Goal: Information Seeking & Learning: Learn about a topic

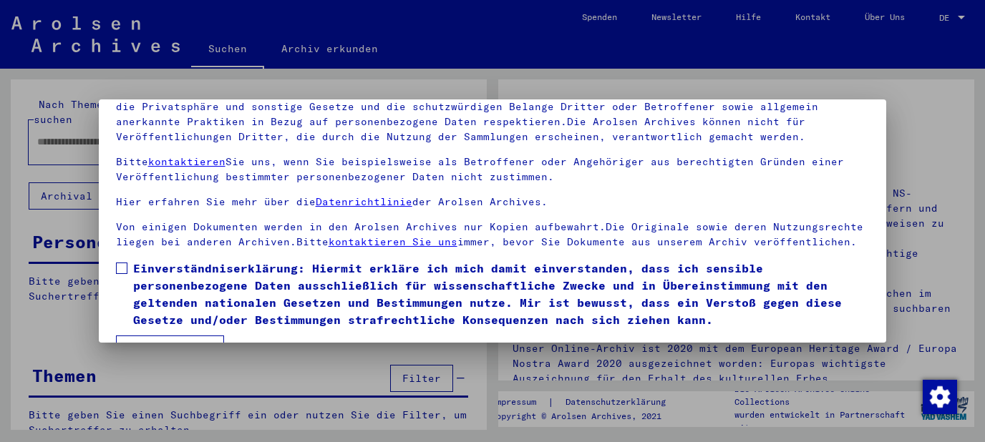
scroll to position [115, 0]
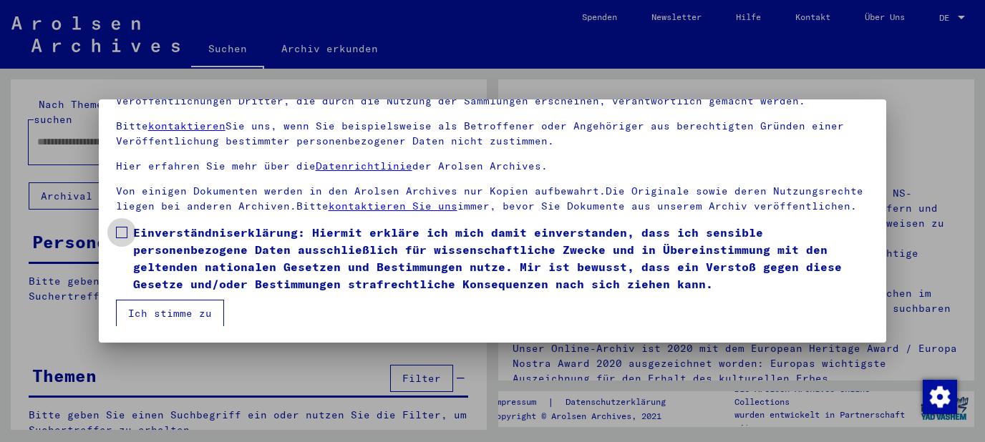
click at [116, 233] on span at bounding box center [121, 232] width 11 height 11
click at [151, 314] on button "Ich stimme zu" at bounding box center [170, 313] width 108 height 27
click at [143, 135] on input "text" at bounding box center [200, 142] width 326 height 15
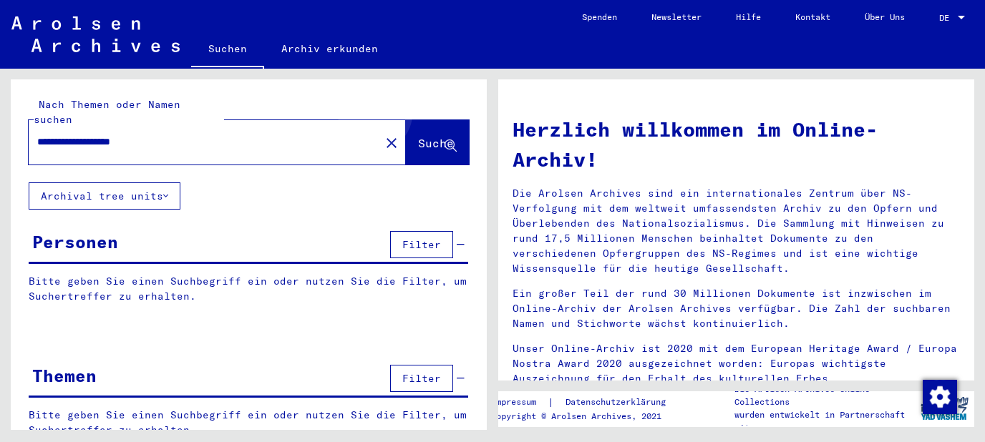
click at [426, 120] on button "Suche" at bounding box center [437, 142] width 63 height 44
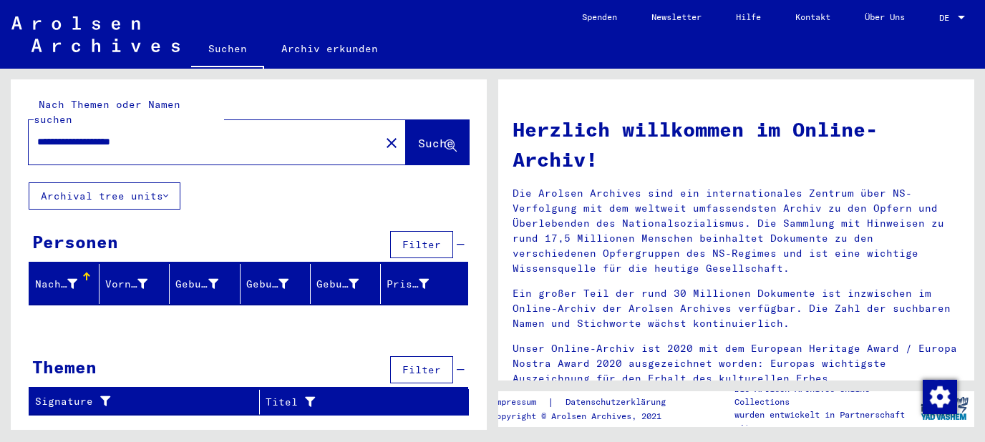
drag, startPoint x: 172, startPoint y: 135, endPoint x: 0, endPoint y: 133, distance: 171.8
click at [37, 135] on input "**********" at bounding box center [200, 142] width 326 height 15
click at [103, 135] on input "*******" at bounding box center [200, 142] width 326 height 15
click at [432, 136] on span "Suche" at bounding box center [436, 143] width 36 height 14
click at [92, 135] on input "**********" at bounding box center [200, 142] width 326 height 15
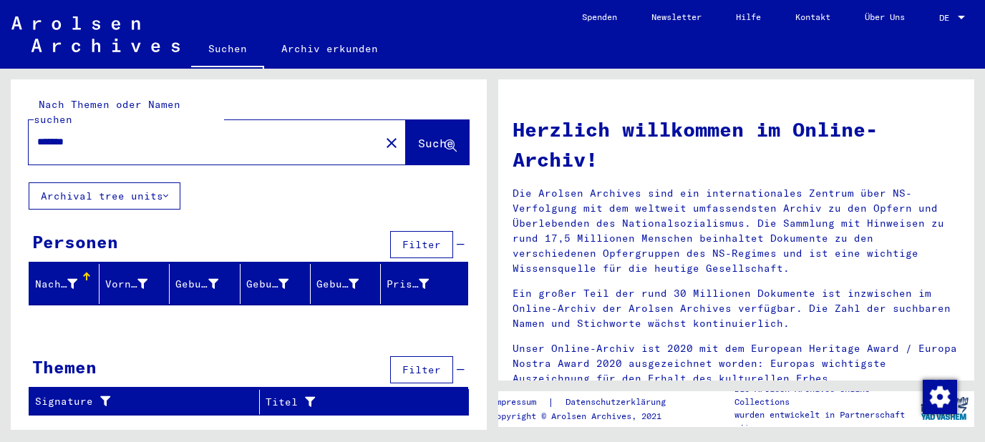
click at [418, 136] on span "Suche" at bounding box center [436, 143] width 36 height 14
drag, startPoint x: 110, startPoint y: 131, endPoint x: 0, endPoint y: 131, distance: 109.5
click at [37, 135] on input "*******" at bounding box center [200, 142] width 326 height 15
type input "**********"
click at [418, 136] on span "Suche" at bounding box center [436, 143] width 36 height 14
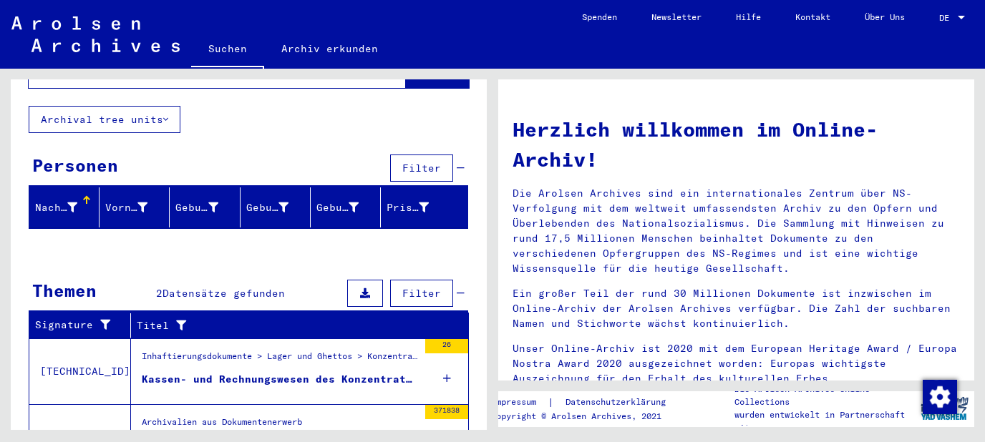
scroll to position [141, 0]
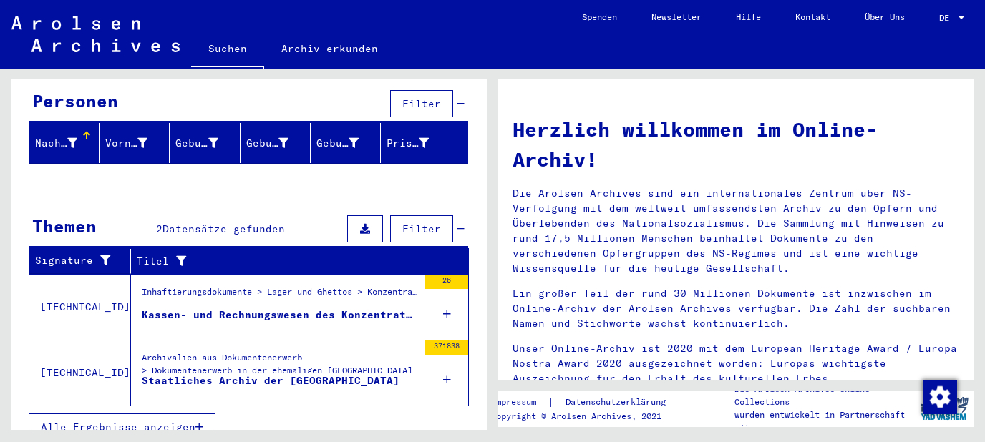
click at [455, 293] on div "26" at bounding box center [446, 307] width 43 height 64
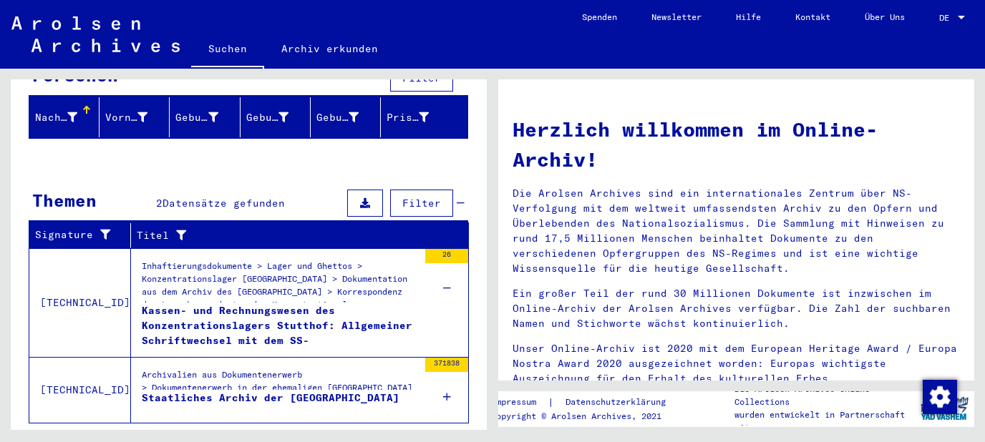
scroll to position [184, 0]
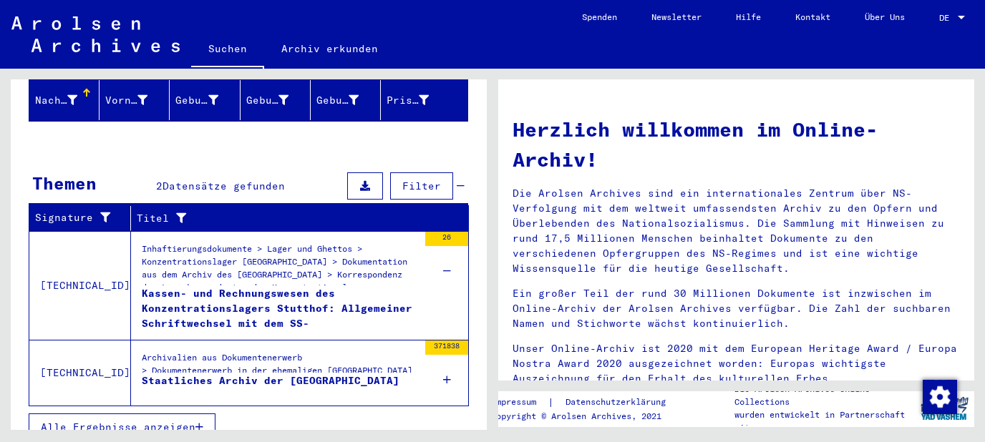
click at [195, 414] on button "Alle Ergebnisse anzeigen" at bounding box center [122, 427] width 187 height 27
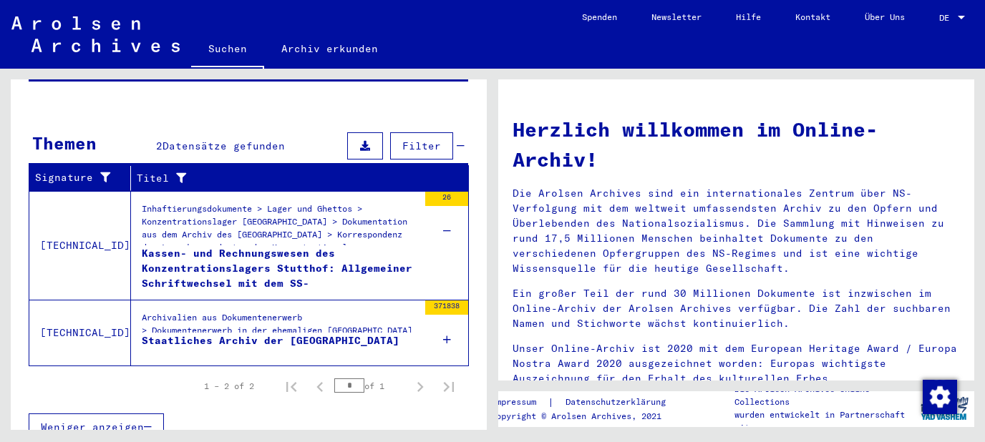
click at [448, 322] on icon at bounding box center [447, 340] width 8 height 50
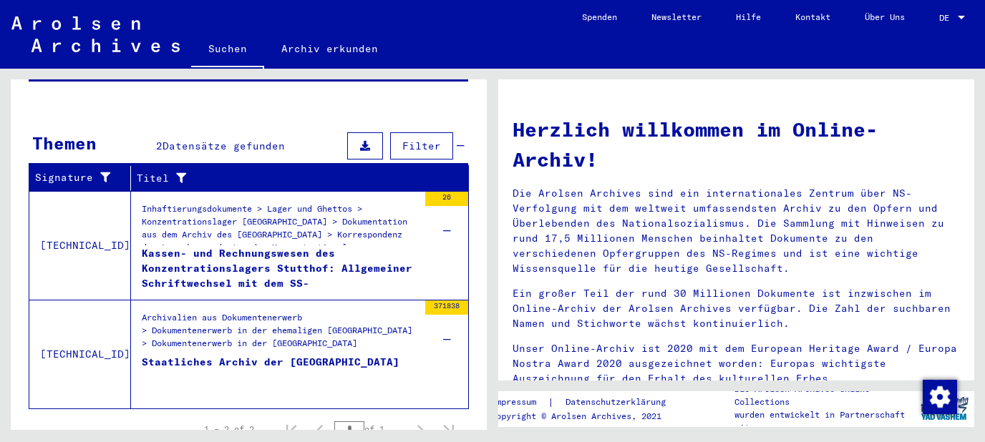
click at [318, 355] on div "Staatliches Archiv der [GEOGRAPHIC_DATA]" at bounding box center [271, 376] width 258 height 43
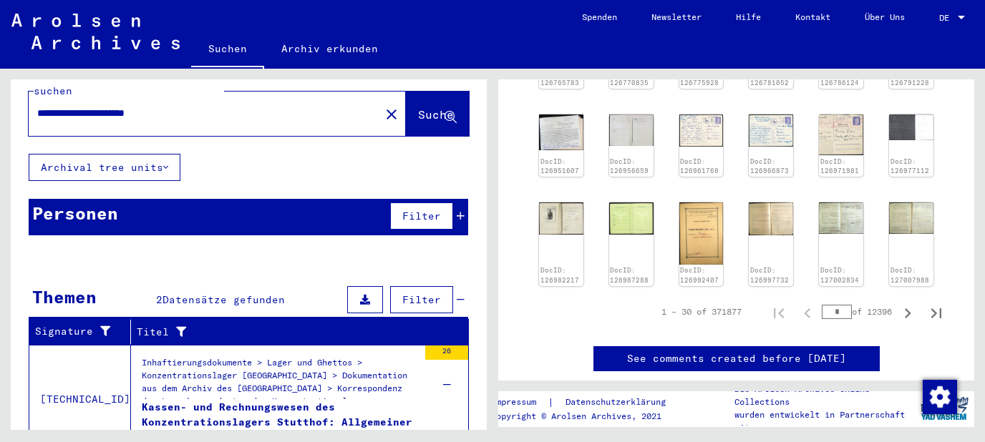
scroll to position [106, 0]
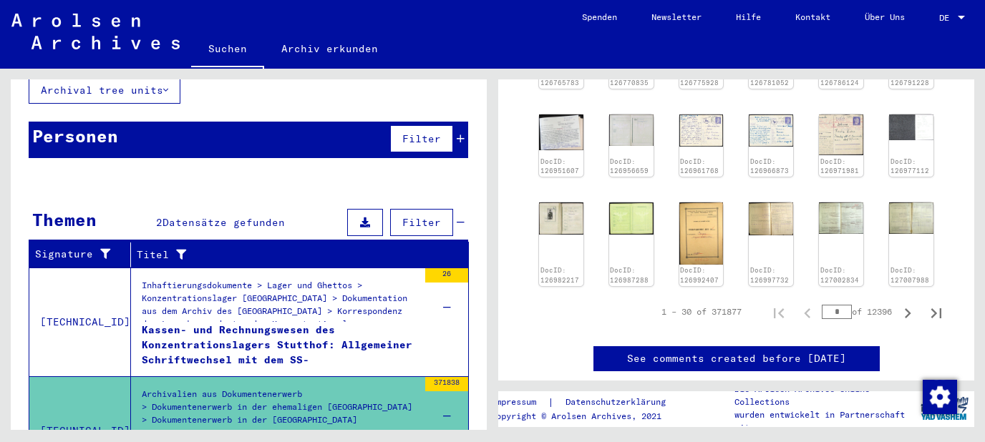
click at [260, 305] on mat-grid-list "Inhaftierungsdokumente > Lager und Ghettos > Konzentrationslager [GEOGRAPHIC_DA…" at bounding box center [280, 322] width 276 height 87
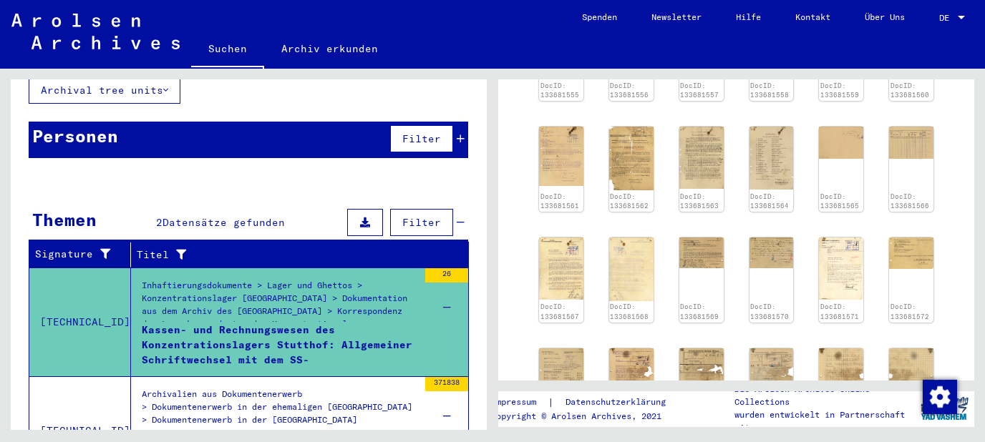
scroll to position [616, 0]
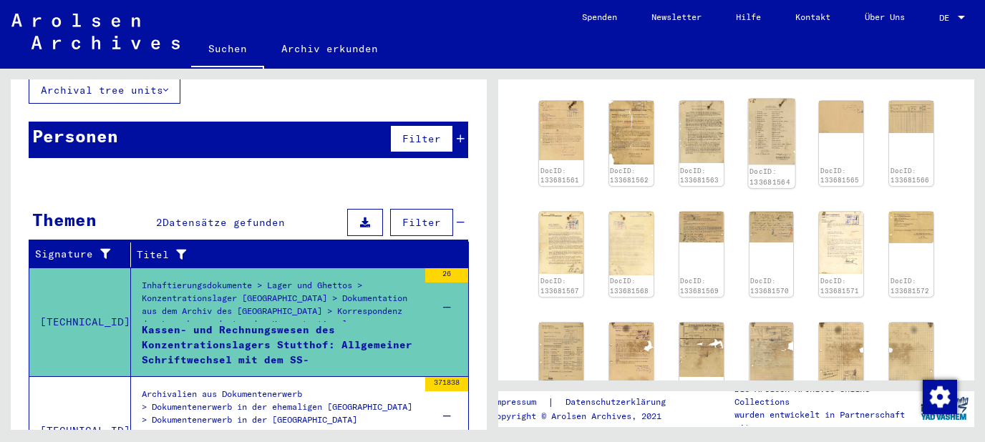
click at [769, 142] on img at bounding box center [771, 132] width 47 height 66
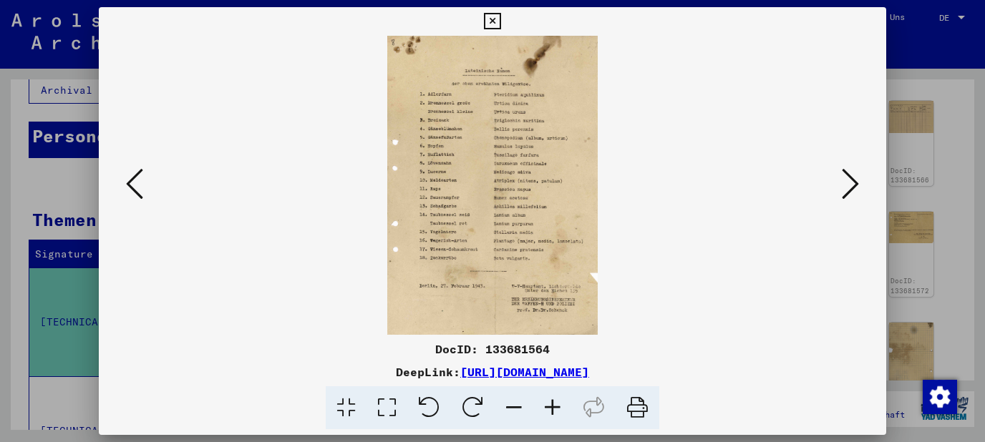
click at [553, 402] on icon at bounding box center [552, 409] width 39 height 44
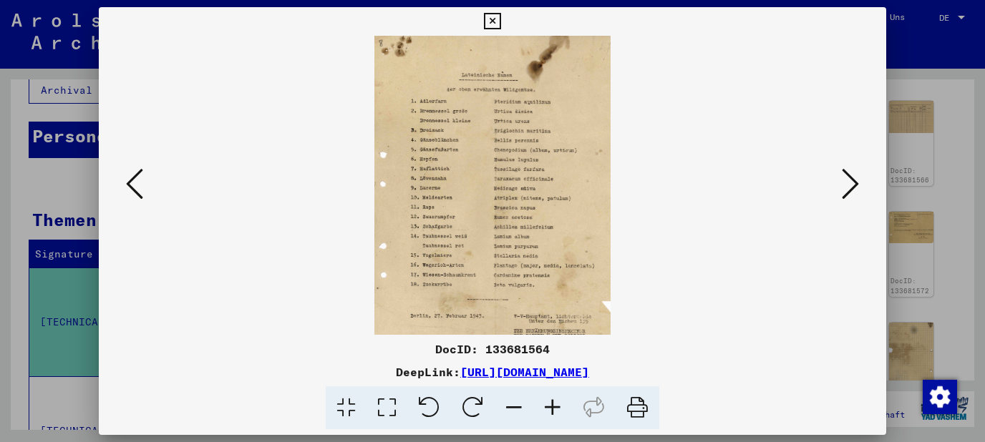
click at [553, 402] on icon at bounding box center [552, 409] width 39 height 44
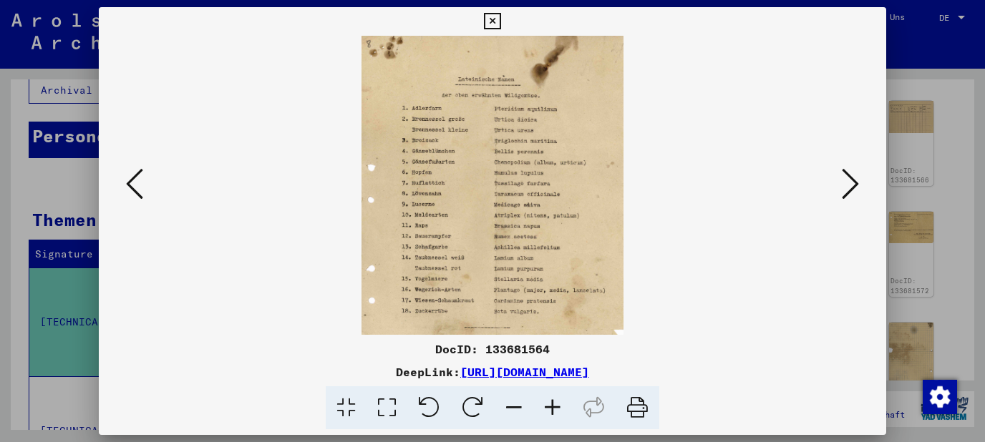
click at [553, 402] on icon at bounding box center [552, 409] width 39 height 44
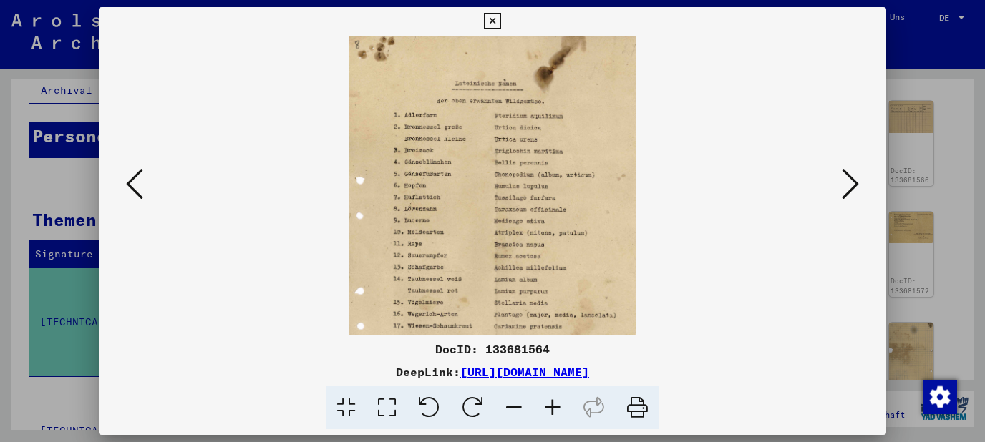
click at [553, 402] on icon at bounding box center [552, 409] width 39 height 44
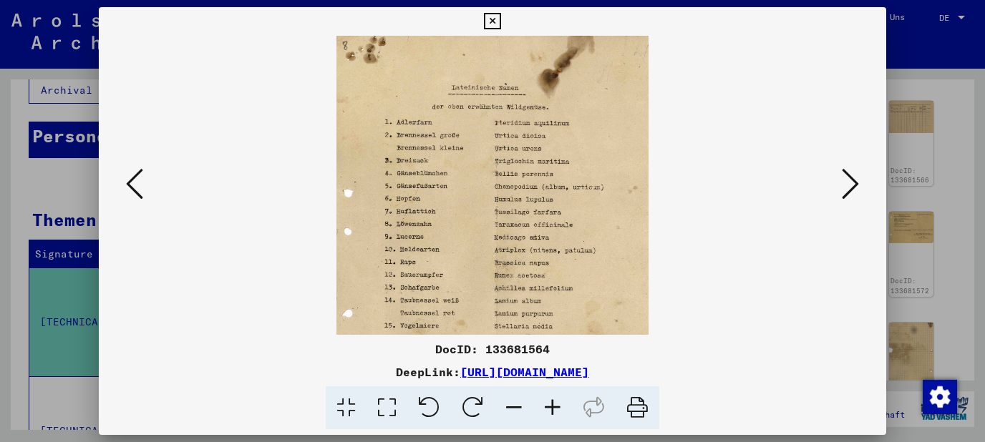
click at [553, 402] on icon at bounding box center [552, 409] width 39 height 44
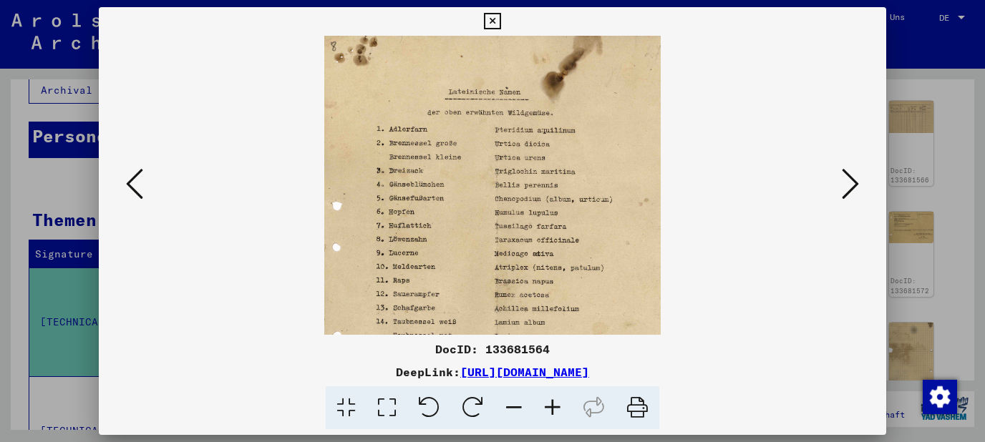
click at [553, 402] on icon at bounding box center [552, 409] width 39 height 44
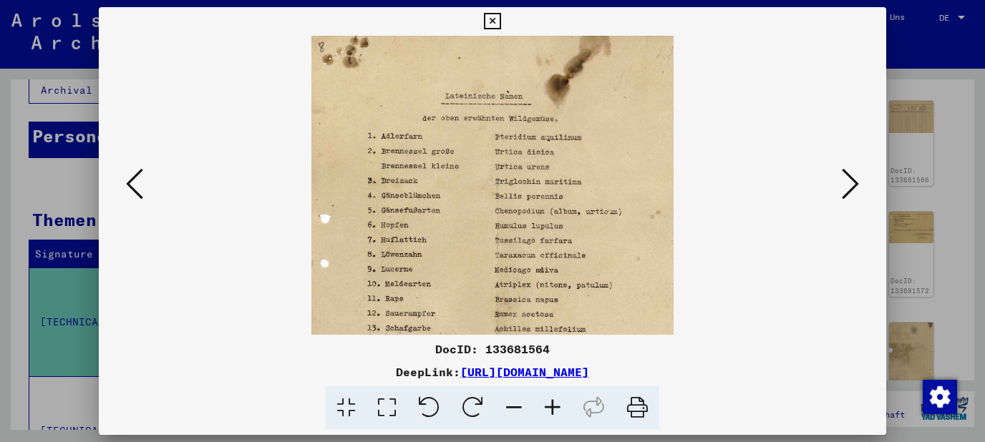
click at [553, 402] on icon at bounding box center [552, 409] width 39 height 44
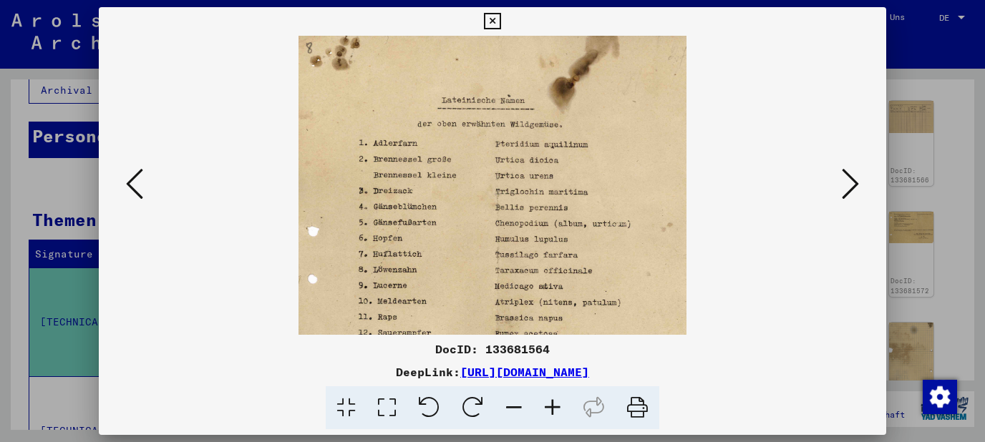
click at [553, 402] on icon at bounding box center [552, 409] width 39 height 44
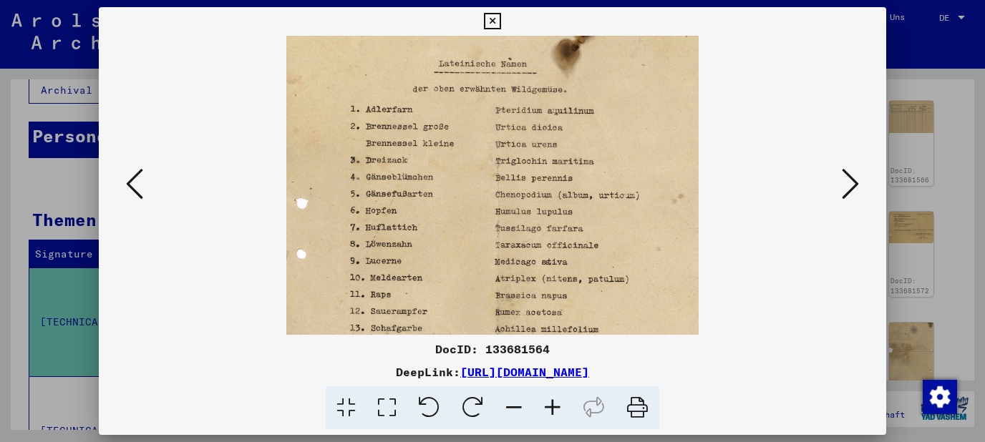
scroll to position [38, 0]
drag, startPoint x: 497, startPoint y: 251, endPoint x: 521, endPoint y: 213, distance: 45.7
click at [521, 213] on img at bounding box center [492, 291] width 413 height 586
click at [500, 26] on icon at bounding box center [492, 21] width 16 height 17
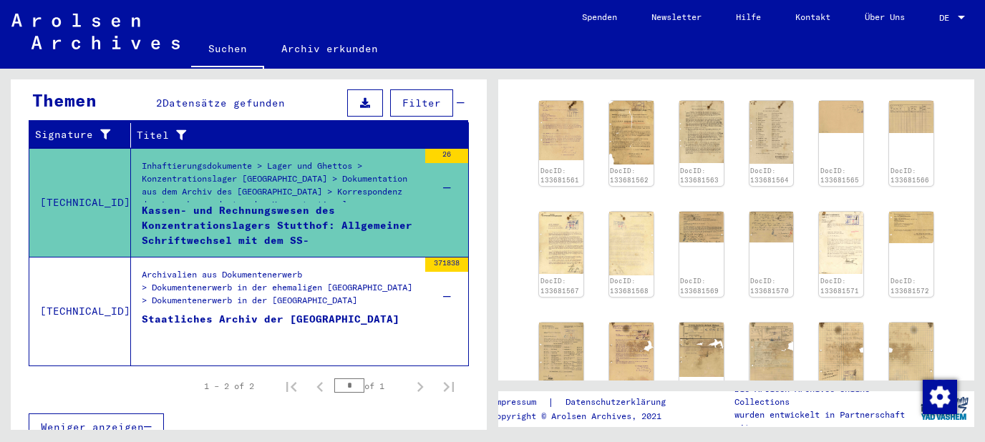
scroll to position [72, 0]
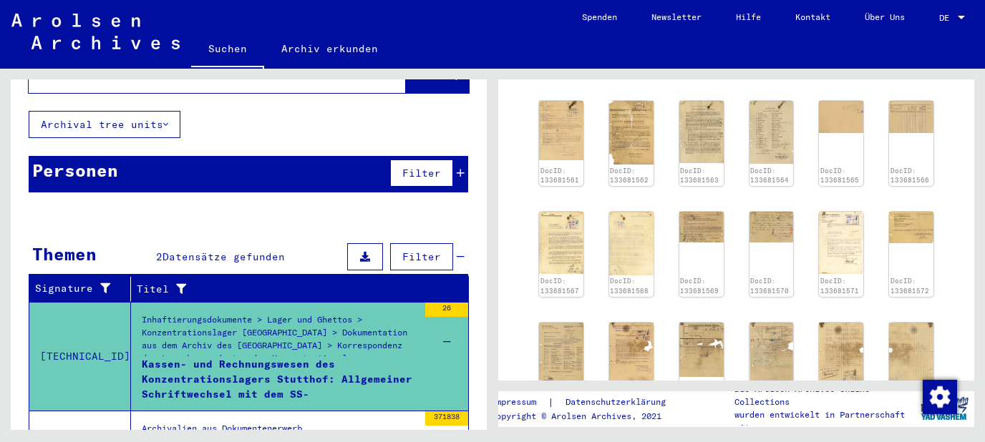
click at [310, 55] on link "Archiv erkunden" at bounding box center [329, 48] width 131 height 34
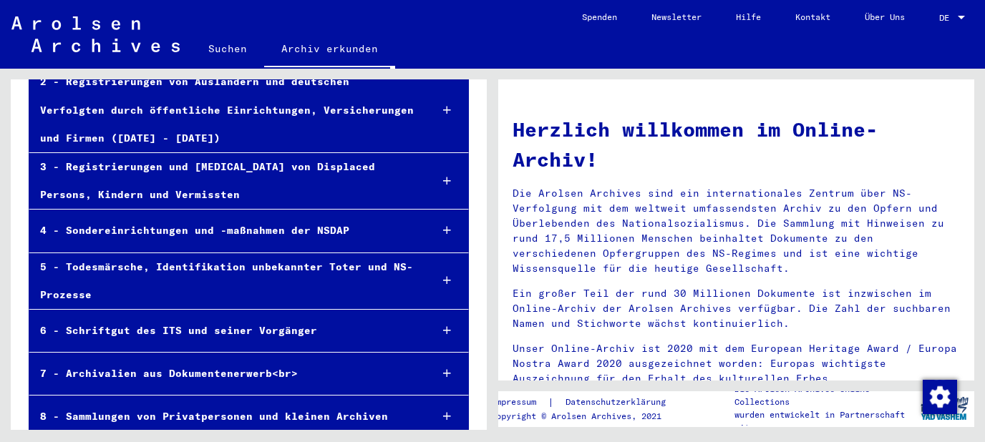
scroll to position [186, 0]
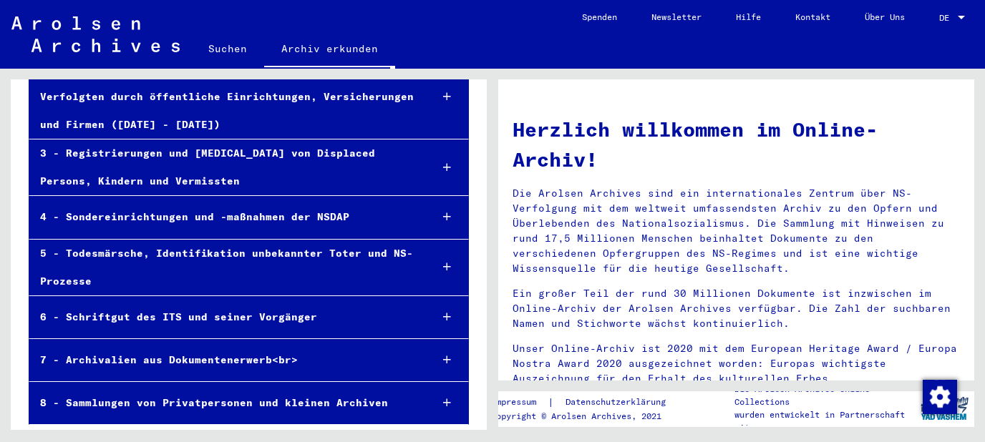
click at [445, 399] on icon at bounding box center [447, 403] width 8 height 10
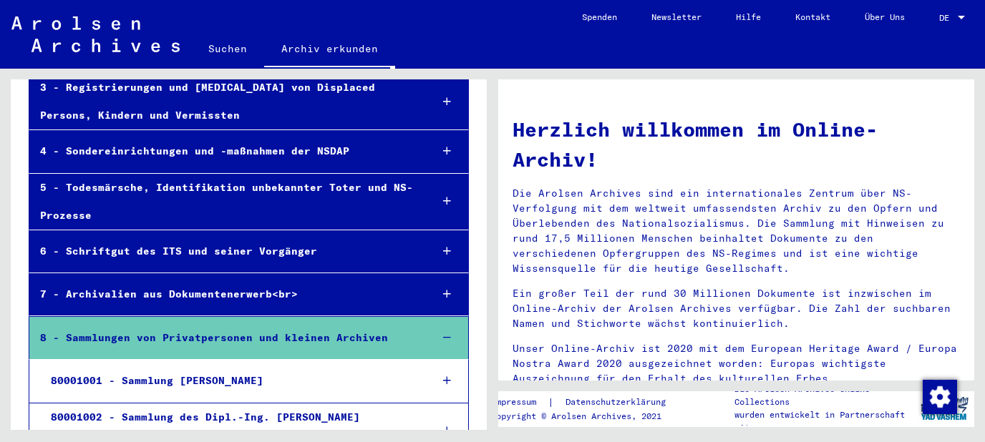
scroll to position [286, 0]
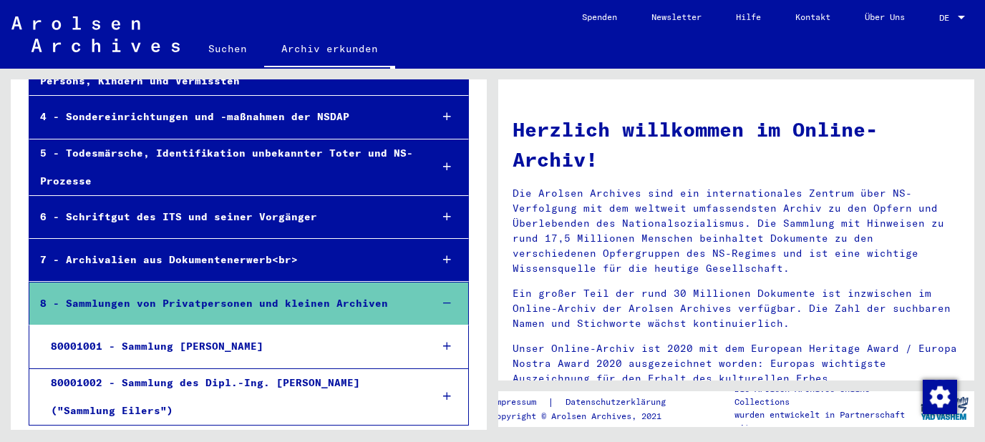
click at [445, 347] on icon at bounding box center [447, 346] width 8 height 10
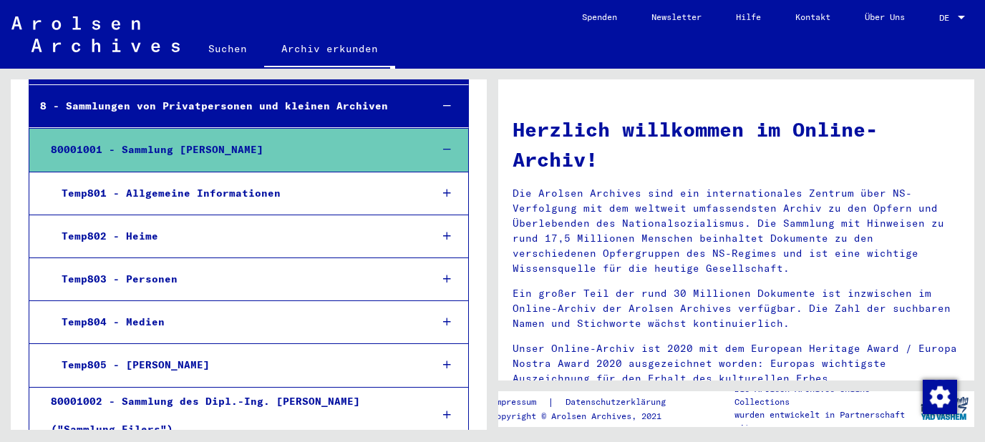
scroll to position [501, 0]
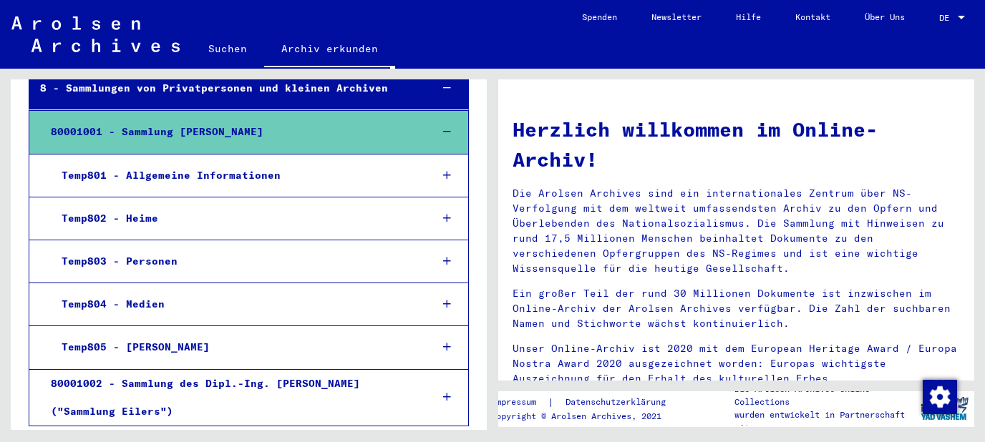
click at [445, 394] on icon at bounding box center [447, 397] width 8 height 10
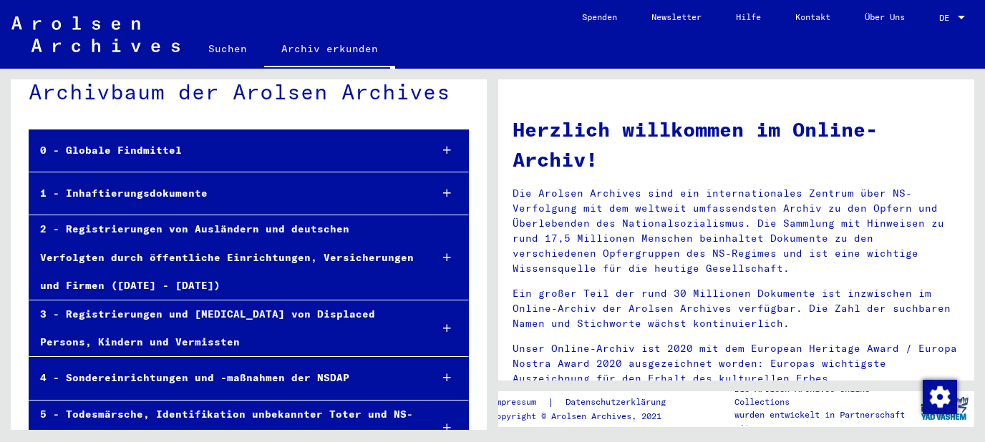
scroll to position [0, 0]
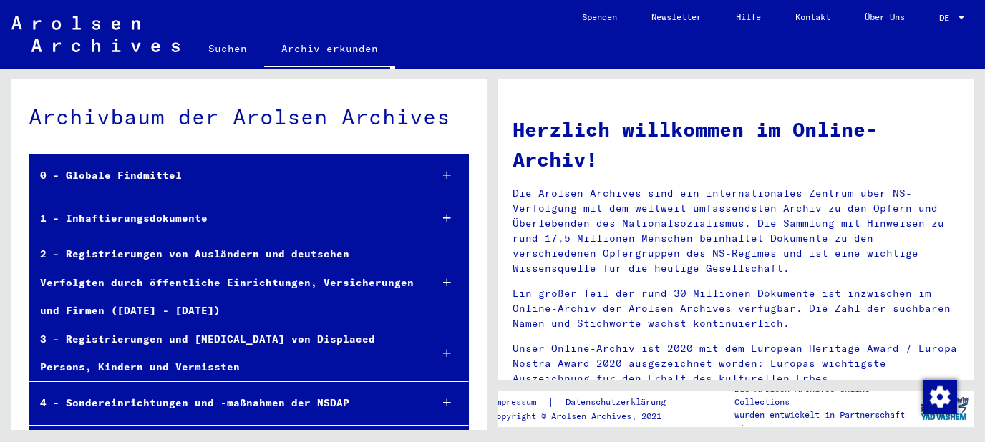
click at [439, 283] on div at bounding box center [447, 283] width 42 height 42
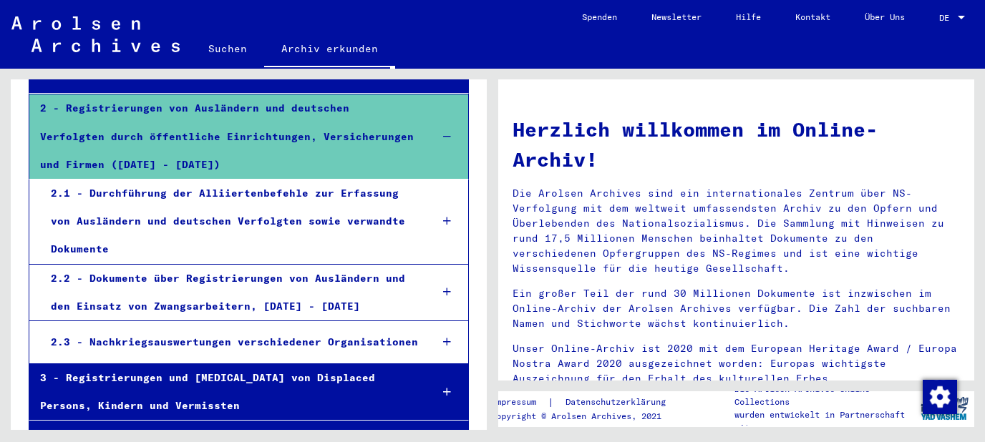
scroll to position [154, 0]
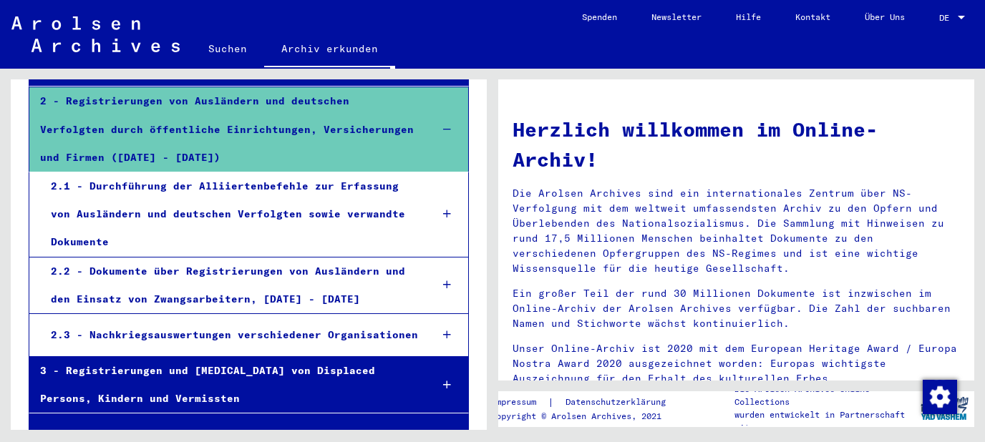
click at [442, 213] on div at bounding box center [447, 214] width 42 height 42
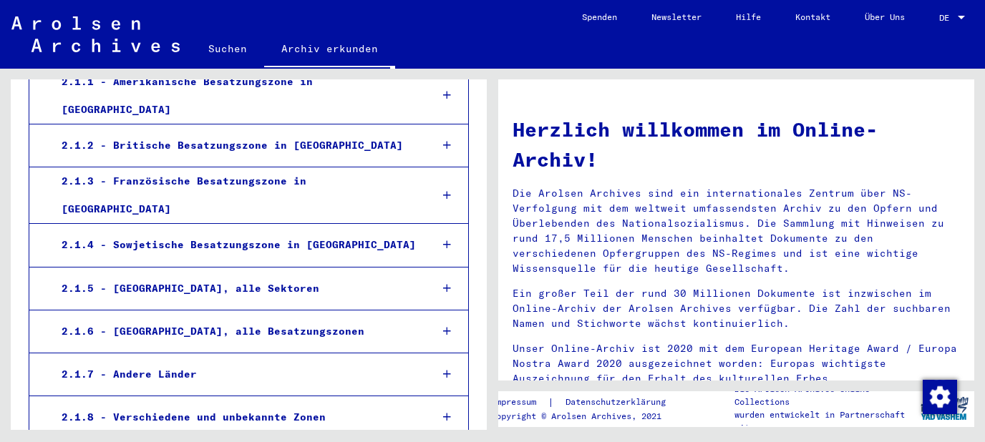
scroll to position [308, 0]
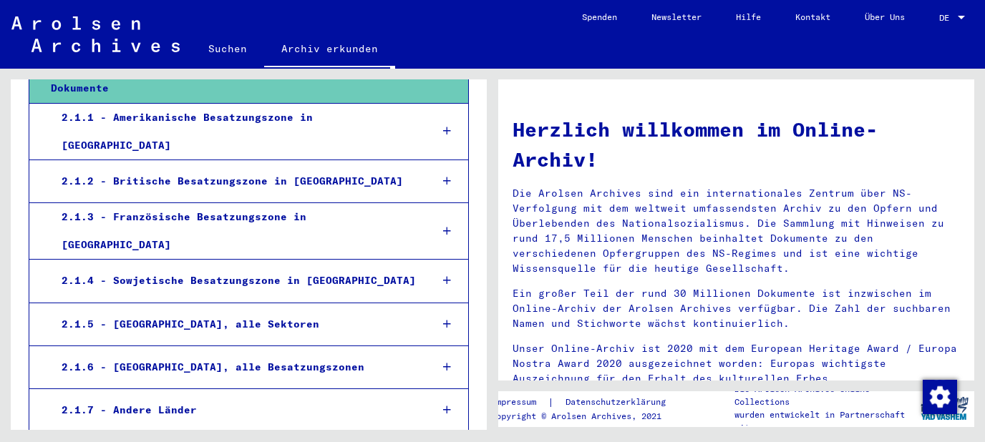
click at [446, 176] on icon at bounding box center [447, 181] width 8 height 10
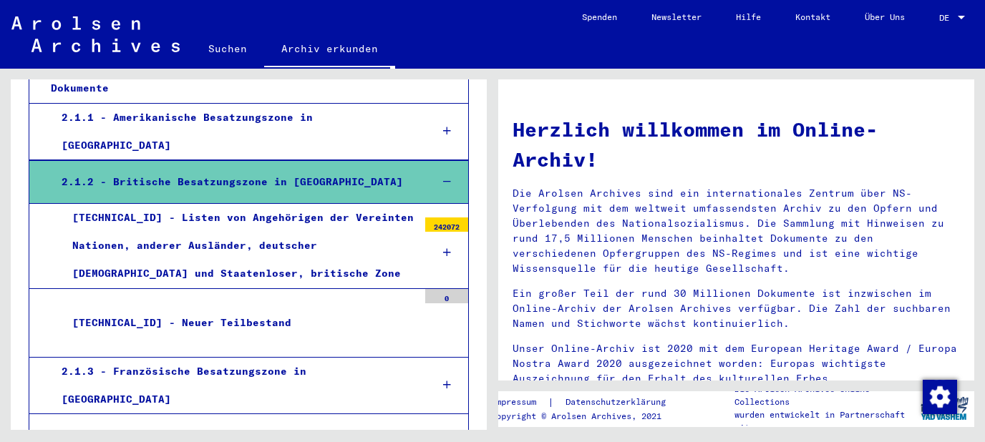
scroll to position [384, 0]
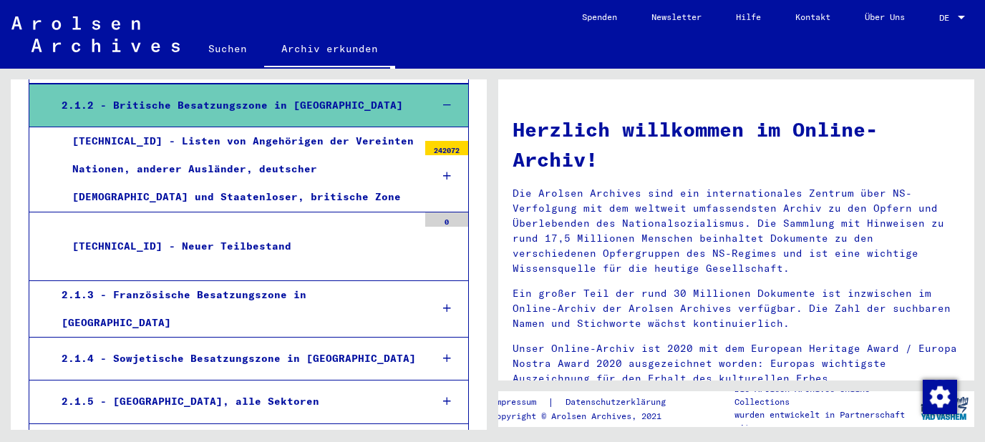
click at [181, 233] on div "[TECHNICAL_ID] - Neuer Teilbestand" at bounding box center [240, 247] width 356 height 28
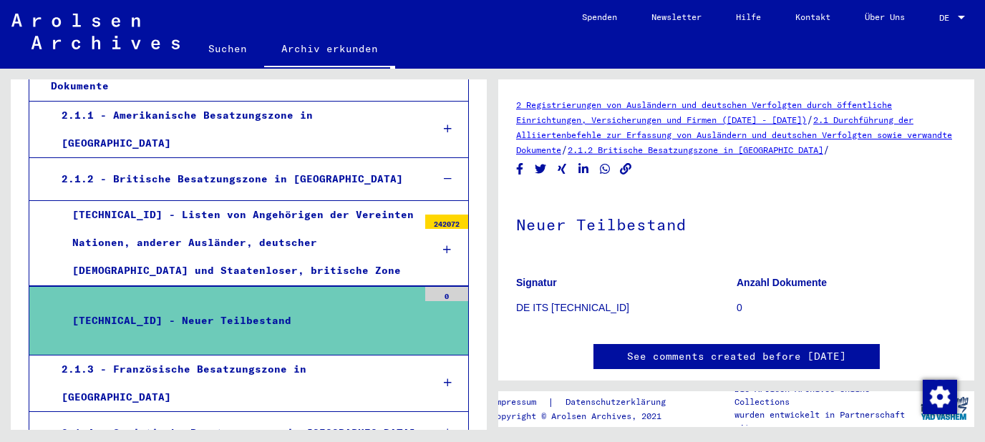
scroll to position [306, 0]
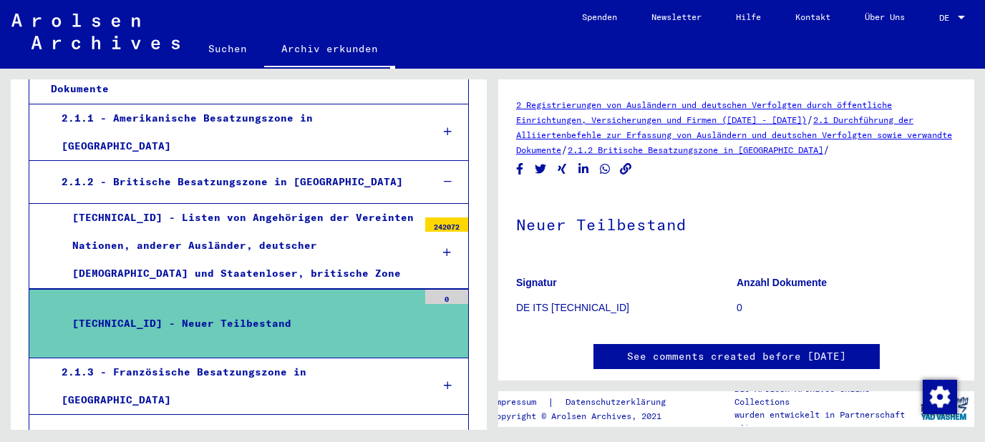
click at [442, 236] on div at bounding box center [446, 253] width 43 height 42
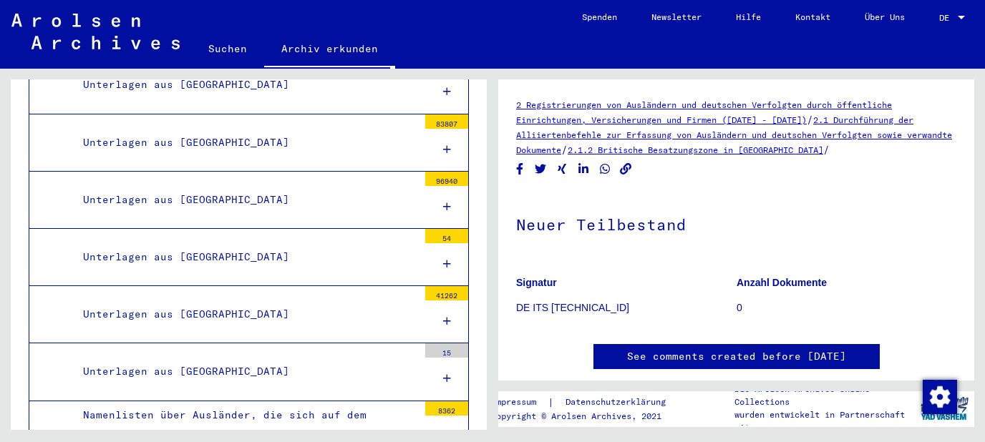
scroll to position [768, 0]
click at [441, 130] on div at bounding box center [446, 151] width 43 height 42
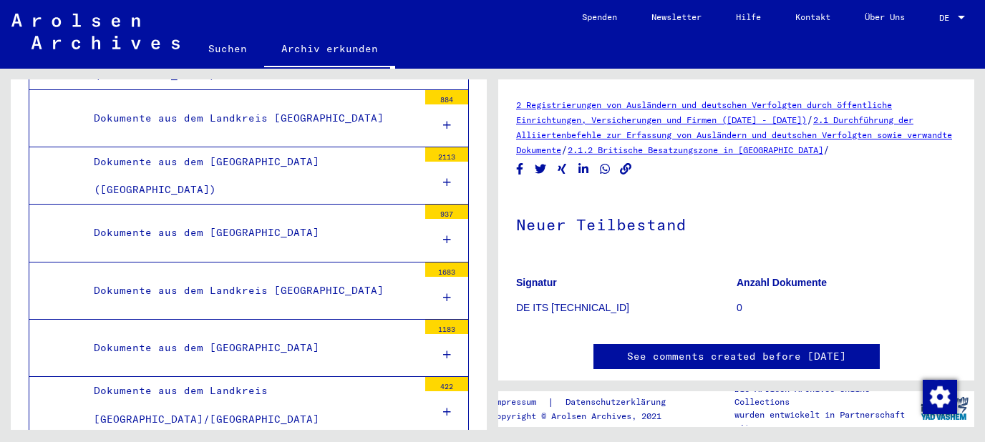
scroll to position [3845, 0]
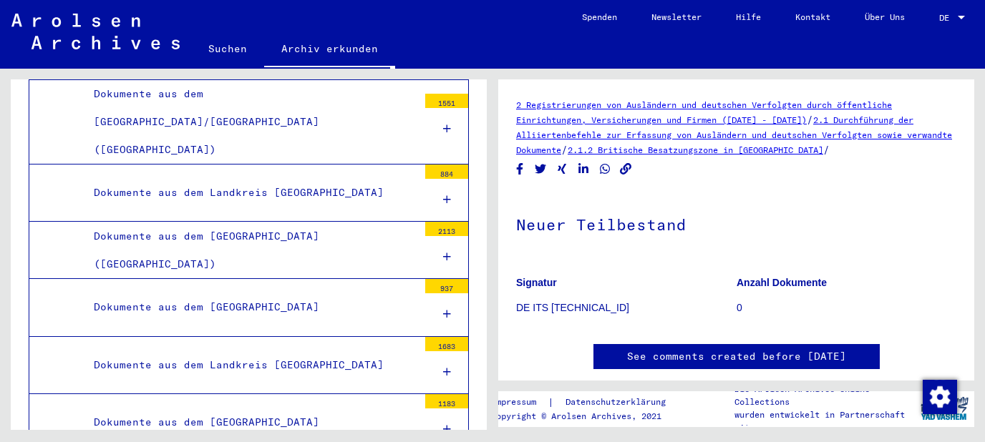
click at [442, 179] on div at bounding box center [446, 200] width 43 height 42
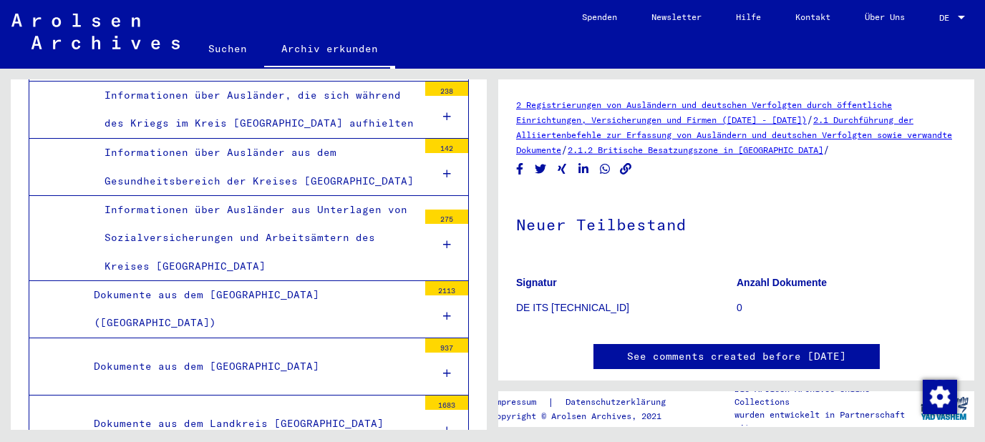
scroll to position [4307, 0]
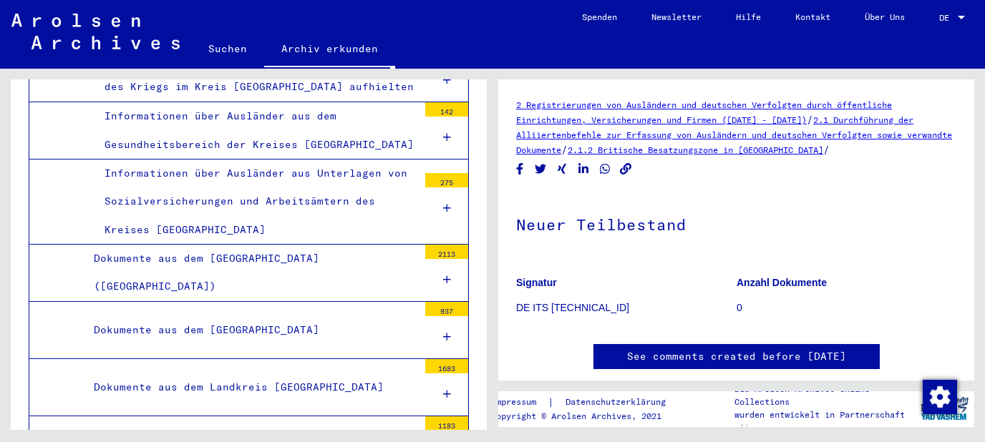
click at [450, 275] on icon at bounding box center [447, 280] width 8 height 10
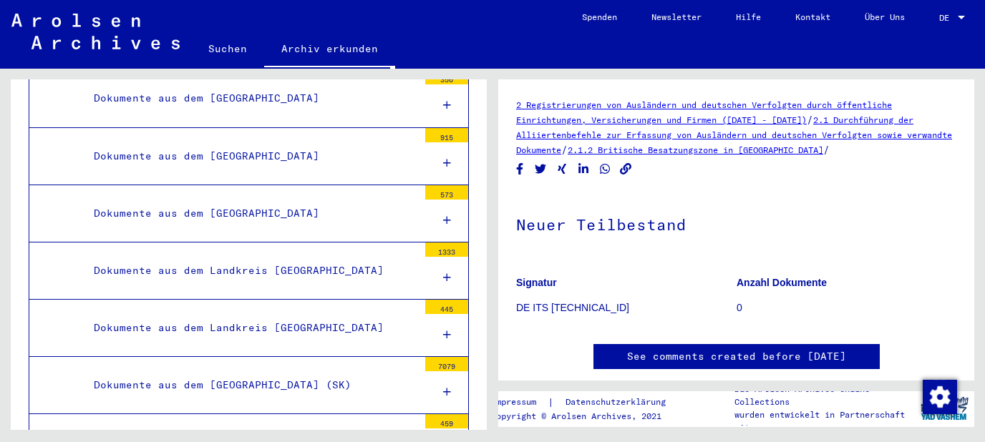
scroll to position [5691, 0]
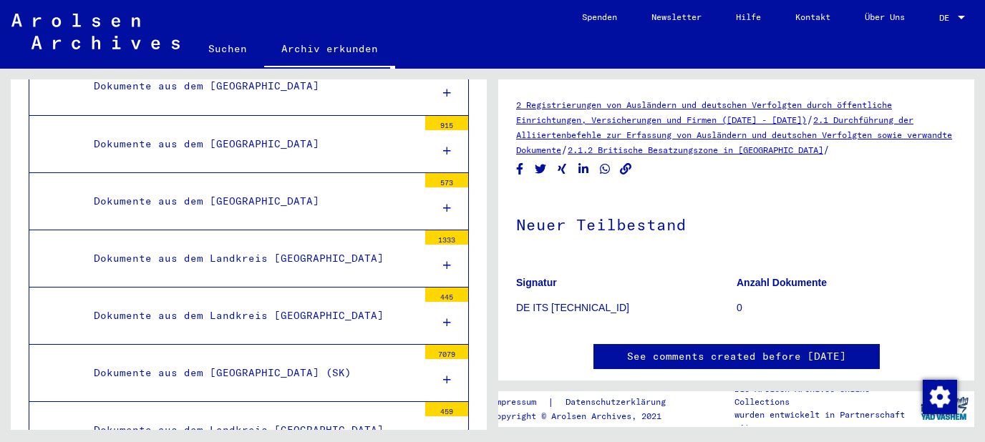
click at [447, 432] on icon at bounding box center [447, 437] width 8 height 10
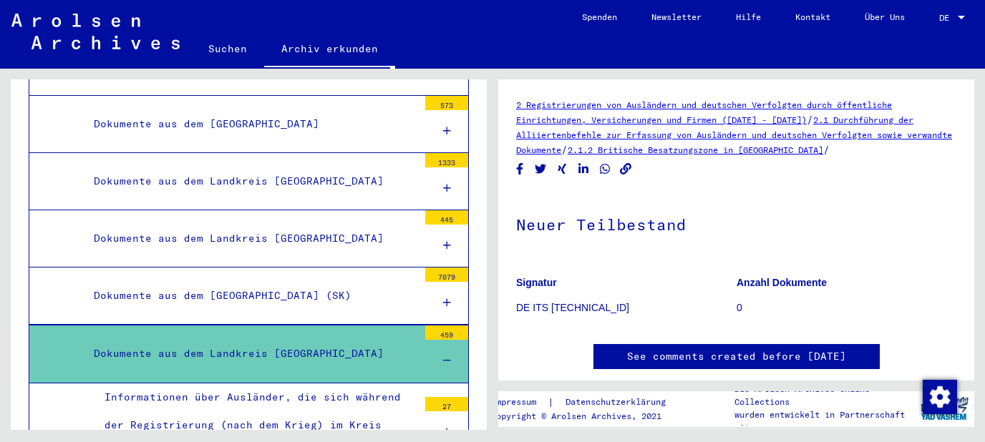
scroll to position [5845, 0]
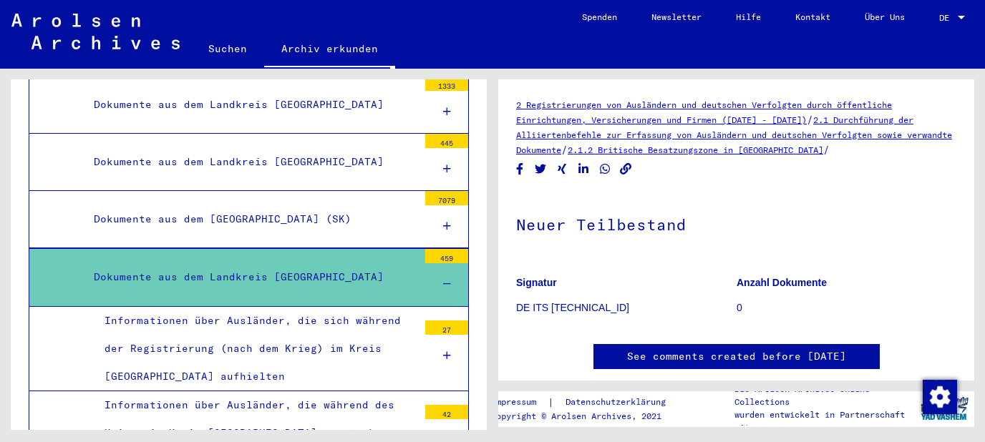
click at [442, 419] on div at bounding box center [446, 440] width 43 height 42
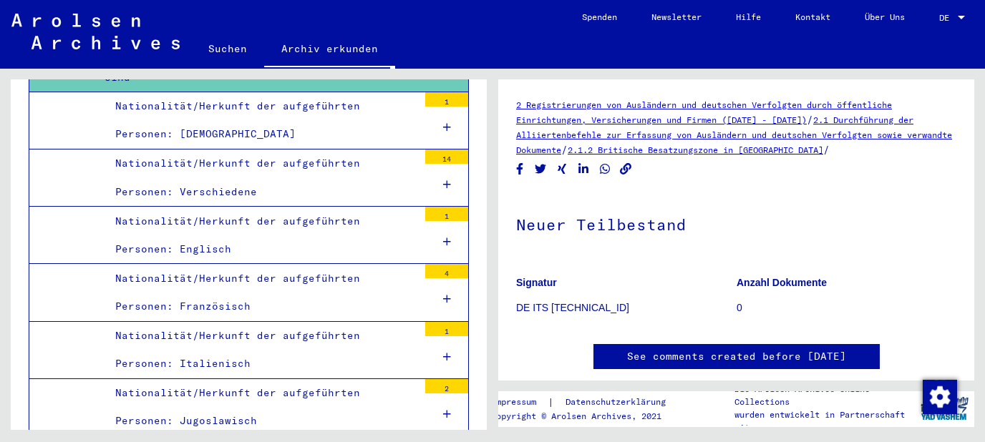
scroll to position [6306, 0]
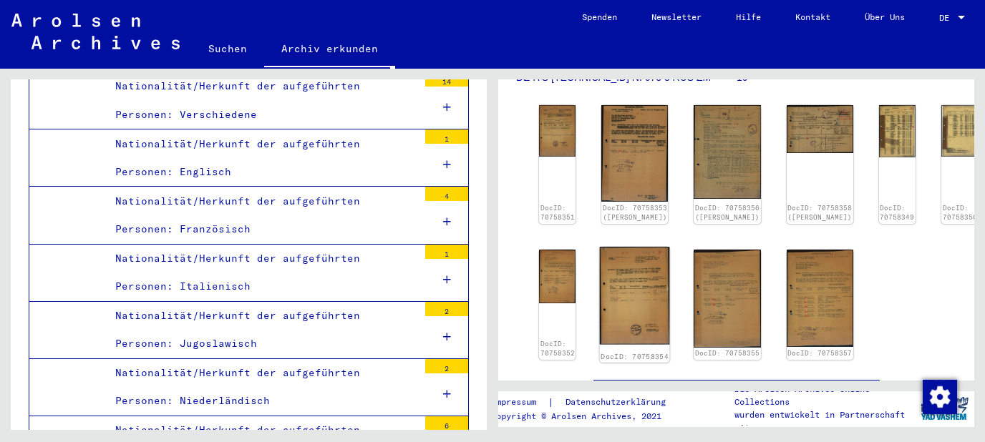
scroll to position [154, 0]
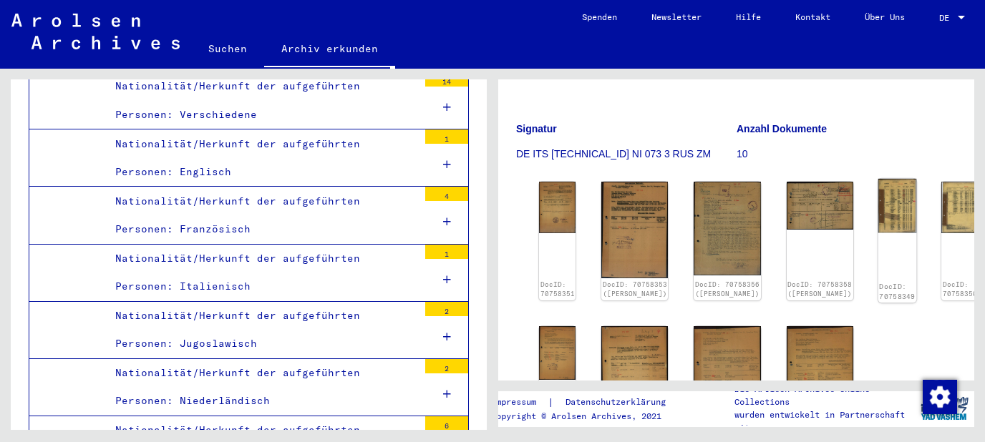
click at [878, 203] on img at bounding box center [897, 206] width 39 height 54
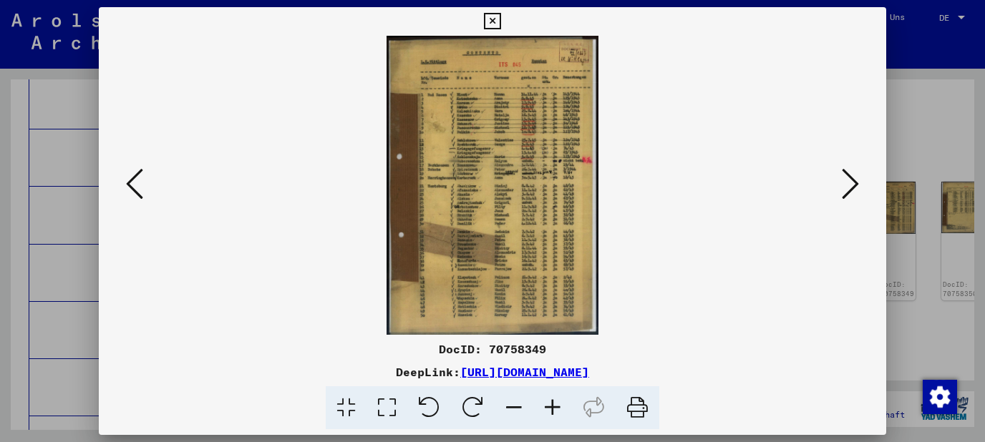
click at [555, 403] on icon at bounding box center [552, 409] width 39 height 44
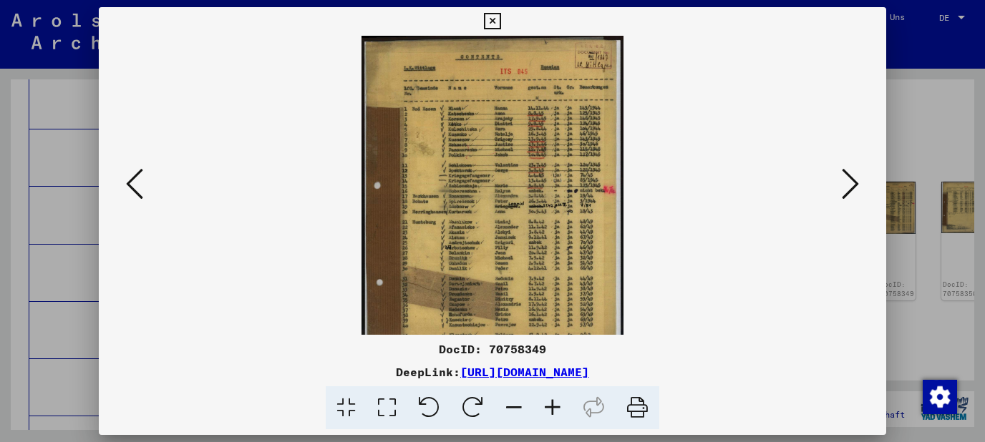
click at [555, 403] on icon at bounding box center [552, 409] width 39 height 44
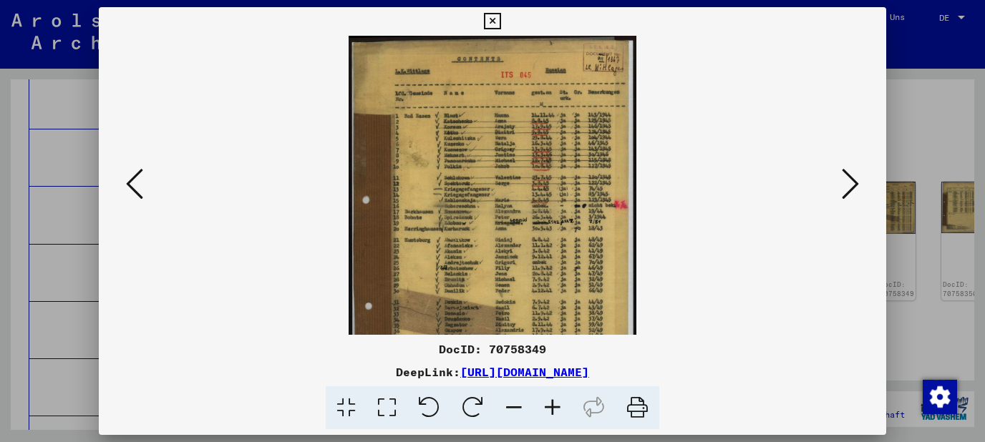
click at [555, 403] on icon at bounding box center [552, 409] width 39 height 44
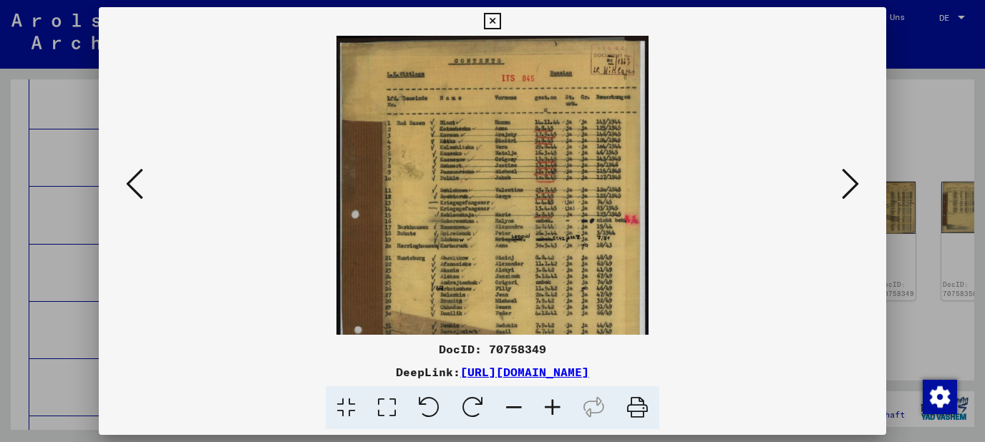
click at [555, 403] on icon at bounding box center [552, 409] width 39 height 44
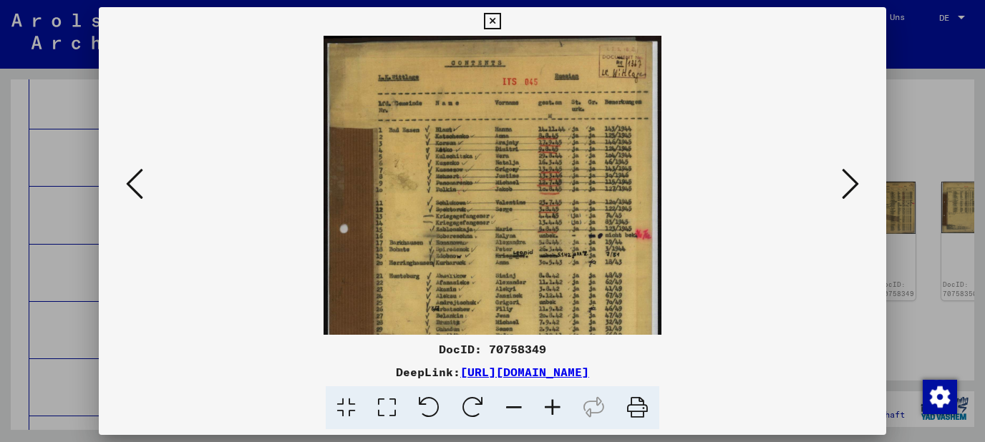
click at [555, 403] on icon at bounding box center [552, 409] width 39 height 44
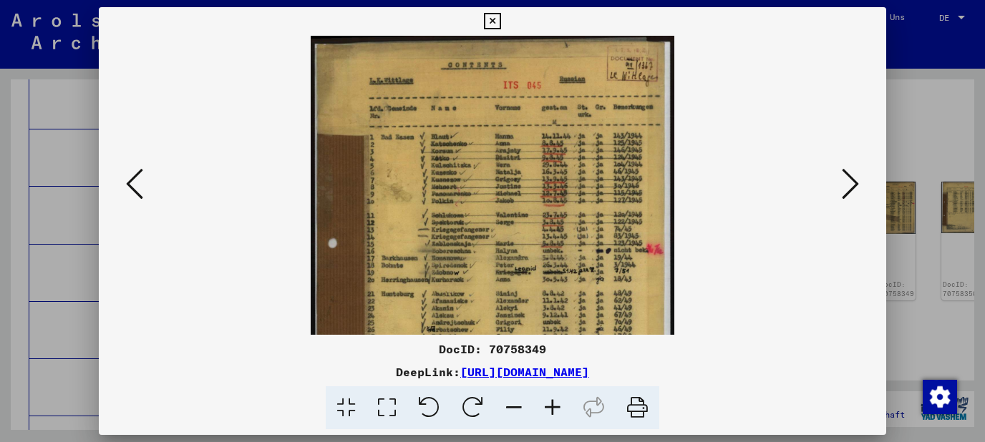
click at [555, 403] on icon at bounding box center [552, 409] width 39 height 44
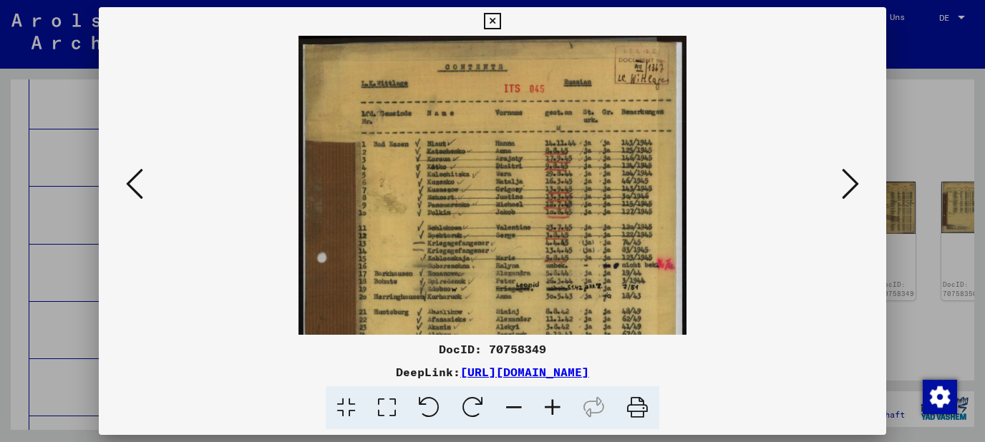
click at [555, 403] on icon at bounding box center [552, 409] width 39 height 44
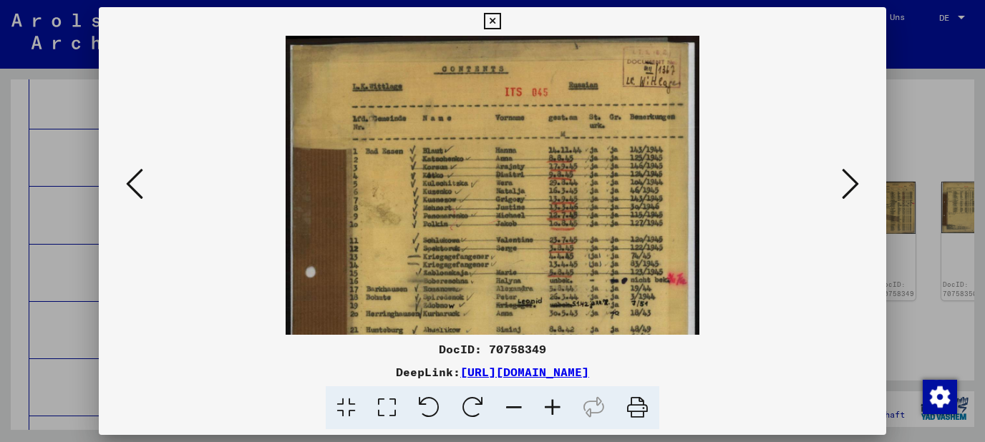
click at [555, 403] on icon at bounding box center [552, 409] width 39 height 44
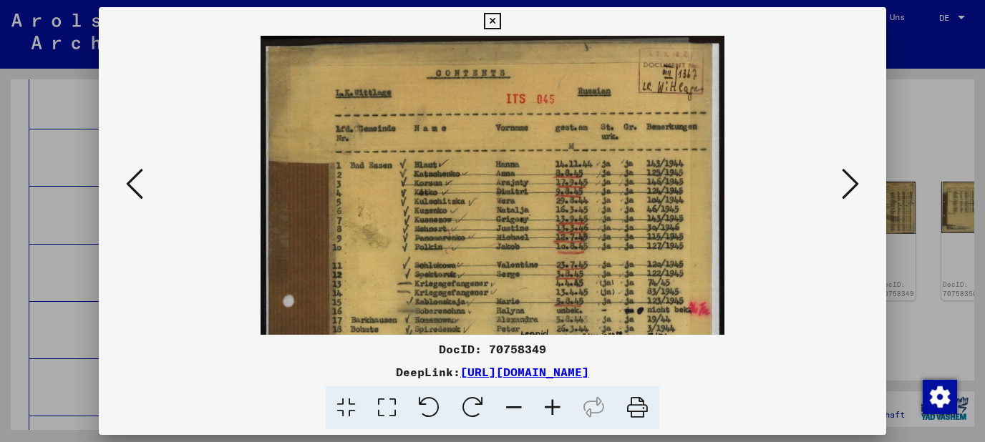
click at [555, 403] on icon at bounding box center [552, 409] width 39 height 44
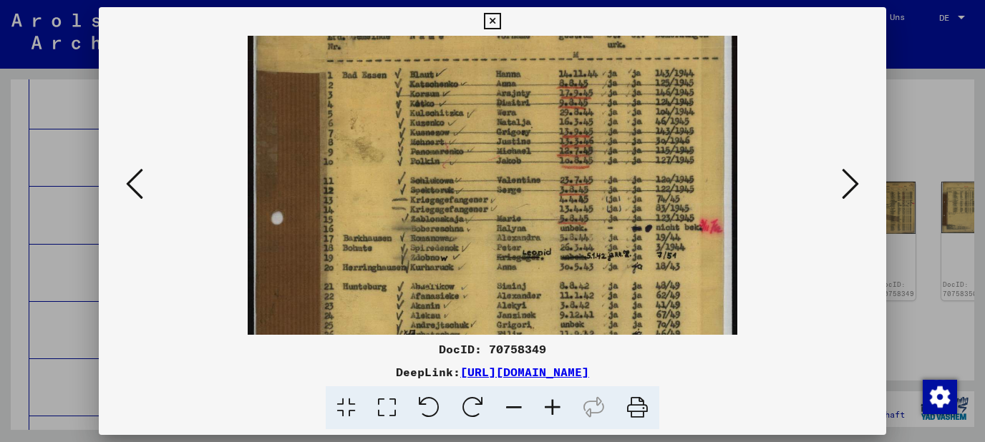
drag, startPoint x: 530, startPoint y: 267, endPoint x: 532, endPoint y: 170, distance: 97.4
click at [532, 170] on img at bounding box center [493, 284] width 490 height 693
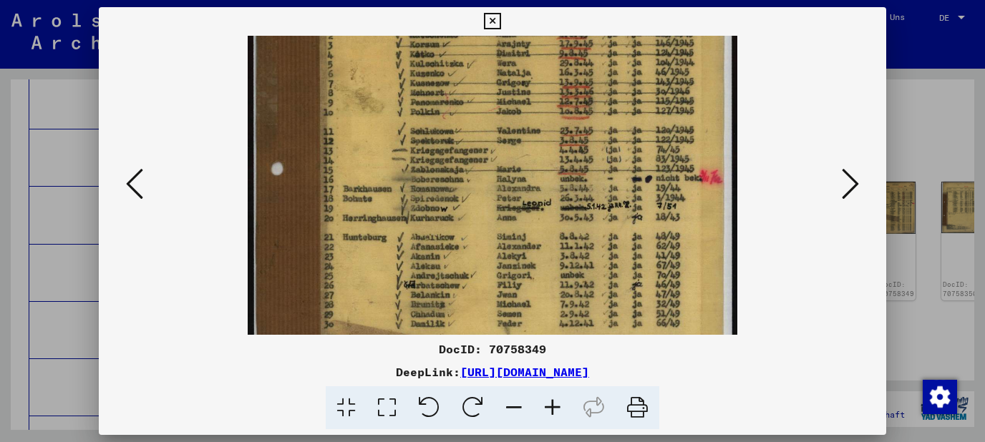
scroll to position [150, 0]
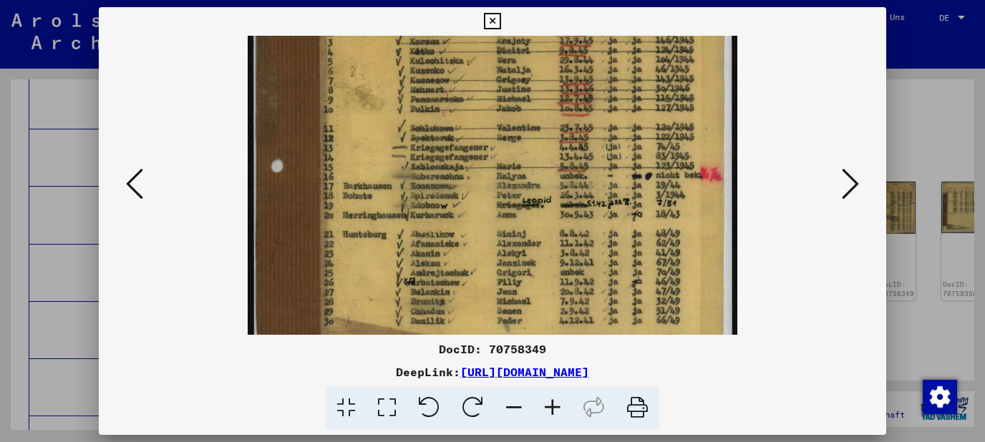
drag, startPoint x: 525, startPoint y: 238, endPoint x: 524, endPoint y: 185, distance: 53.0
click at [524, 185] on img at bounding box center [493, 232] width 490 height 693
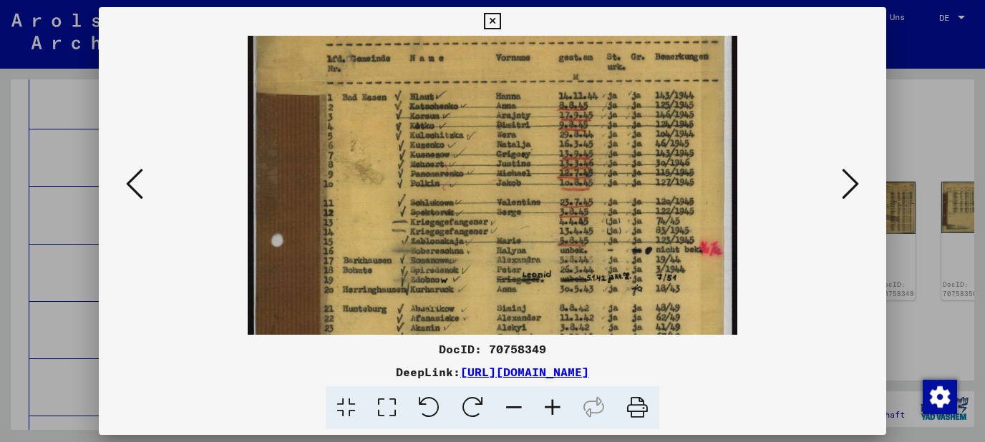
scroll to position [96, 0]
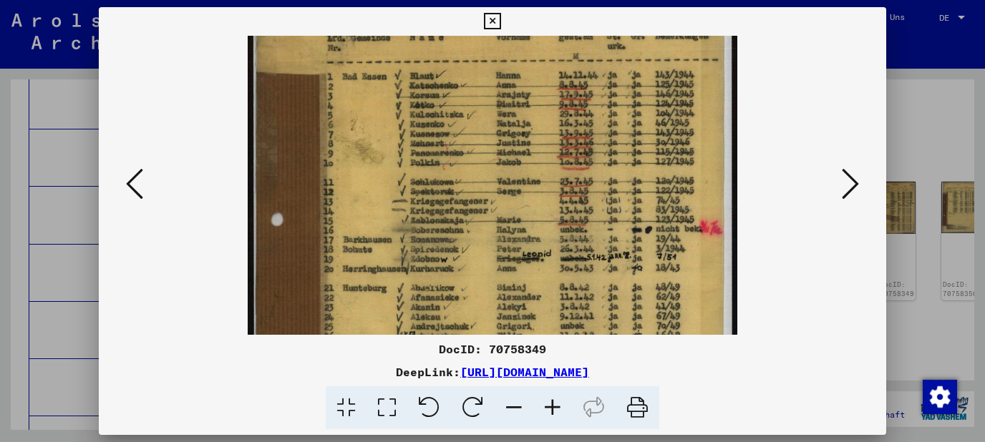
drag, startPoint x: 512, startPoint y: 225, endPoint x: 520, endPoint y: 280, distance: 55.1
click at [520, 280] on img at bounding box center [493, 286] width 490 height 693
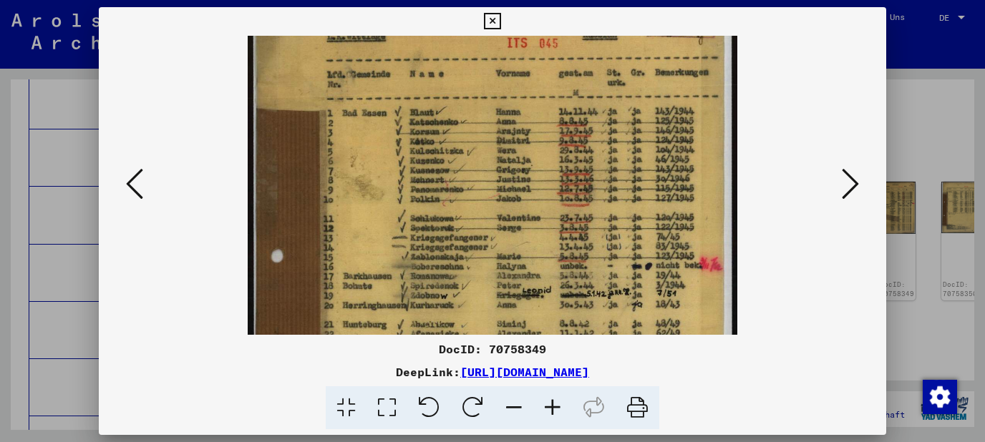
drag, startPoint x: 528, startPoint y: 256, endPoint x: 546, endPoint y: 293, distance: 41.6
click at [546, 293] on img at bounding box center [493, 322] width 490 height 693
click at [500, 19] on icon at bounding box center [492, 21] width 16 height 17
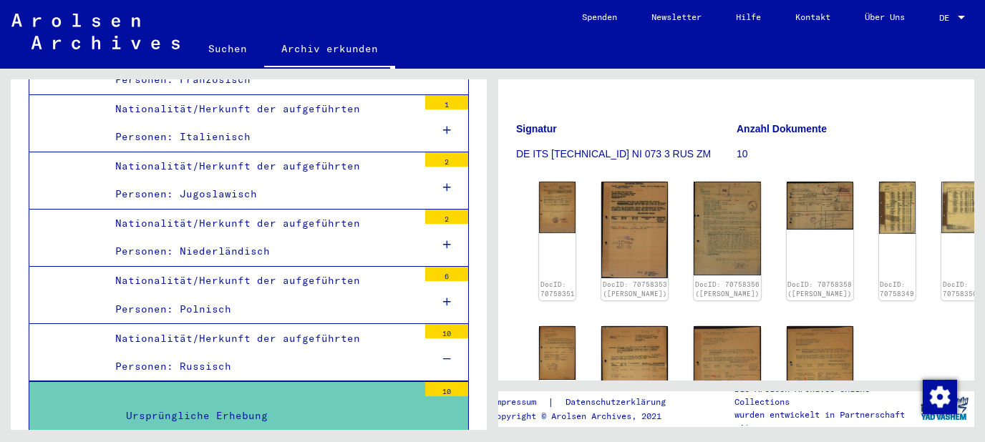
scroll to position [6459, 0]
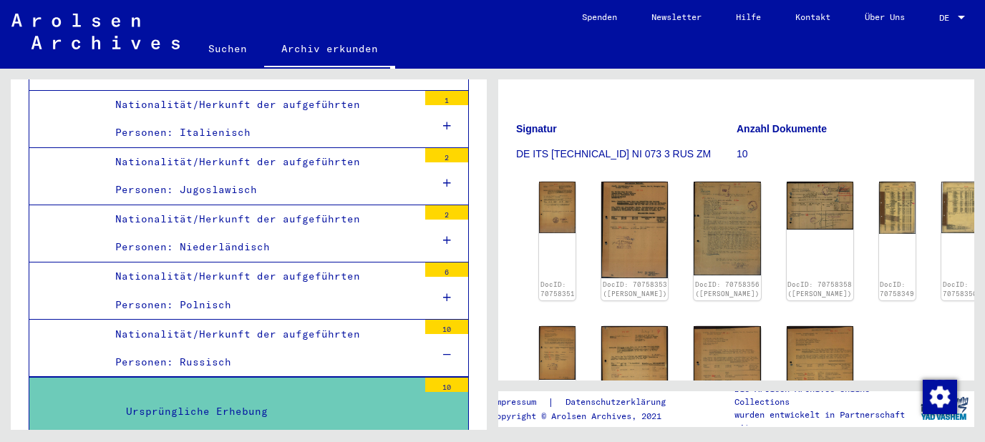
click at [341, 321] on div "Nationalität/Herkunft der aufgeführten Personen: Russisch" at bounding box center [262, 349] width 314 height 56
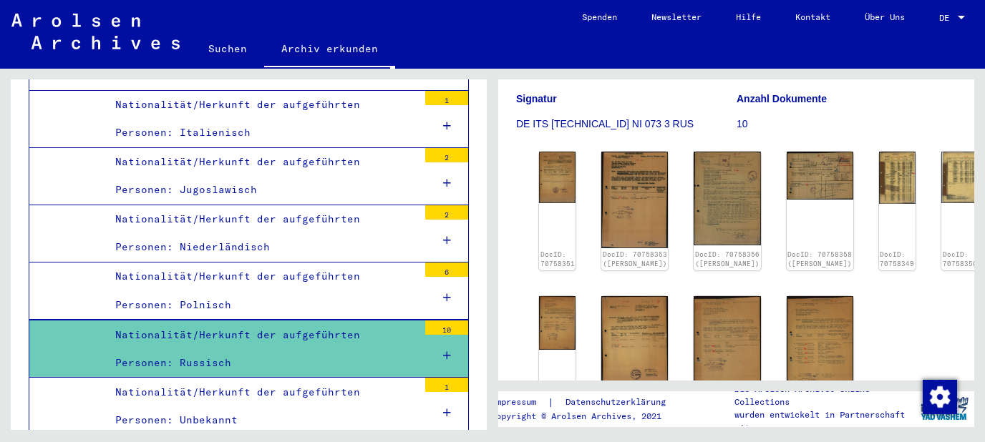
scroll to position [230, 0]
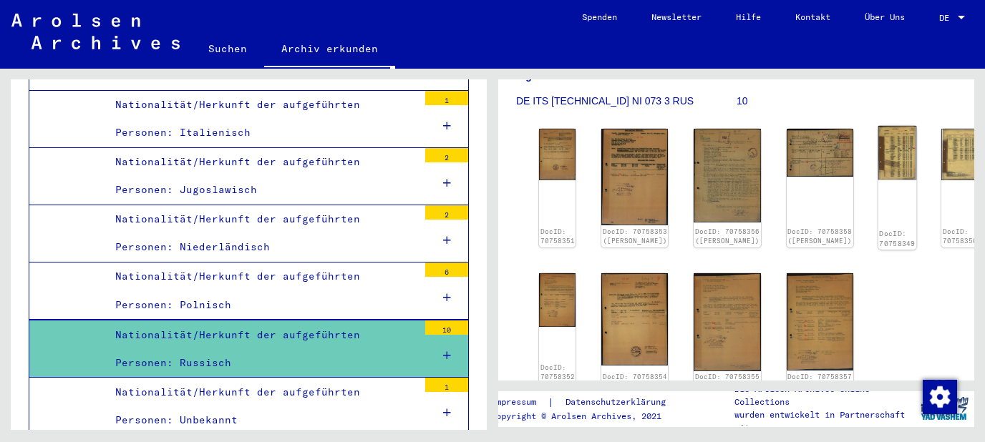
click at [878, 171] on img at bounding box center [897, 153] width 39 height 54
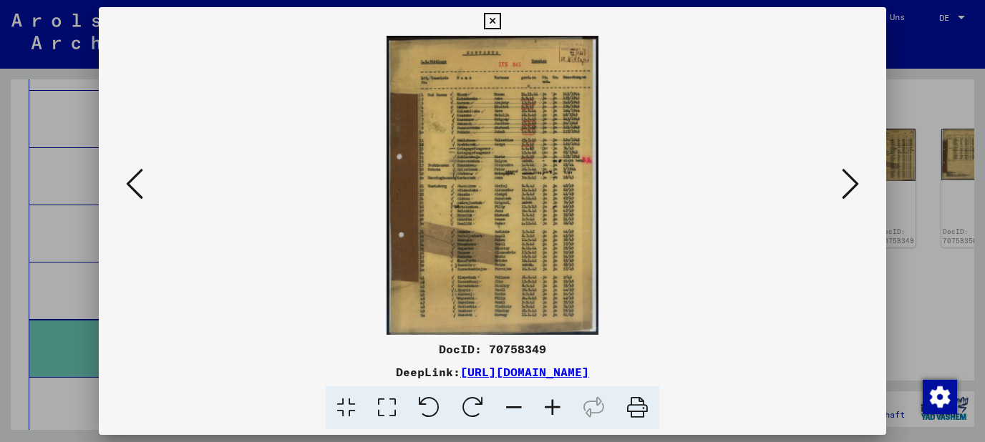
click at [556, 404] on icon at bounding box center [552, 409] width 39 height 44
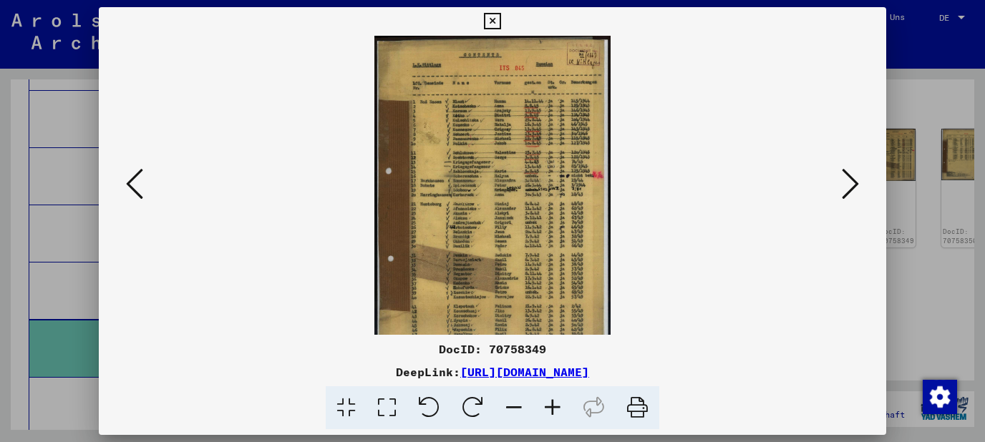
click at [556, 404] on icon at bounding box center [552, 409] width 39 height 44
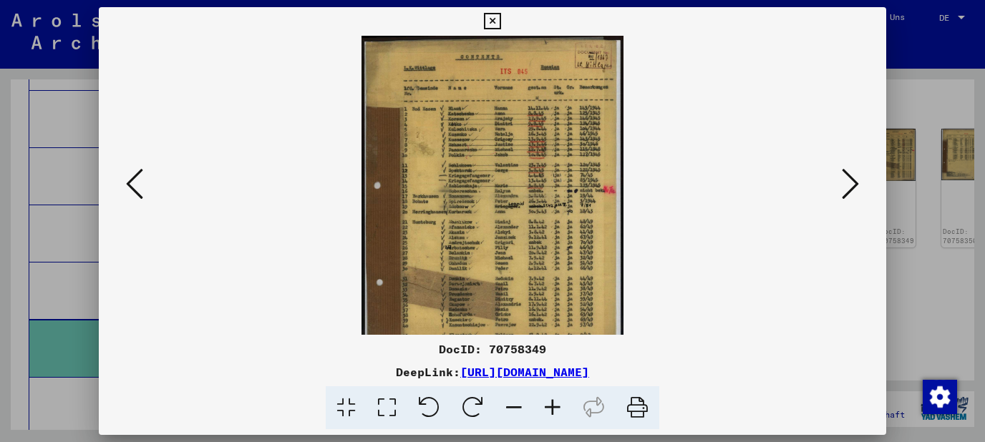
click at [556, 404] on icon at bounding box center [552, 409] width 39 height 44
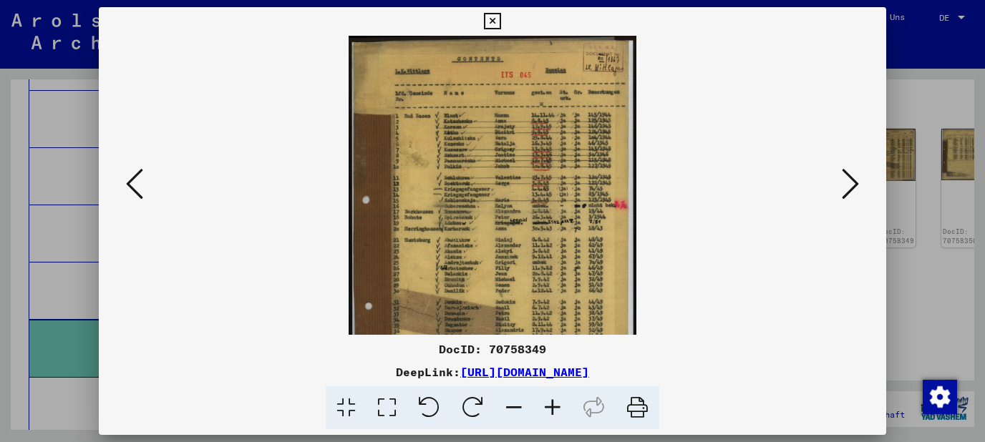
click at [556, 404] on icon at bounding box center [552, 409] width 39 height 44
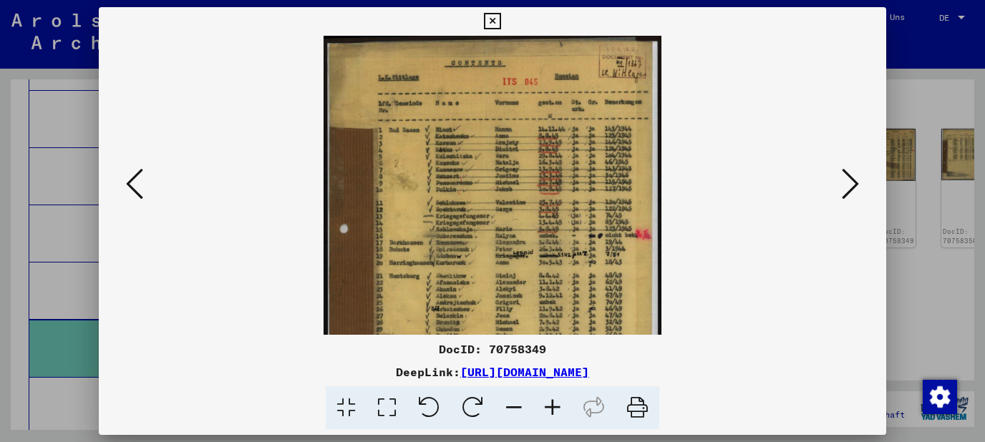
click at [556, 404] on icon at bounding box center [552, 409] width 39 height 44
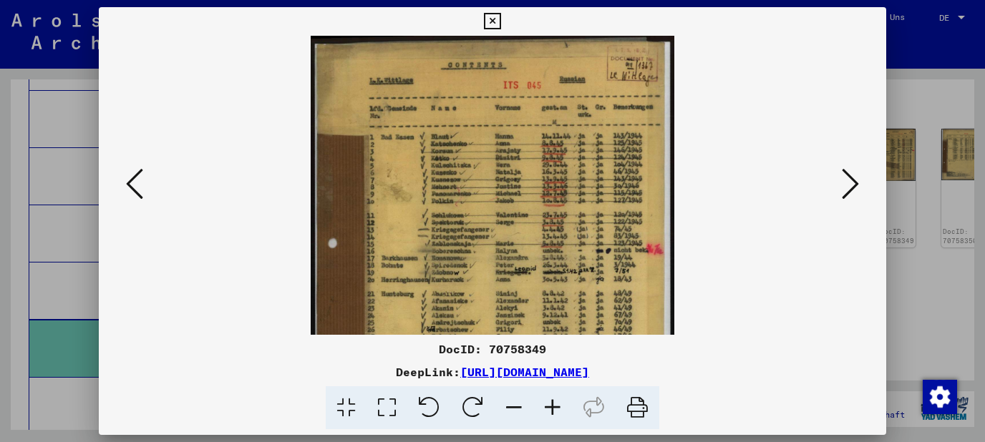
click at [556, 404] on icon at bounding box center [552, 409] width 39 height 44
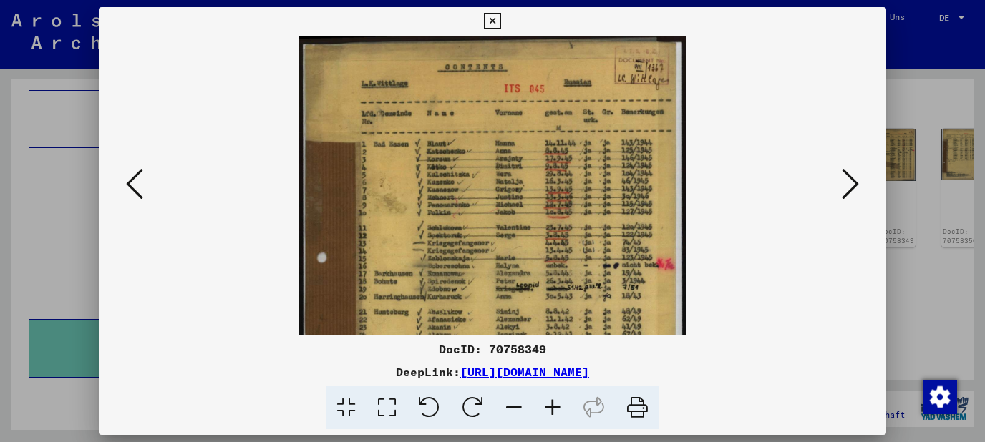
click at [556, 404] on icon at bounding box center [552, 409] width 39 height 44
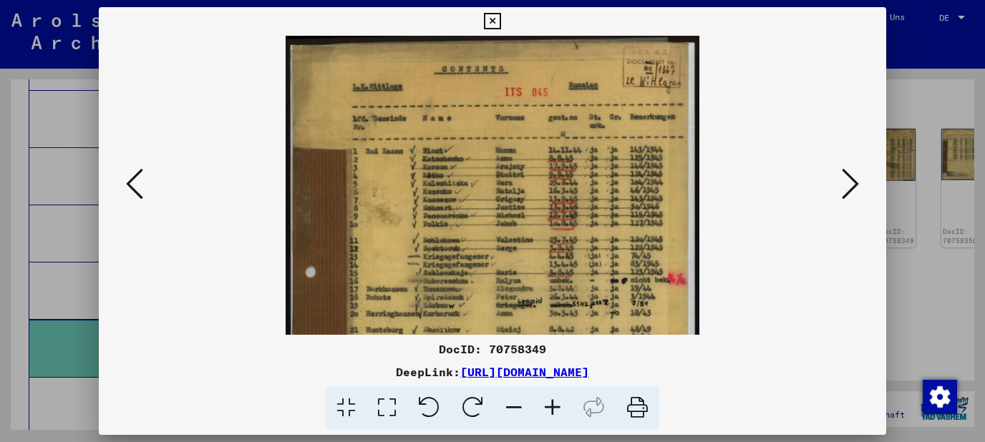
click at [556, 404] on icon at bounding box center [552, 409] width 39 height 44
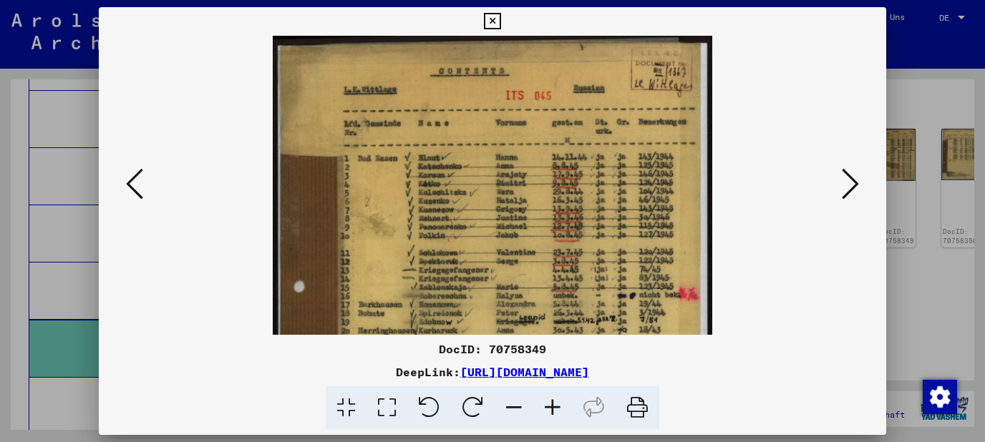
click at [556, 404] on icon at bounding box center [552, 409] width 39 height 44
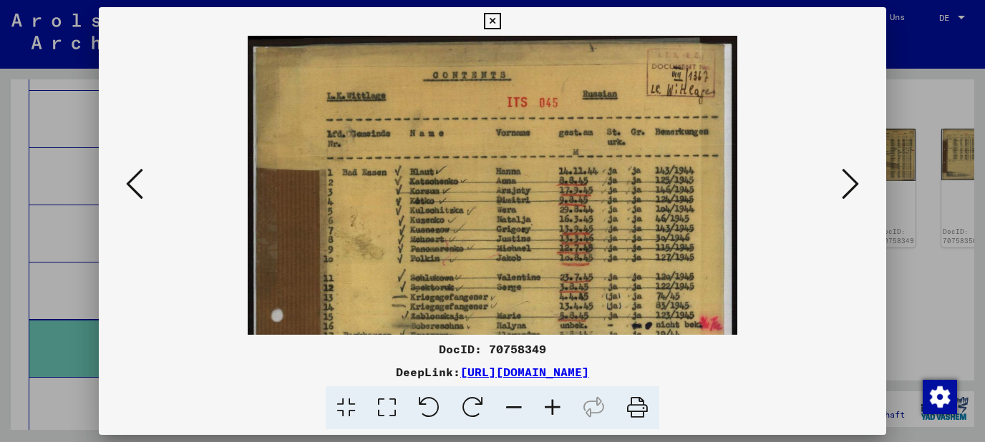
click at [556, 404] on icon at bounding box center [552, 409] width 39 height 44
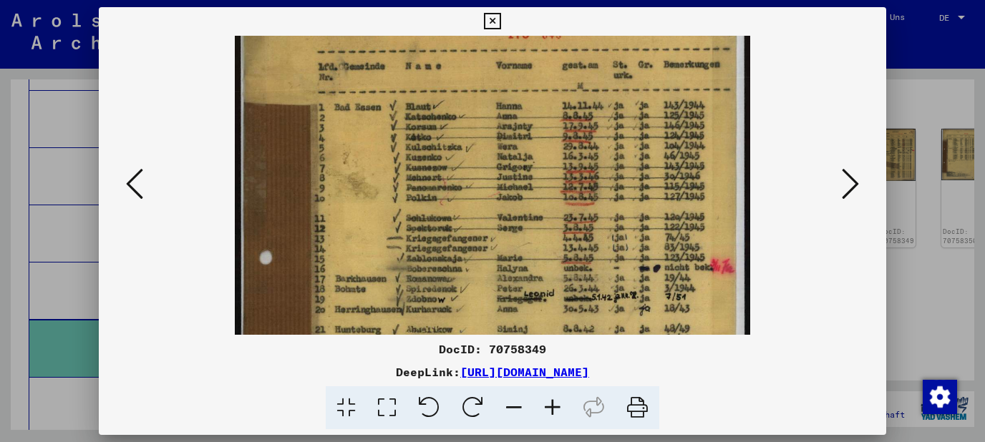
scroll to position [77, 0]
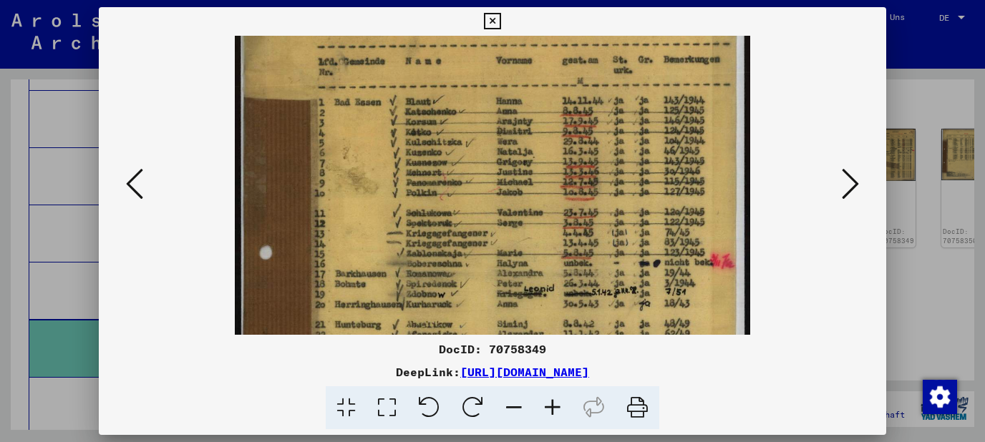
drag, startPoint x: 550, startPoint y: 298, endPoint x: 547, endPoint y: 220, distance: 78.1
click at [547, 220] on img at bounding box center [492, 322] width 515 height 729
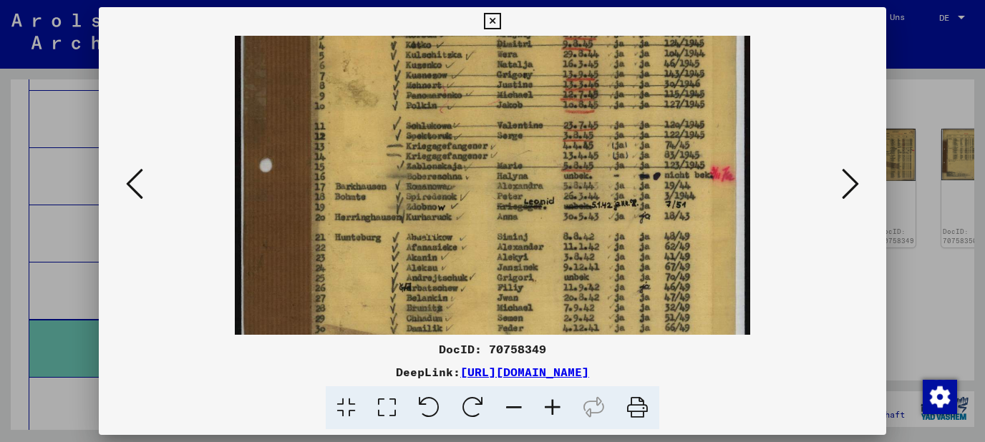
scroll to position [169, 0]
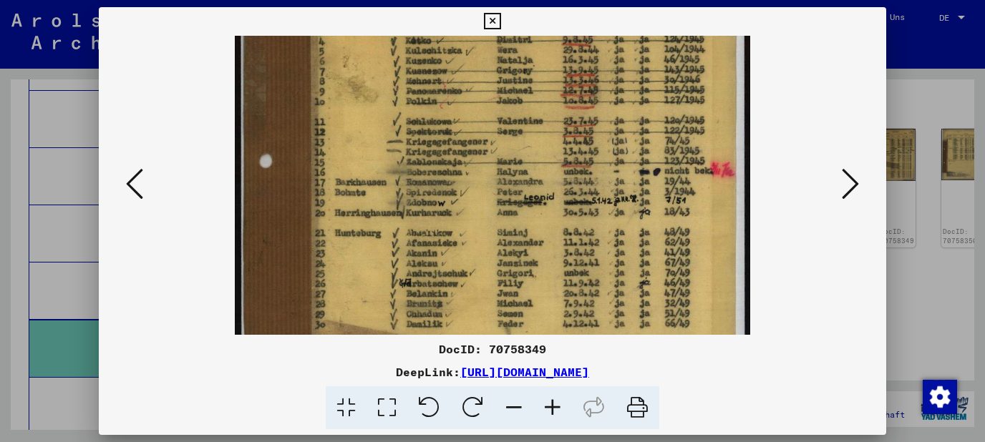
drag, startPoint x: 538, startPoint y: 233, endPoint x: 526, endPoint y: 142, distance: 92.4
click at [526, 142] on img at bounding box center [492, 231] width 515 height 729
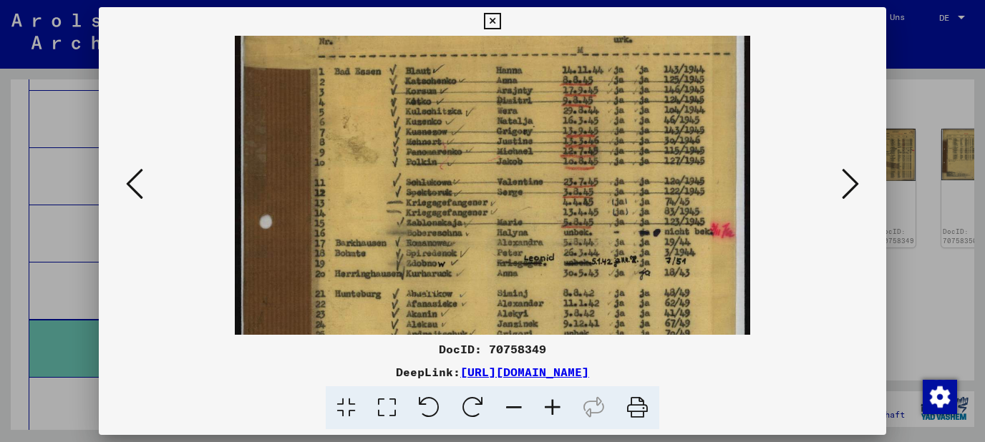
scroll to position [96, 0]
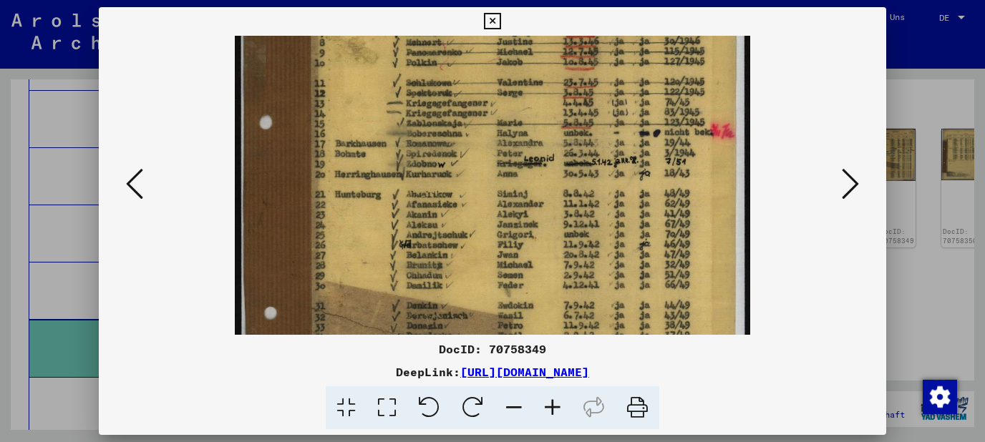
drag, startPoint x: 530, startPoint y: 229, endPoint x: 530, endPoint y: 191, distance: 37.9
click at [530, 191] on img at bounding box center [492, 192] width 515 height 729
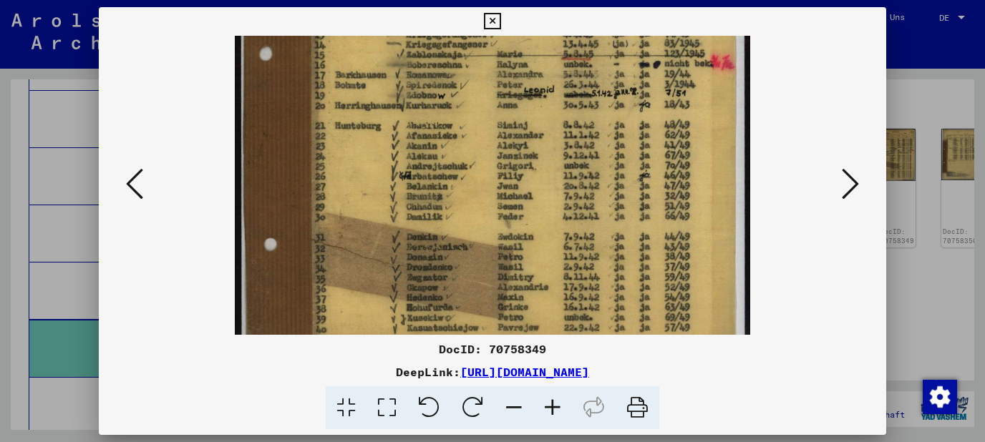
drag, startPoint x: 528, startPoint y: 248, endPoint x: 527, endPoint y: 180, distance: 68.7
click at [527, 180] on img at bounding box center [492, 123] width 515 height 729
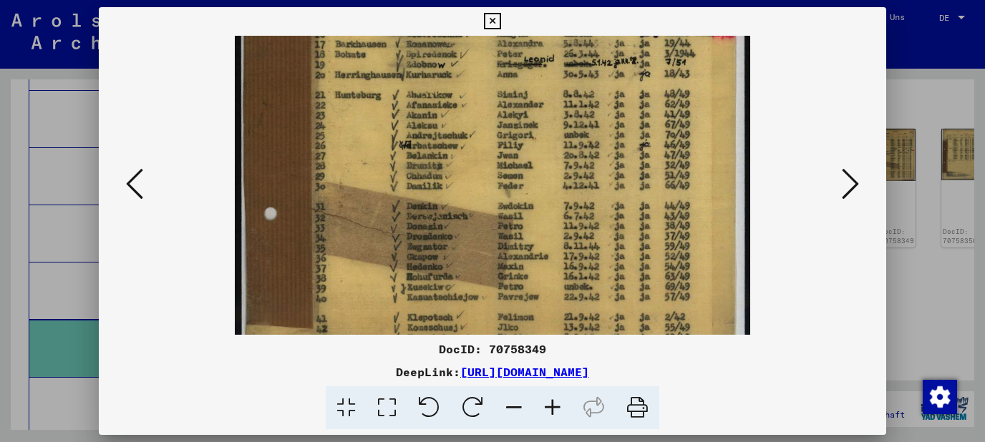
drag, startPoint x: 527, startPoint y: 196, endPoint x: 527, endPoint y: 175, distance: 21.5
click at [527, 175] on img at bounding box center [492, 93] width 515 height 729
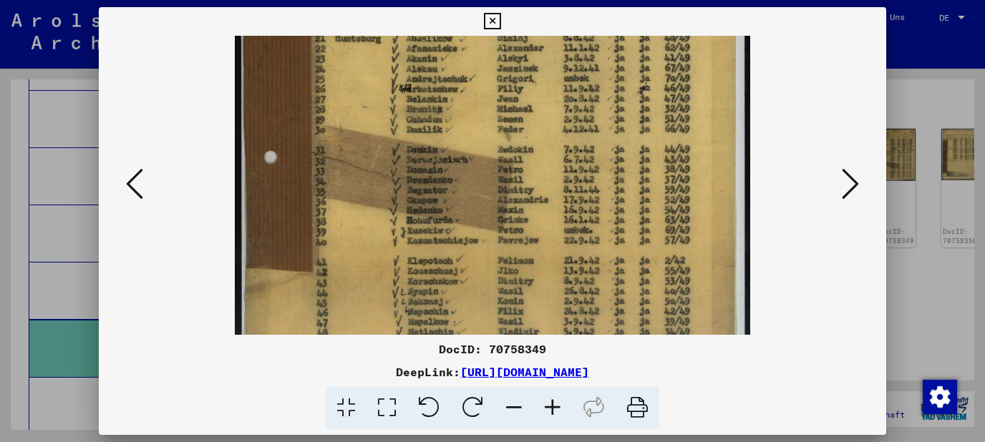
drag, startPoint x: 534, startPoint y: 211, endPoint x: 537, endPoint y: 158, distance: 53.0
click at [537, 158] on img at bounding box center [492, 36] width 515 height 729
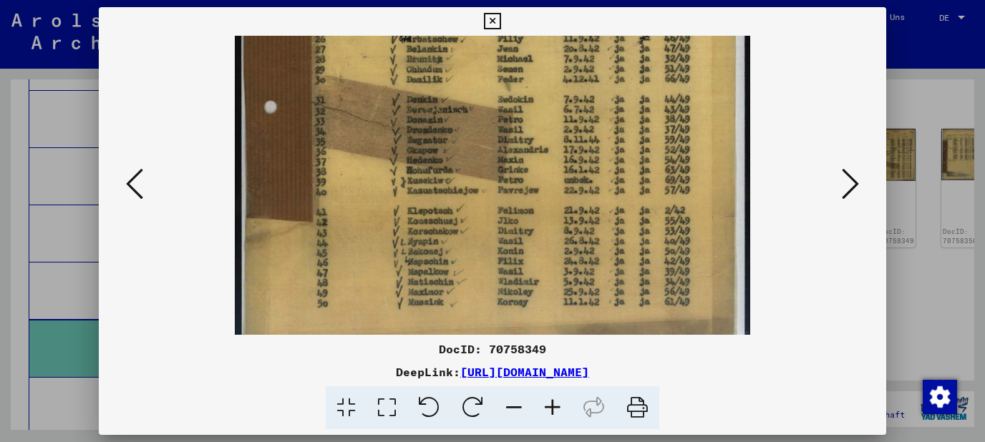
scroll to position [424, 0]
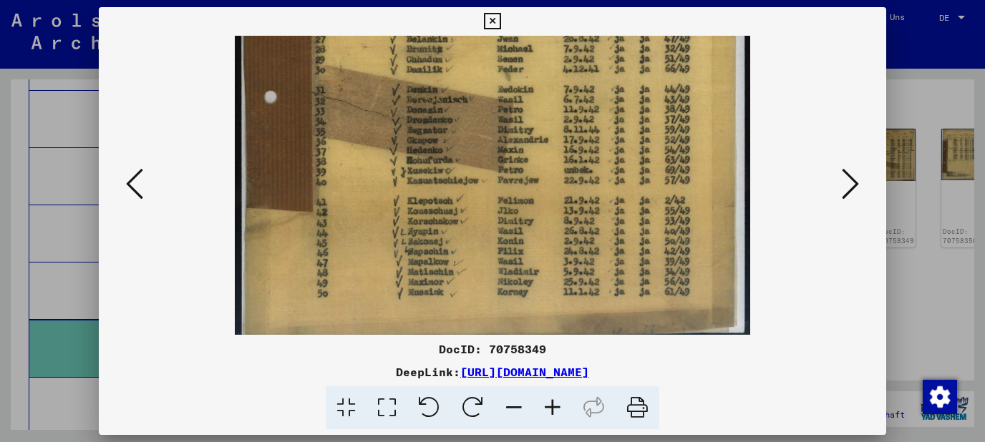
drag, startPoint x: 535, startPoint y: 201, endPoint x: 543, endPoint y: 142, distance: 59.9
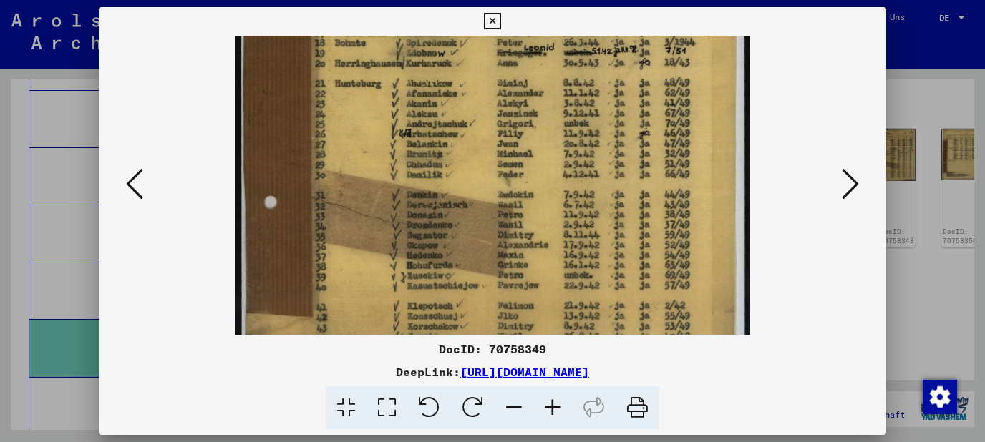
drag, startPoint x: 542, startPoint y: 176, endPoint x: 542, endPoint y: 281, distance: 104.5
click at [542, 281] on img at bounding box center [492, 81] width 515 height 729
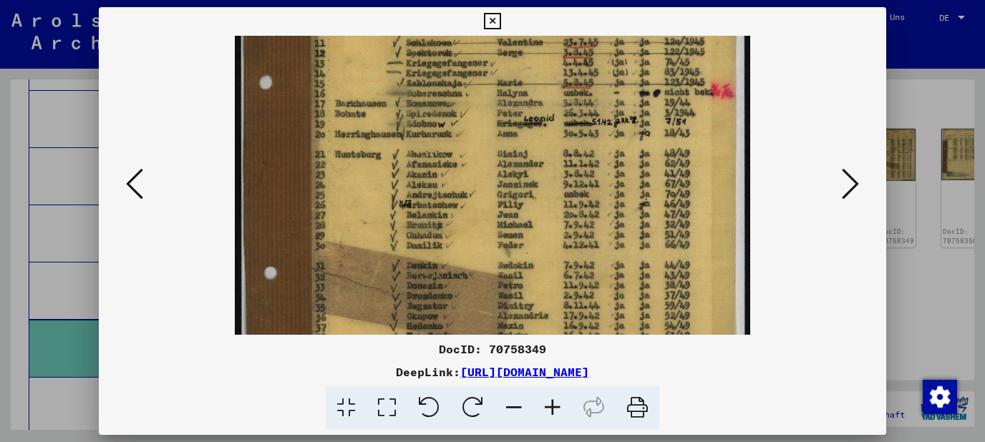
drag, startPoint x: 542, startPoint y: 241, endPoint x: 543, endPoint y: 312, distance: 70.9
click at [543, 312] on img at bounding box center [492, 152] width 515 height 729
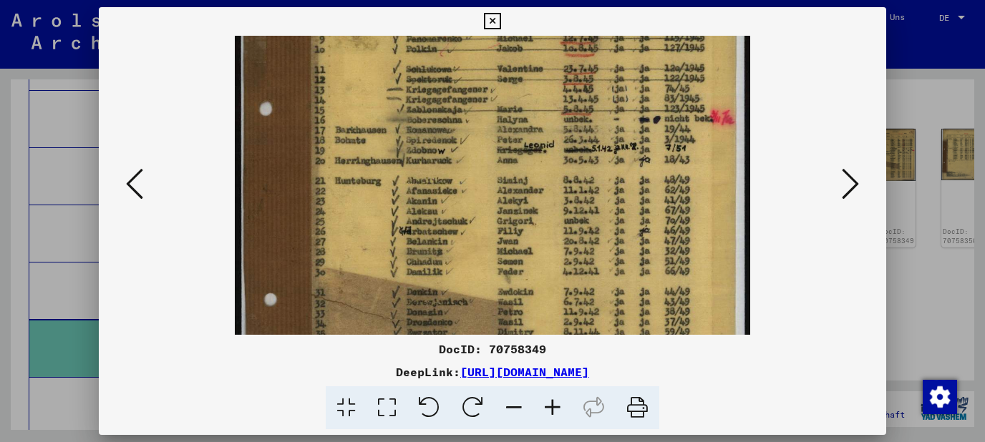
scroll to position [218, 0]
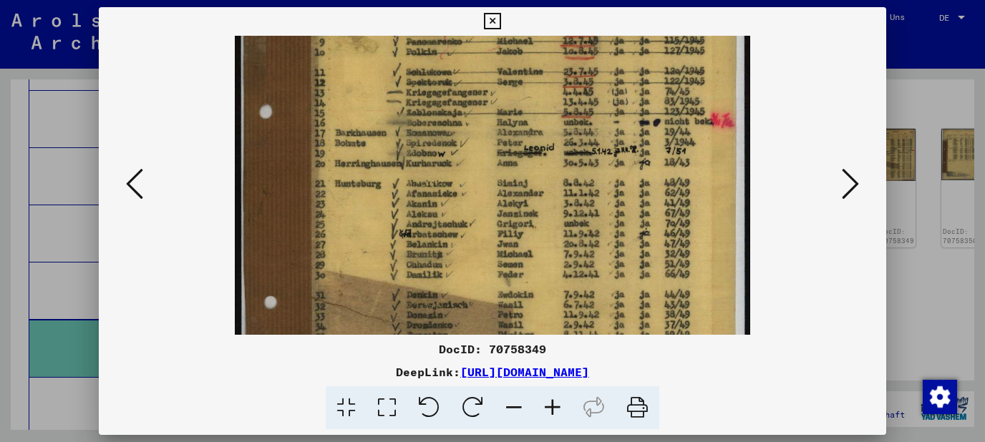
drag, startPoint x: 559, startPoint y: 255, endPoint x: 562, endPoint y: 285, distance: 30.2
click at [562, 285] on img at bounding box center [492, 181] width 515 height 729
click at [854, 182] on icon at bounding box center [850, 184] width 17 height 34
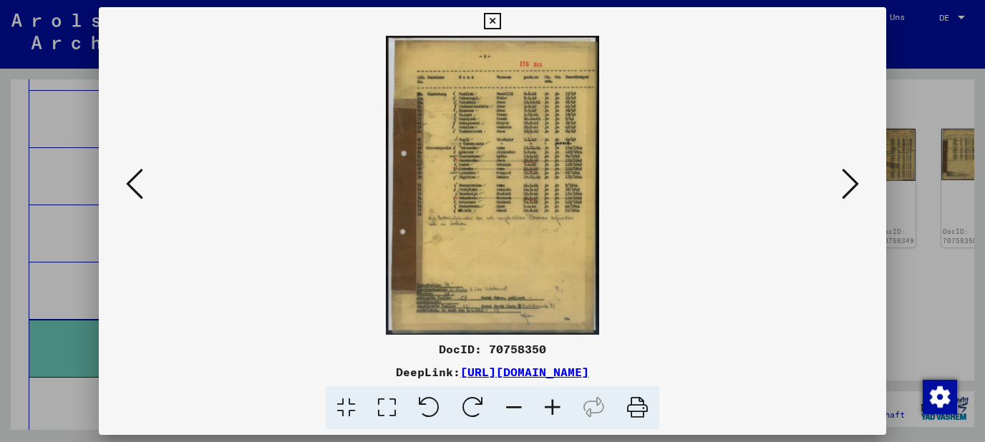
click at [551, 408] on icon at bounding box center [552, 409] width 39 height 44
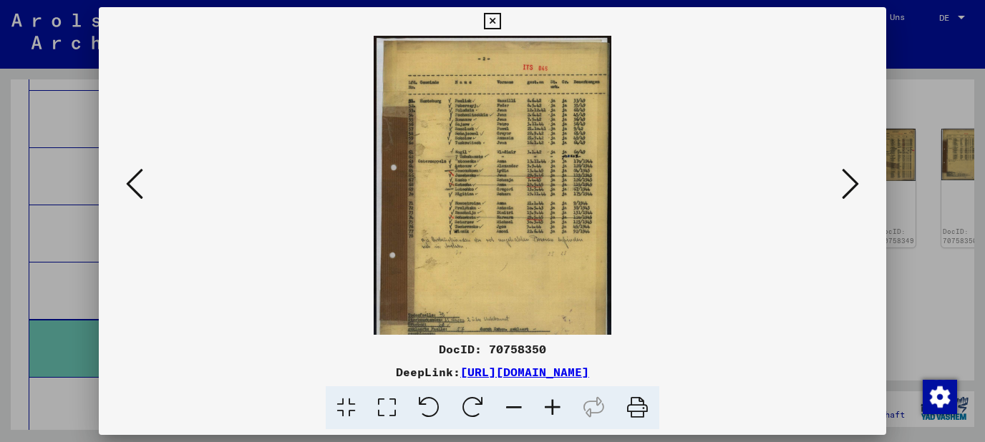
click at [551, 408] on icon at bounding box center [552, 409] width 39 height 44
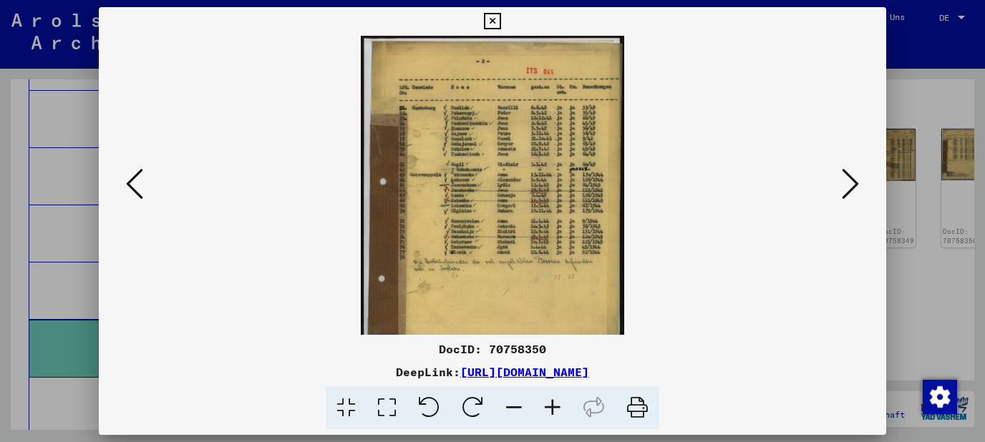
click at [551, 408] on icon at bounding box center [552, 409] width 39 height 44
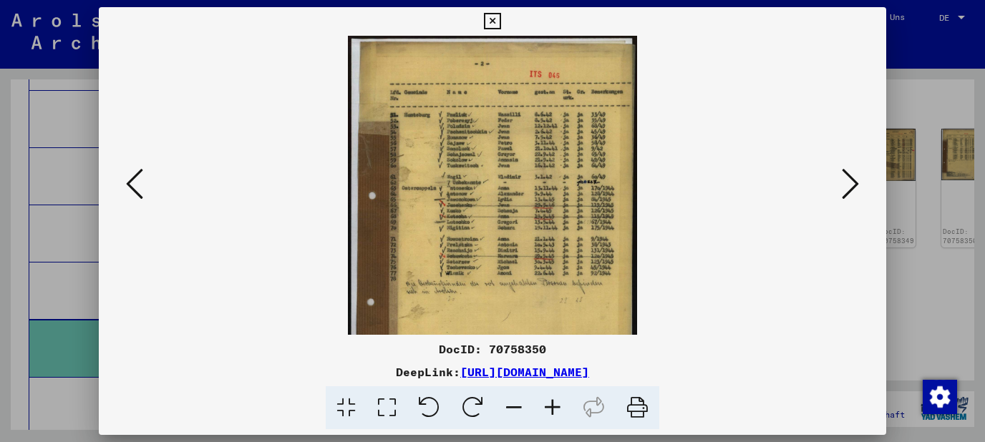
click at [551, 408] on icon at bounding box center [552, 409] width 39 height 44
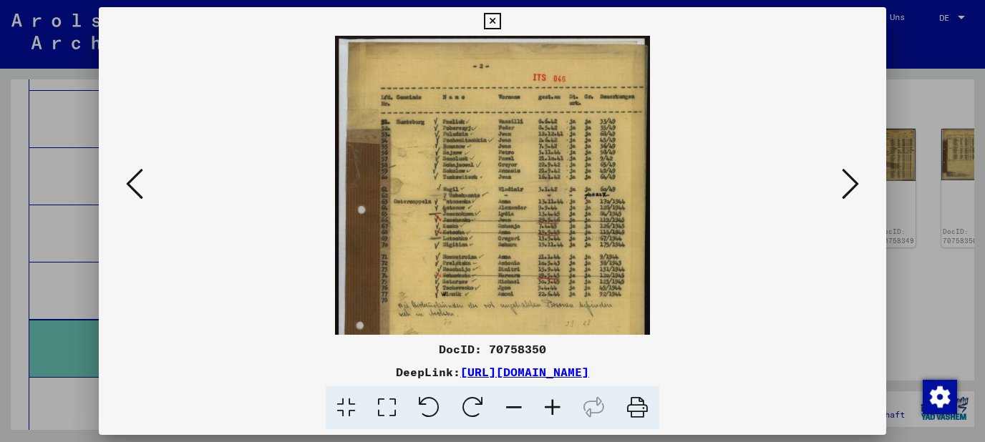
click at [551, 408] on icon at bounding box center [552, 409] width 39 height 44
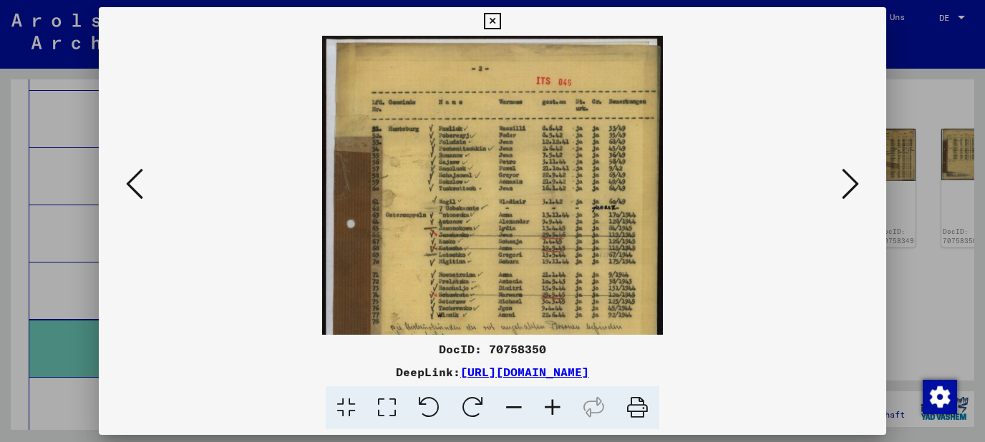
click at [551, 408] on icon at bounding box center [552, 409] width 39 height 44
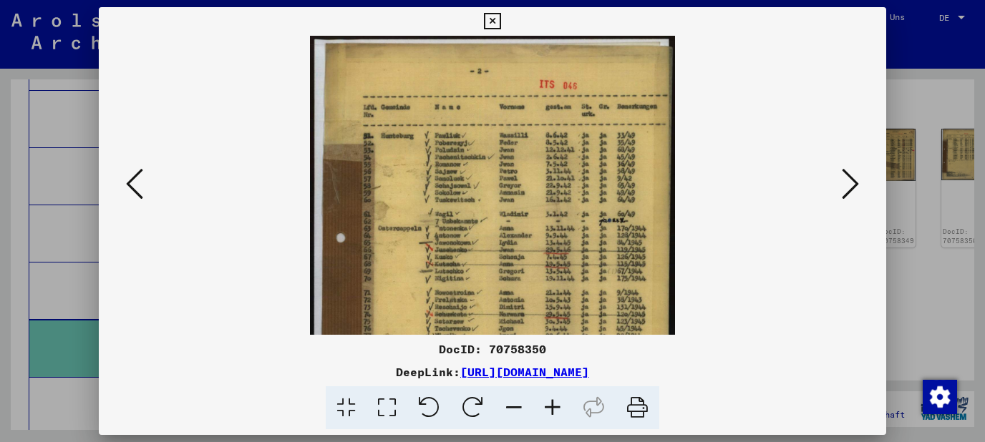
click at [551, 408] on icon at bounding box center [552, 409] width 39 height 44
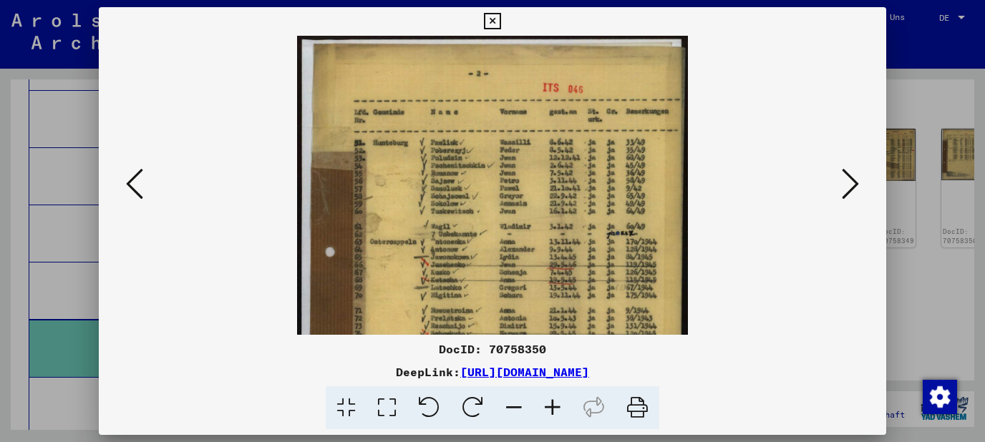
click at [551, 408] on icon at bounding box center [552, 409] width 39 height 44
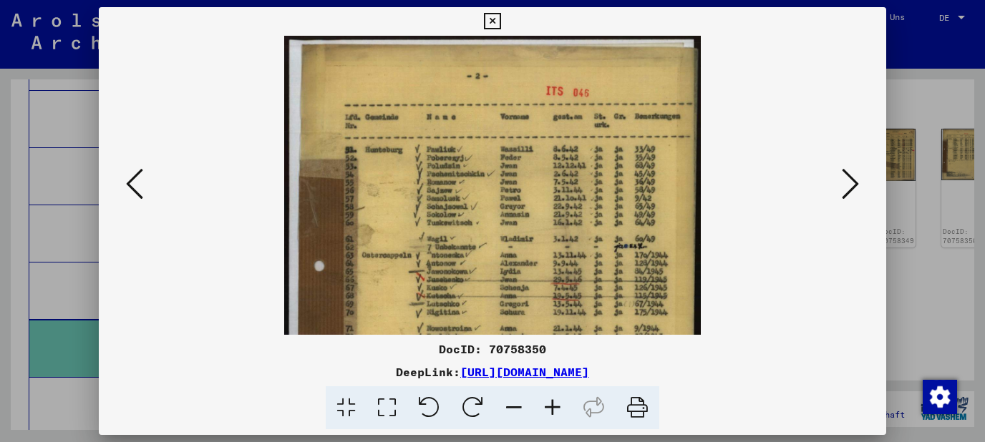
click at [551, 408] on icon at bounding box center [552, 409] width 39 height 44
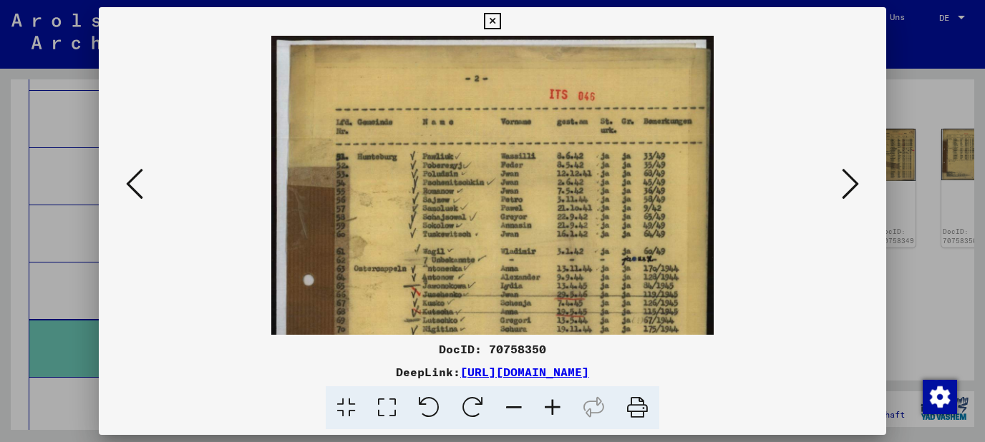
click at [551, 408] on icon at bounding box center [552, 409] width 39 height 44
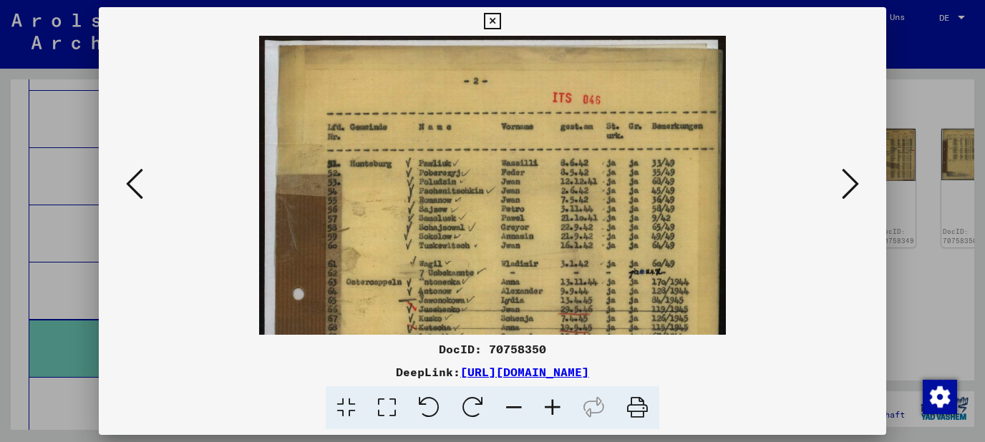
click at [551, 408] on icon at bounding box center [552, 409] width 39 height 44
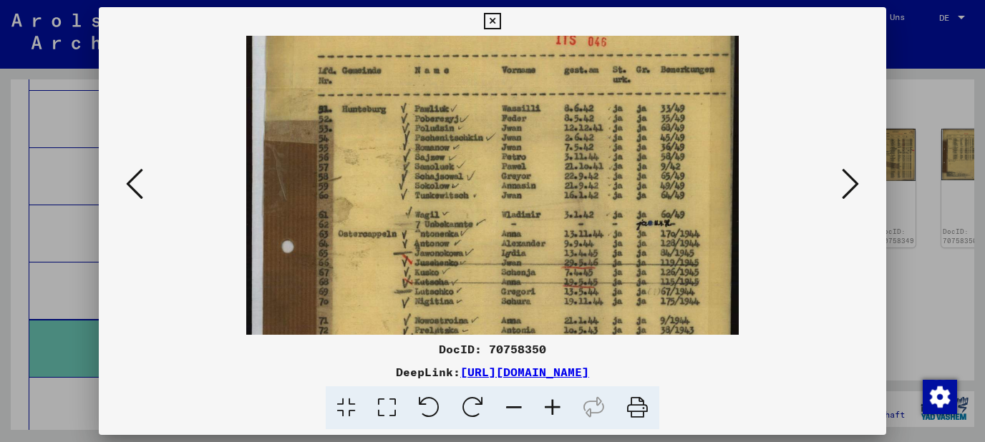
scroll to position [85, 0]
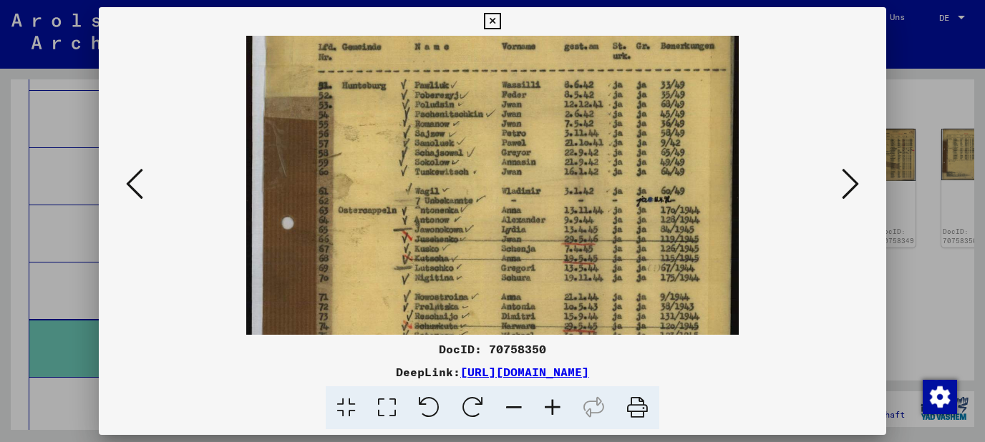
drag, startPoint x: 544, startPoint y: 300, endPoint x: 533, endPoint y: 214, distance: 86.7
click at [533, 214] on img at bounding box center [492, 297] width 492 height 693
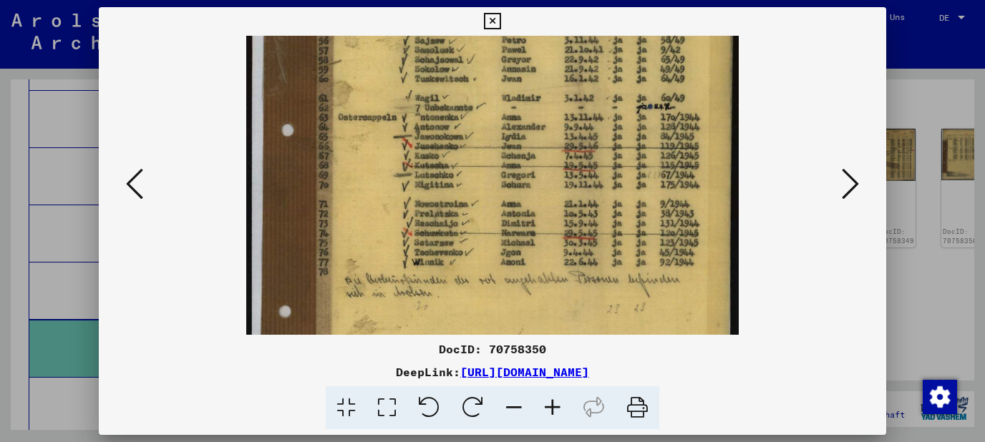
scroll to position [183, 0]
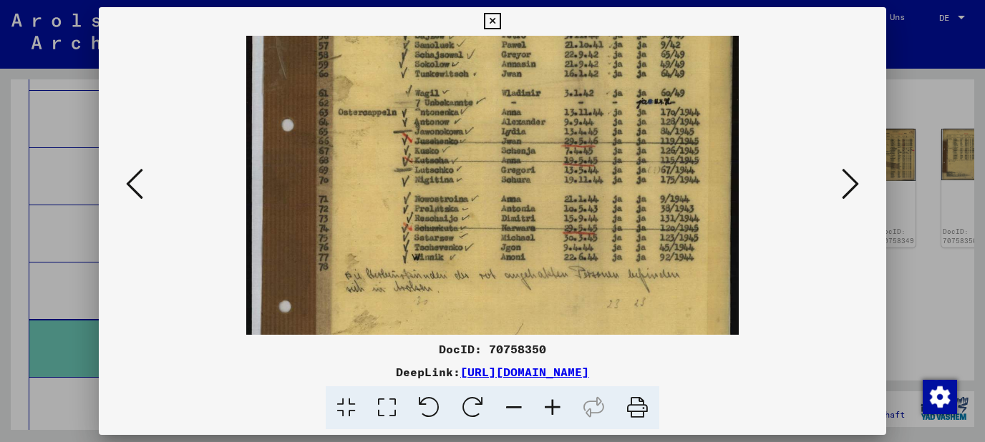
drag, startPoint x: 526, startPoint y: 258, endPoint x: 525, endPoint y: 160, distance: 98.1
click at [525, 160] on img at bounding box center [492, 199] width 492 height 693
click at [850, 193] on icon at bounding box center [850, 184] width 17 height 34
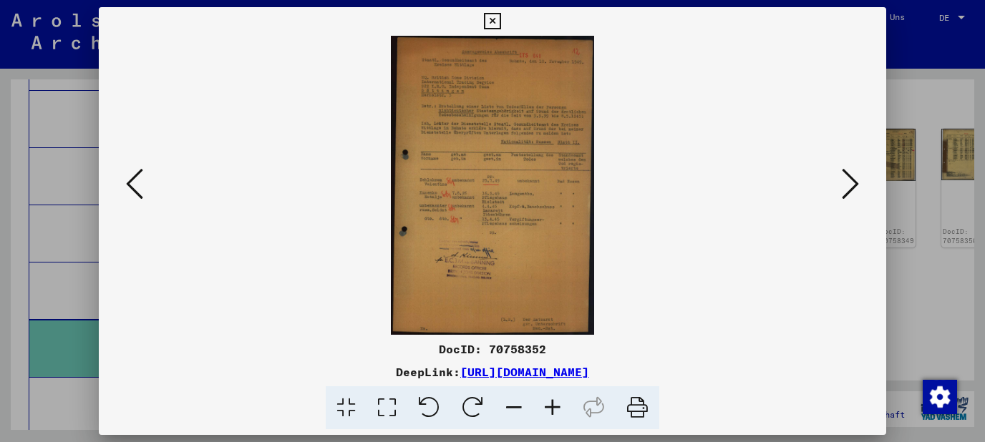
click at [558, 406] on icon at bounding box center [552, 409] width 39 height 44
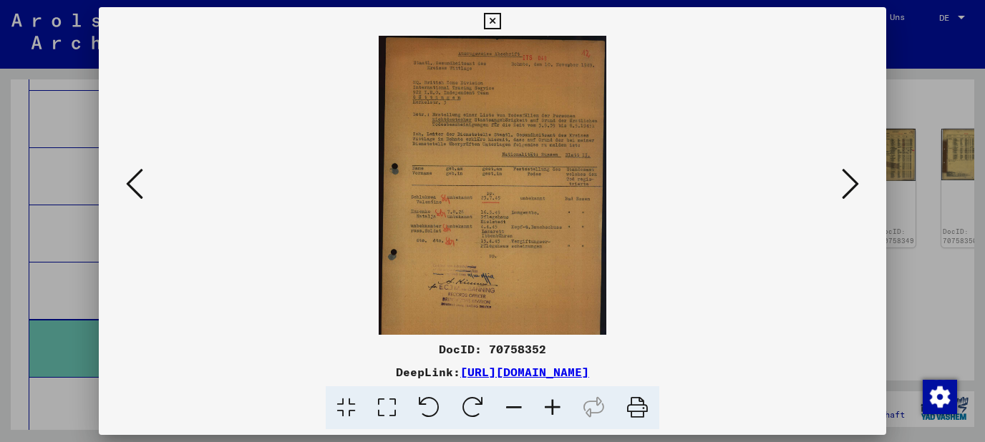
click at [558, 406] on icon at bounding box center [552, 409] width 39 height 44
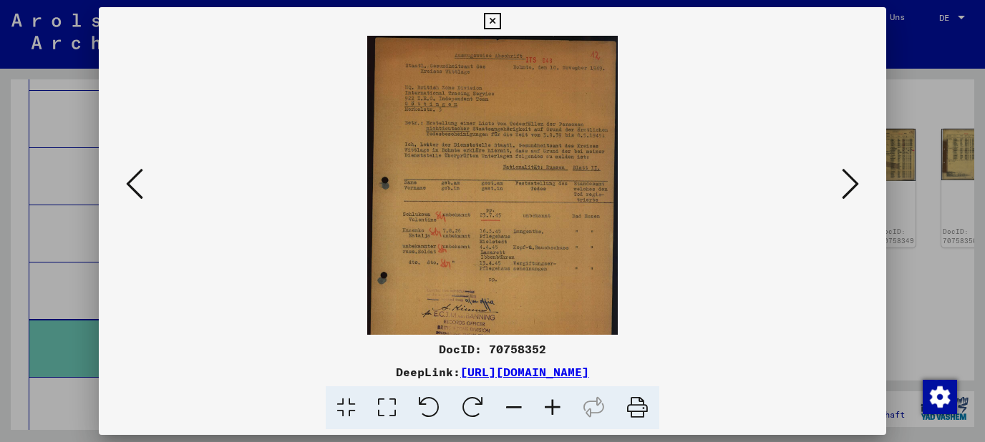
click at [558, 406] on icon at bounding box center [552, 409] width 39 height 44
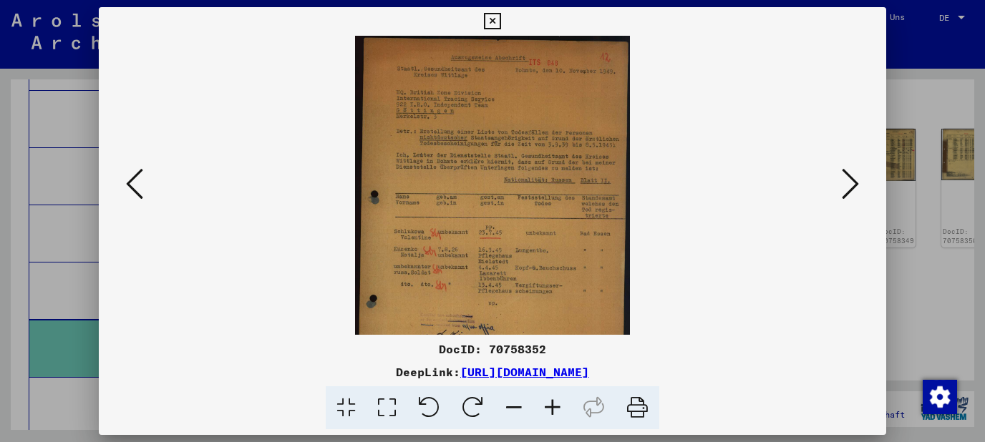
click at [558, 406] on icon at bounding box center [552, 409] width 39 height 44
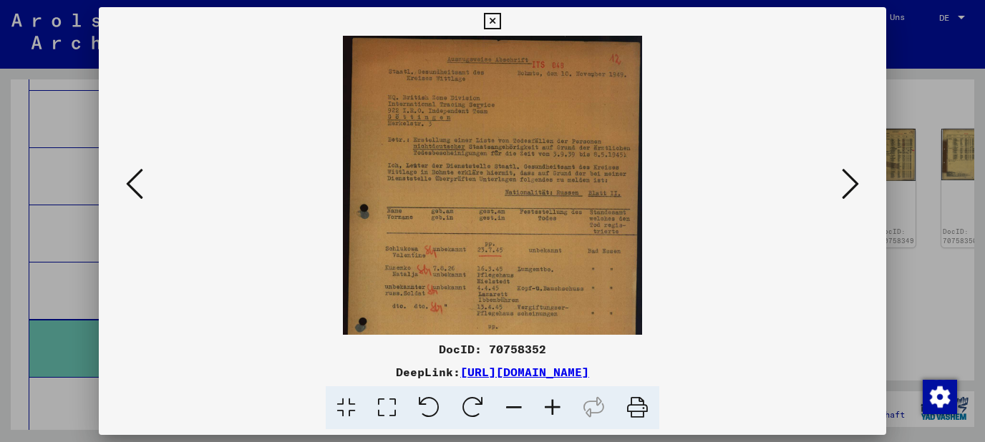
click at [558, 406] on icon at bounding box center [552, 409] width 39 height 44
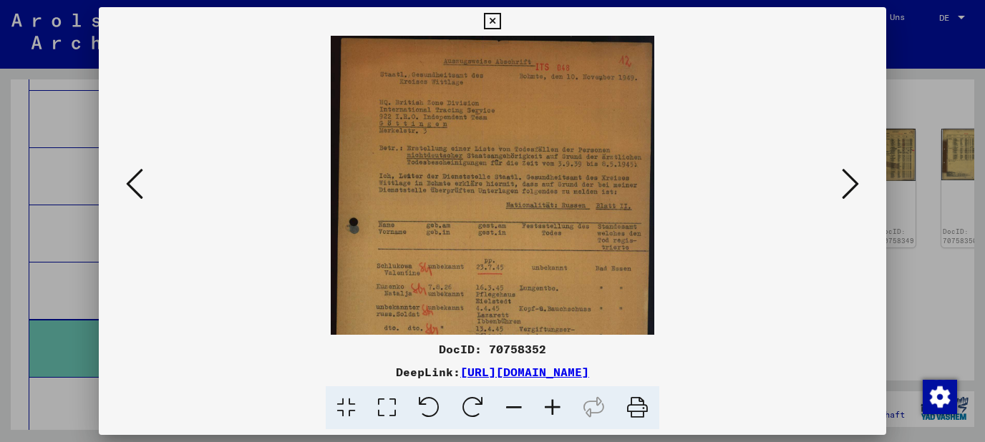
click at [558, 406] on icon at bounding box center [552, 409] width 39 height 44
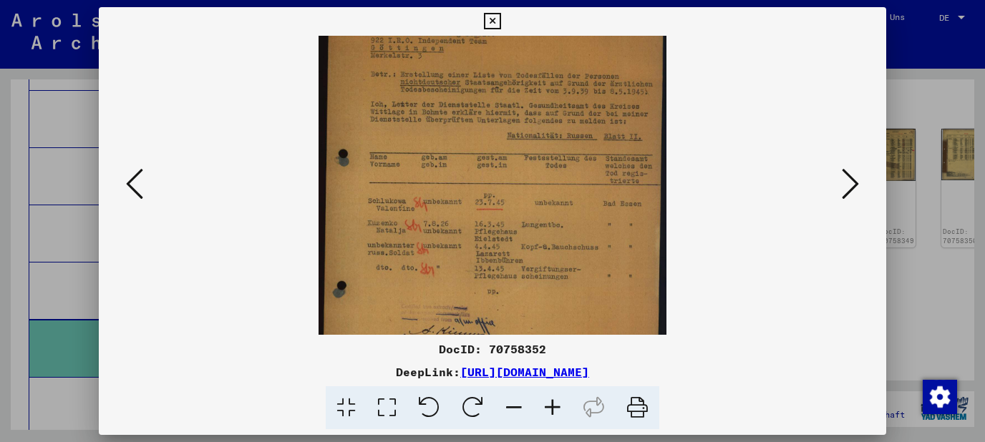
scroll to position [95, 0]
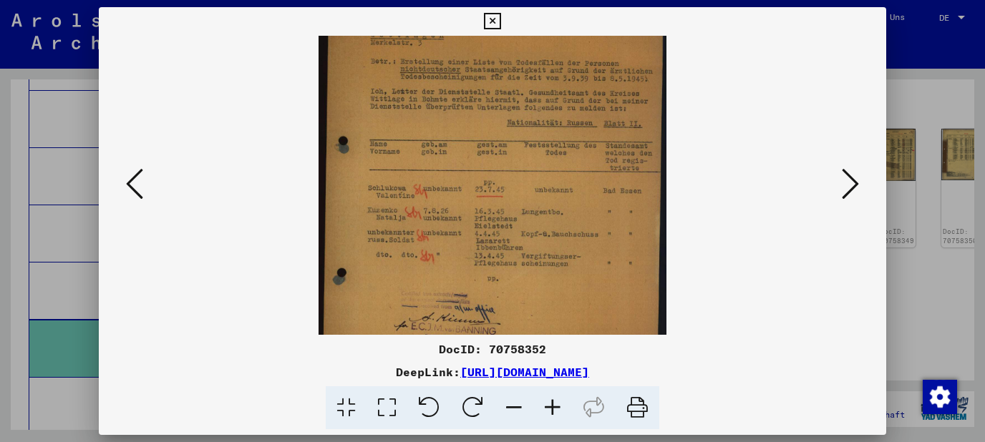
drag, startPoint x: 516, startPoint y: 246, endPoint x: 525, endPoint y: 151, distance: 94.9
click at [525, 151] on img at bounding box center [493, 198] width 348 height 514
click at [555, 407] on icon at bounding box center [552, 409] width 39 height 44
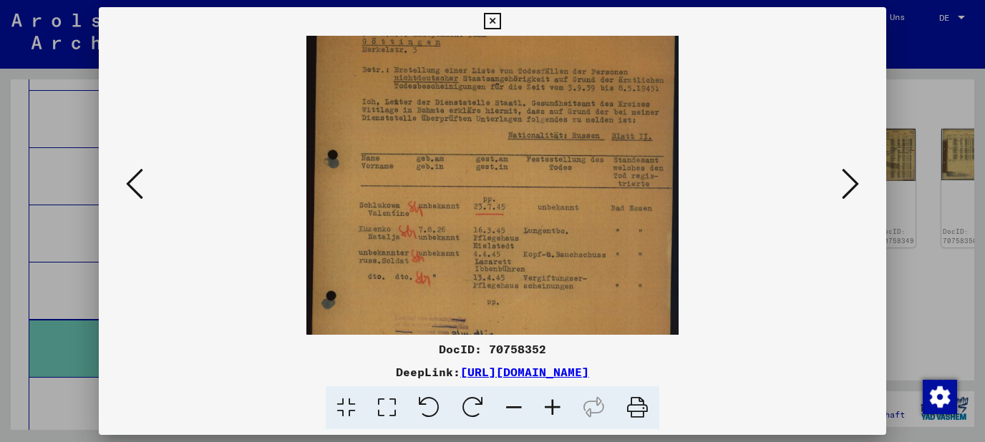
click at [555, 407] on icon at bounding box center [552, 409] width 39 height 44
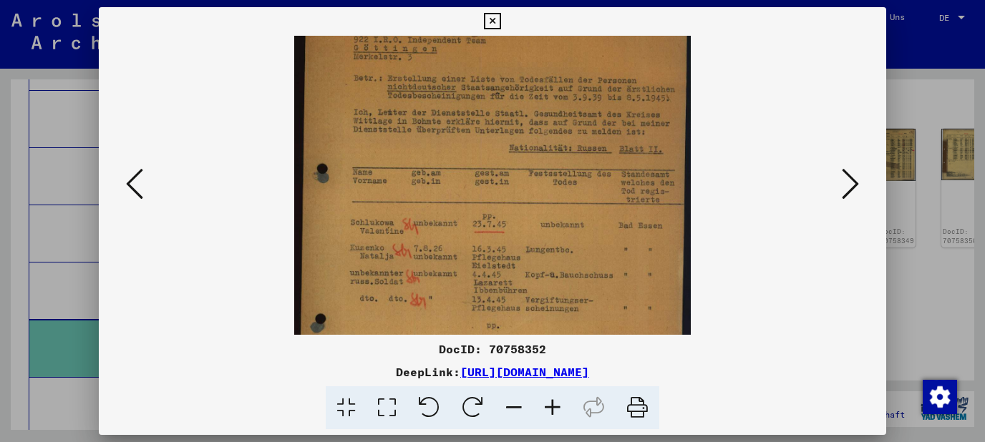
click at [555, 407] on icon at bounding box center [552, 409] width 39 height 44
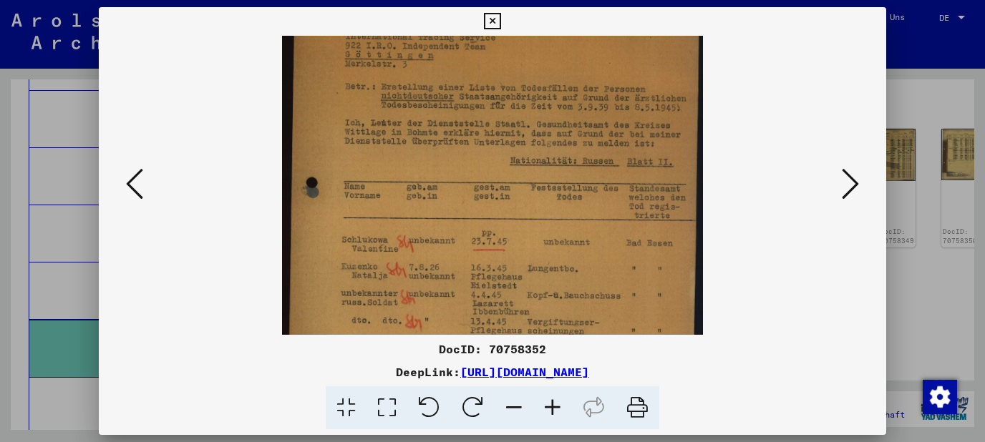
click at [555, 407] on icon at bounding box center [552, 409] width 39 height 44
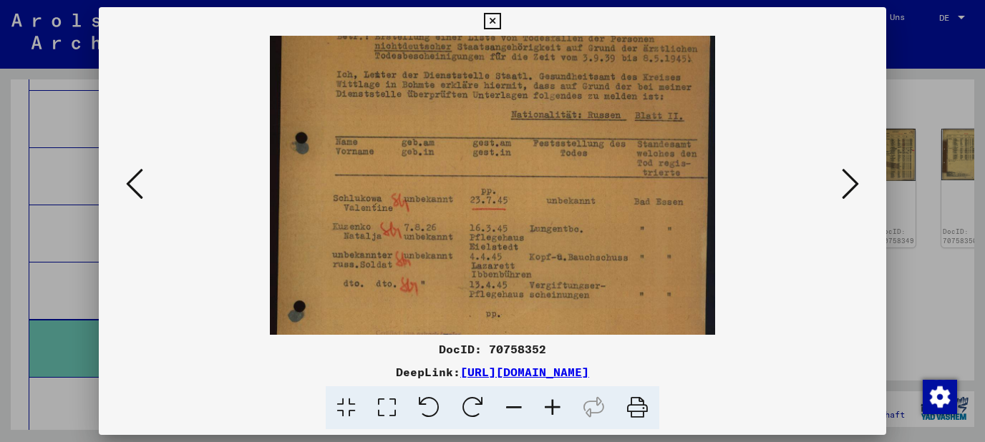
scroll to position [174, 0]
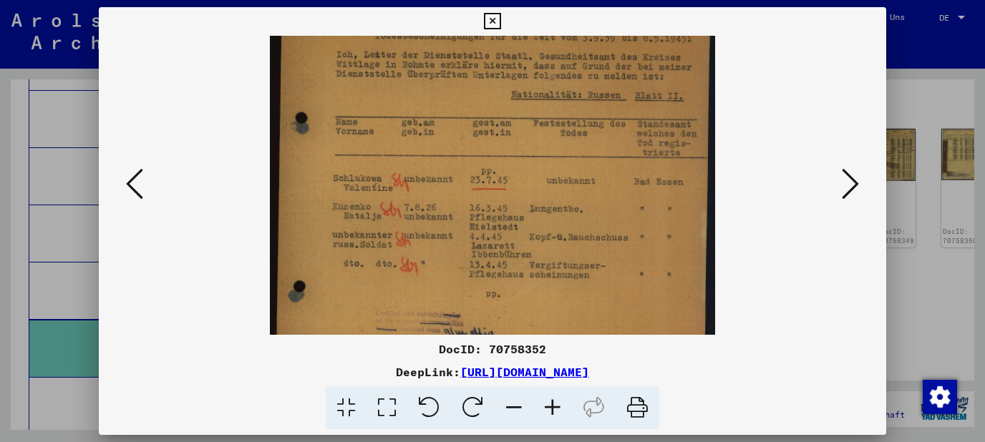
drag, startPoint x: 540, startPoint y: 238, endPoint x: 555, endPoint y: 158, distance: 80.7
click at [555, 158] on img at bounding box center [492, 190] width 445 height 657
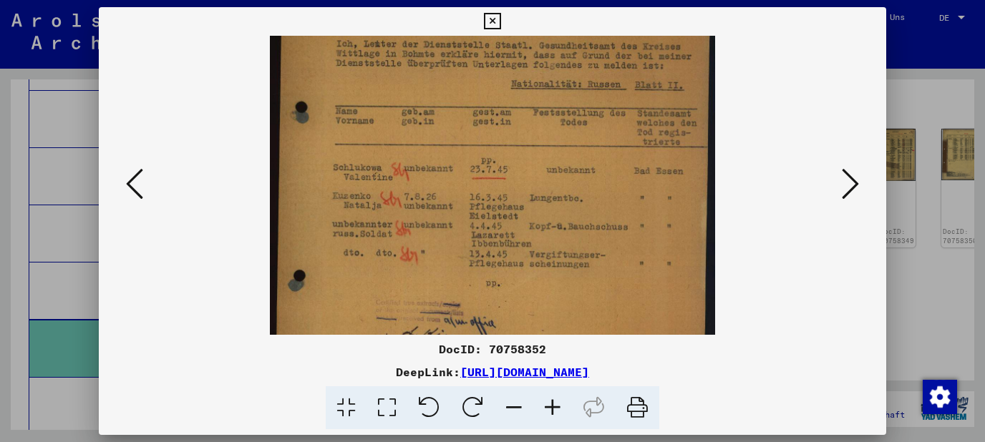
drag, startPoint x: 549, startPoint y: 213, endPoint x: 555, endPoint y: 202, distance: 12.2
click at [555, 202] on img at bounding box center [492, 179] width 445 height 657
click at [854, 186] on icon at bounding box center [850, 184] width 17 height 34
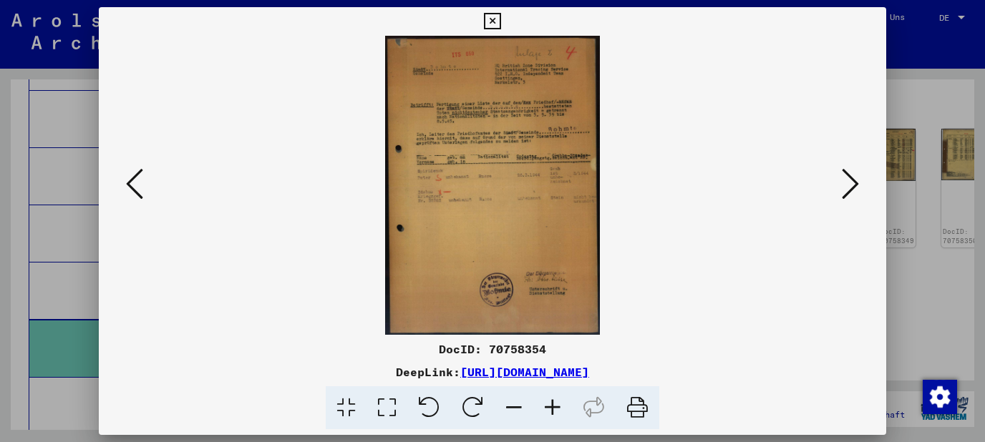
scroll to position [0, 0]
click at [854, 186] on icon at bounding box center [850, 184] width 17 height 34
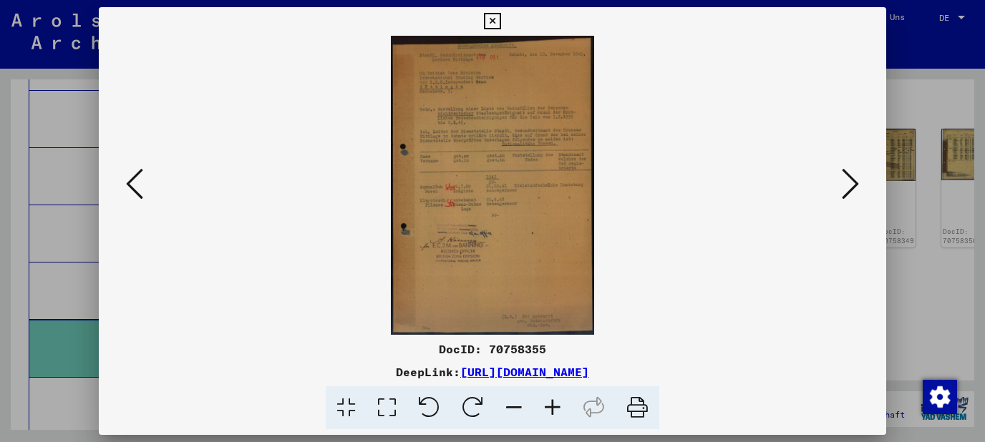
click at [854, 186] on icon at bounding box center [850, 184] width 17 height 34
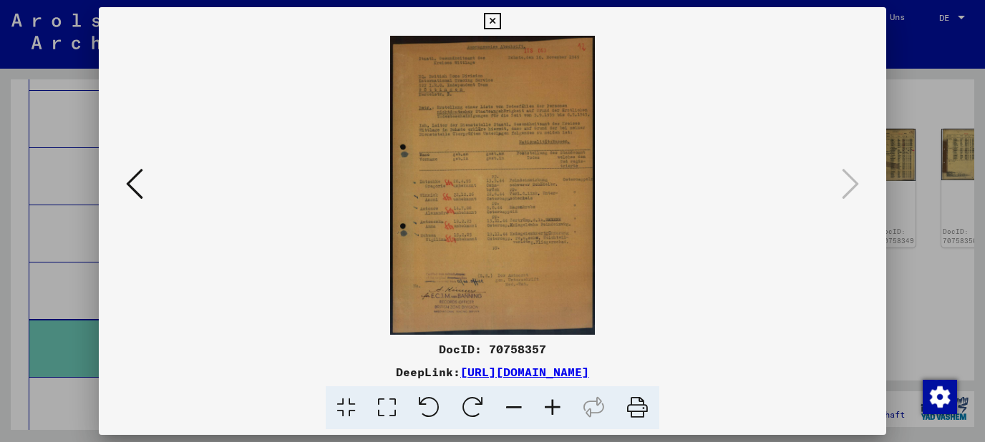
click at [545, 407] on icon at bounding box center [552, 409] width 39 height 44
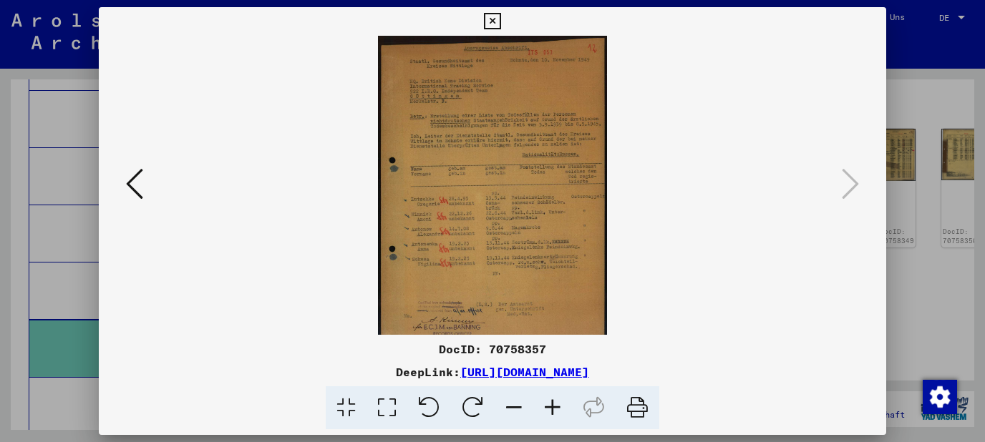
click at [545, 407] on icon at bounding box center [552, 409] width 39 height 44
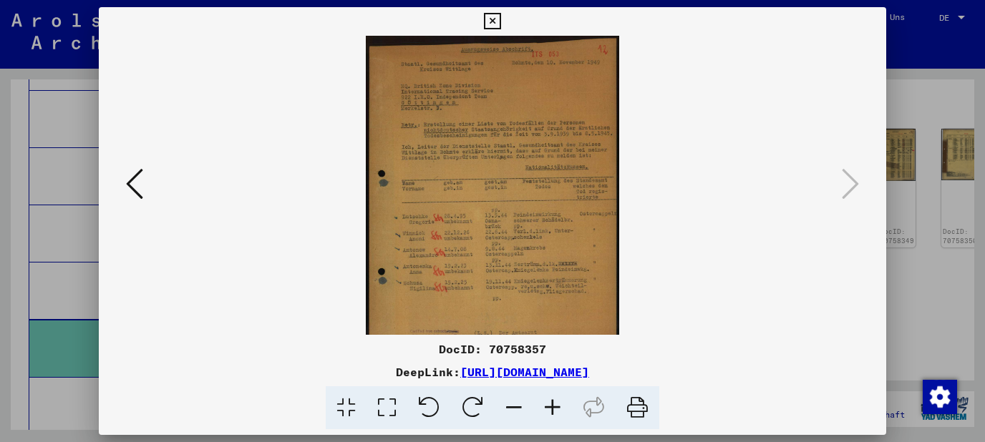
click at [545, 407] on icon at bounding box center [552, 409] width 39 height 44
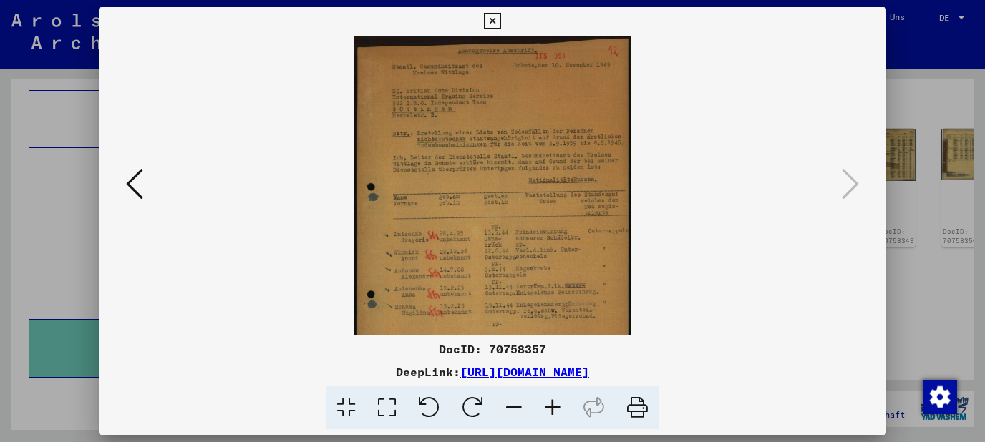
click at [545, 407] on icon at bounding box center [552, 409] width 39 height 44
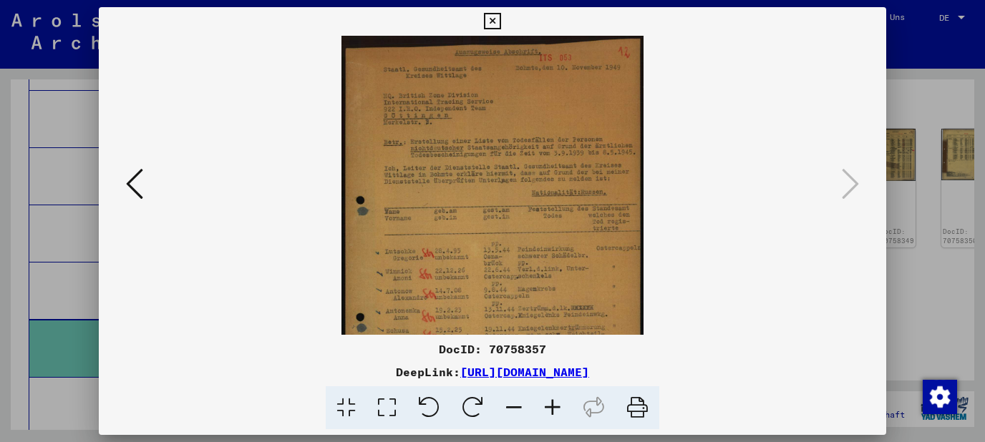
click at [545, 407] on icon at bounding box center [552, 409] width 39 height 44
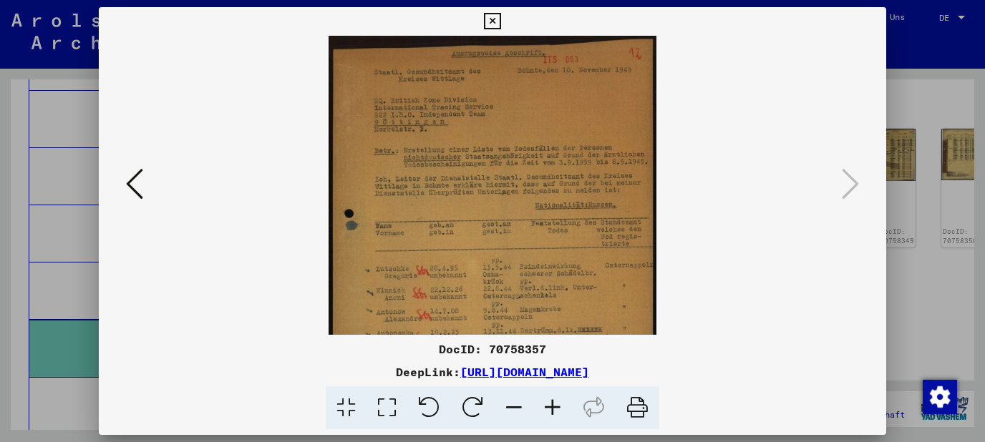
click at [545, 407] on icon at bounding box center [552, 409] width 39 height 44
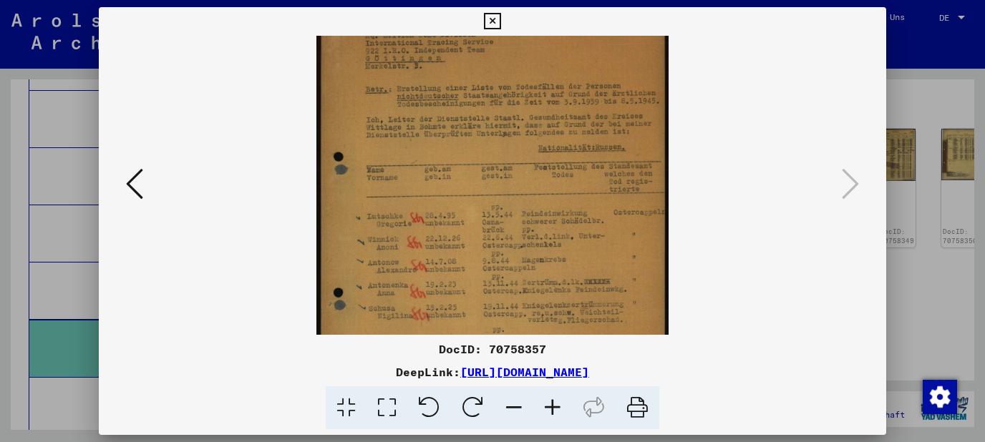
scroll to position [79, 0]
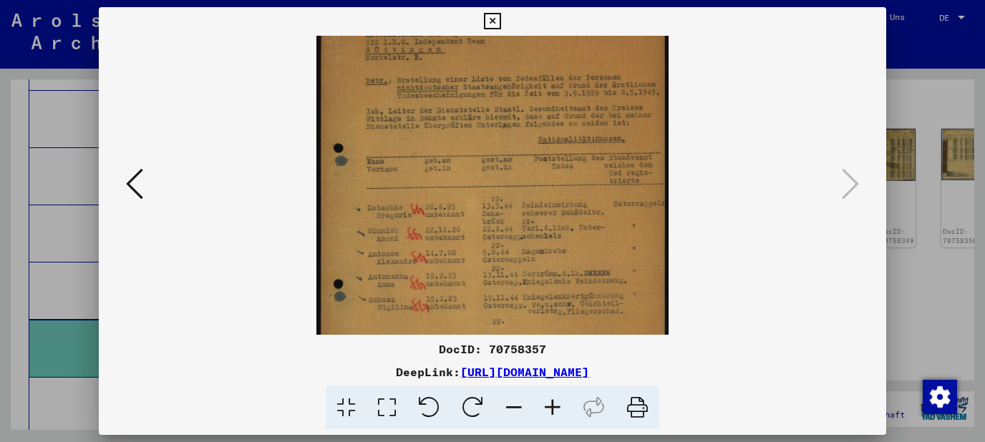
drag, startPoint x: 510, startPoint y: 298, endPoint x: 525, endPoint y: 219, distance: 80.3
click at [525, 219] on img at bounding box center [491, 214] width 351 height 514
click at [560, 402] on icon at bounding box center [552, 409] width 39 height 44
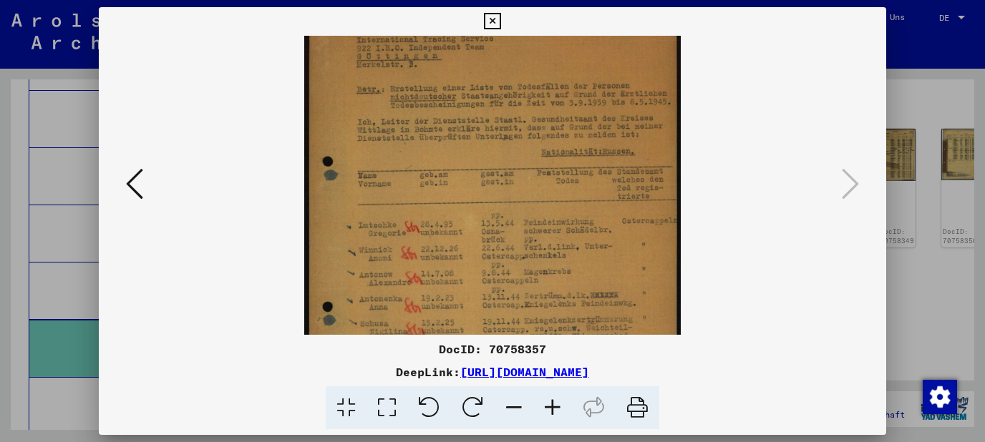
click at [558, 403] on icon at bounding box center [552, 409] width 39 height 44
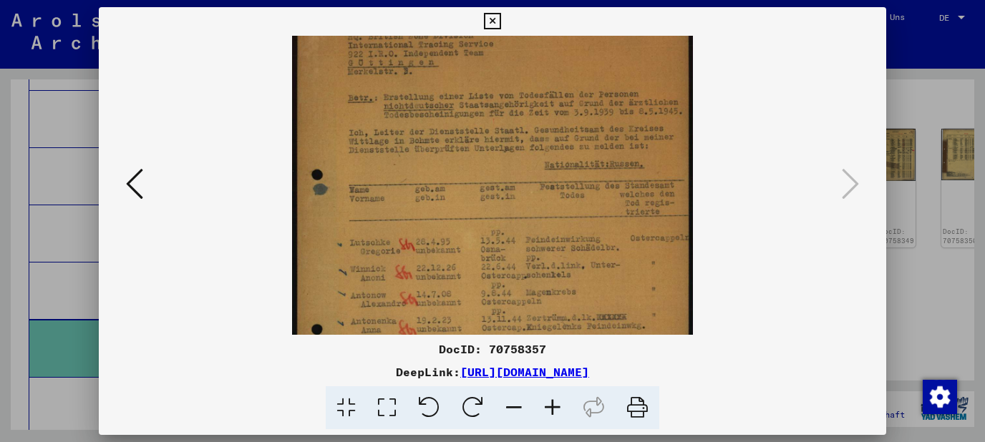
click at [558, 403] on icon at bounding box center [552, 409] width 39 height 44
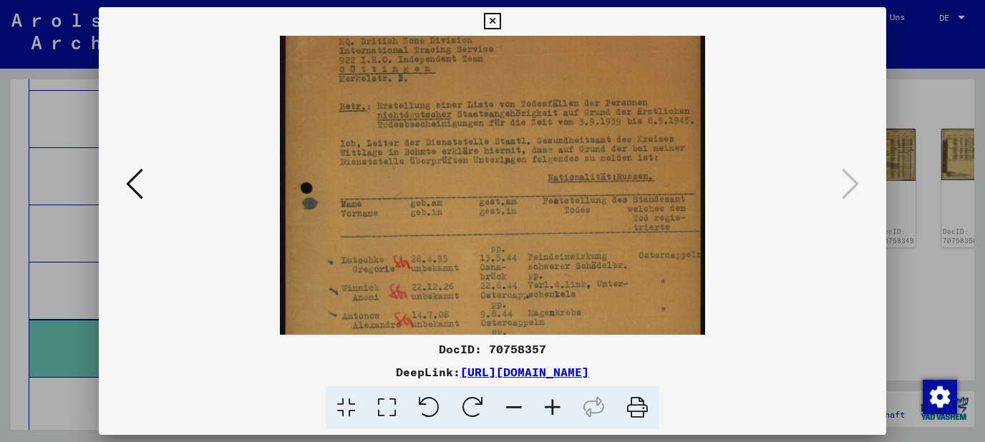
click at [558, 403] on icon at bounding box center [552, 409] width 39 height 44
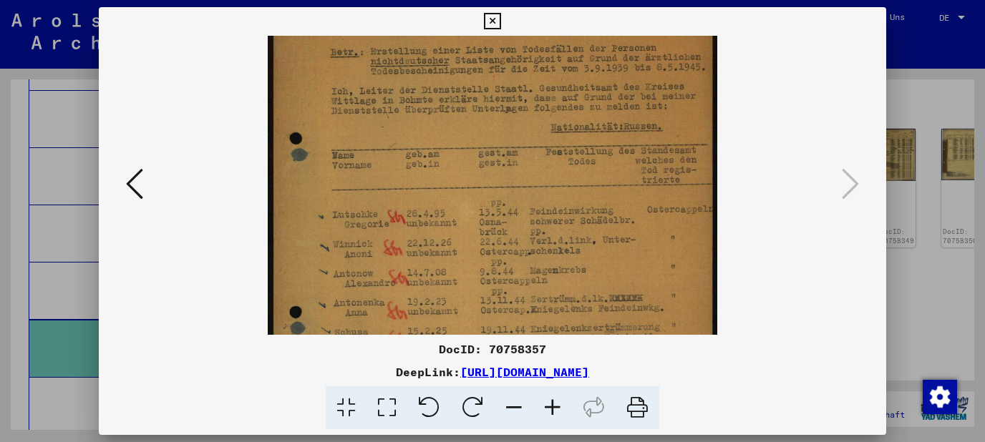
scroll to position [152, 0]
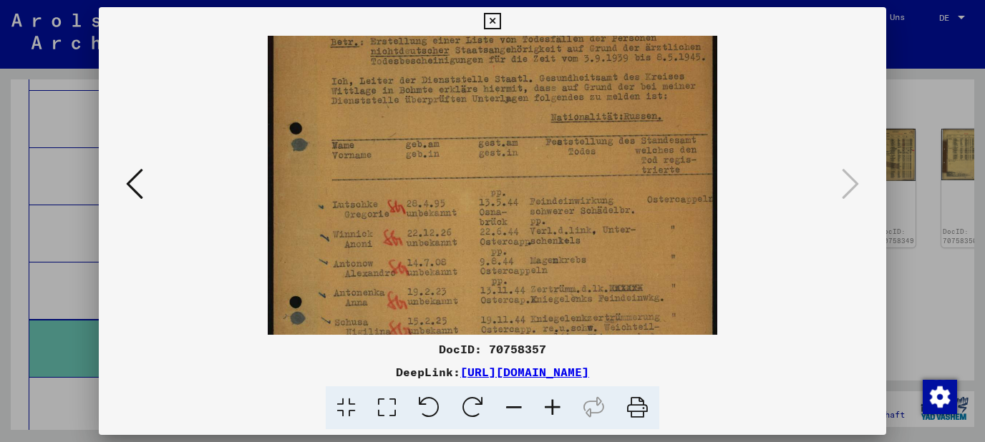
drag, startPoint x: 546, startPoint y: 256, endPoint x: 560, endPoint y: 183, distance: 74.4
click at [560, 183] on img at bounding box center [493, 212] width 450 height 657
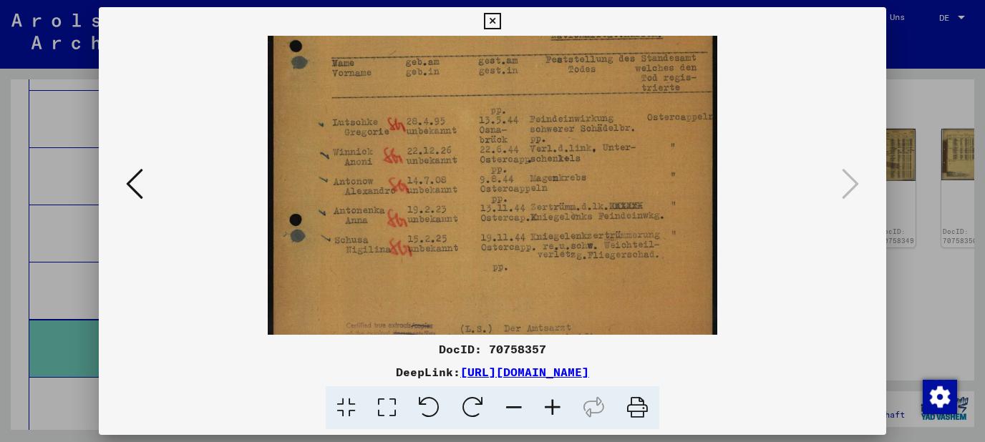
scroll to position [243, 0]
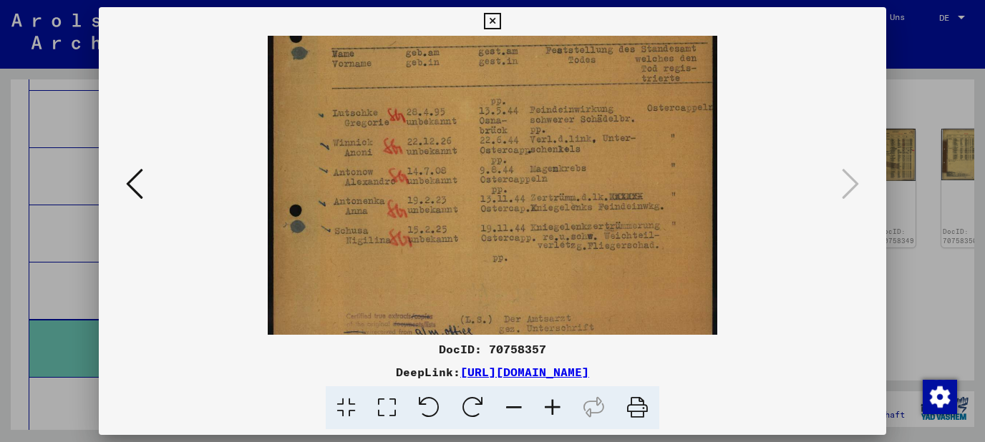
drag, startPoint x: 558, startPoint y: 269, endPoint x: 566, endPoint y: 178, distance: 91.3
click at [566, 178] on img at bounding box center [493, 120] width 450 height 657
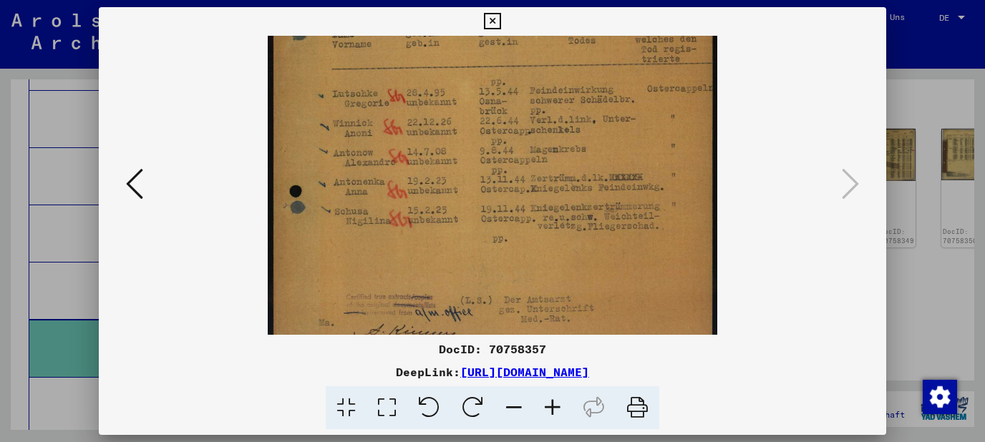
scroll to position [264, 0]
drag, startPoint x: 564, startPoint y: 194, endPoint x: 564, endPoint y: 173, distance: 20.8
click at [564, 173] on img at bounding box center [493, 100] width 450 height 657
click at [500, 23] on icon at bounding box center [492, 21] width 16 height 17
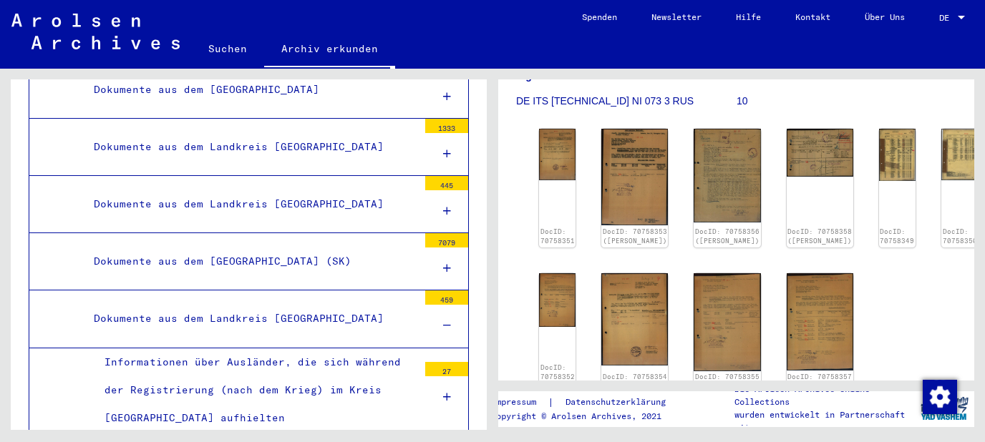
scroll to position [5767, 0]
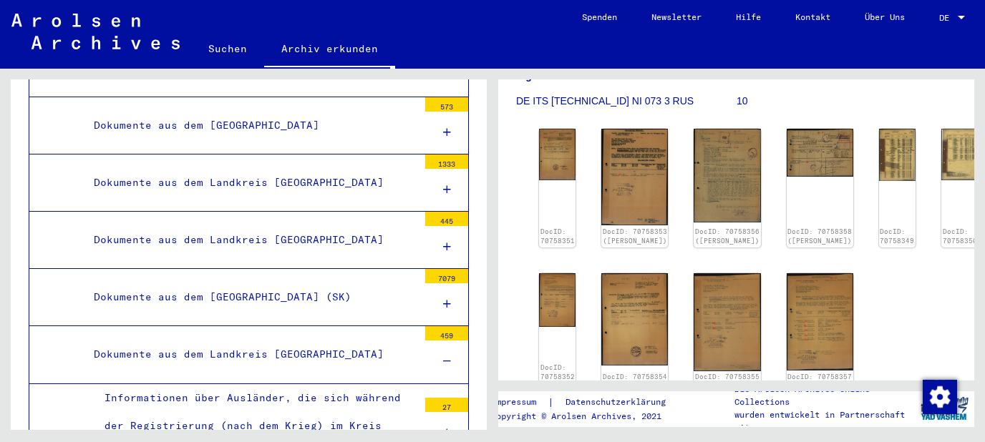
click at [315, 341] on div "Dokumente aus dem Landkreis [GEOGRAPHIC_DATA]" at bounding box center [250, 355] width 335 height 28
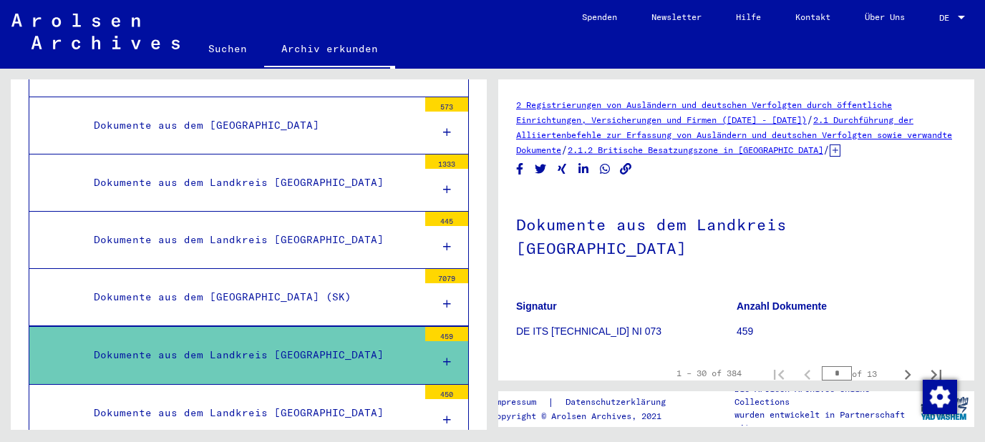
click at [448, 357] on icon at bounding box center [447, 362] width 8 height 10
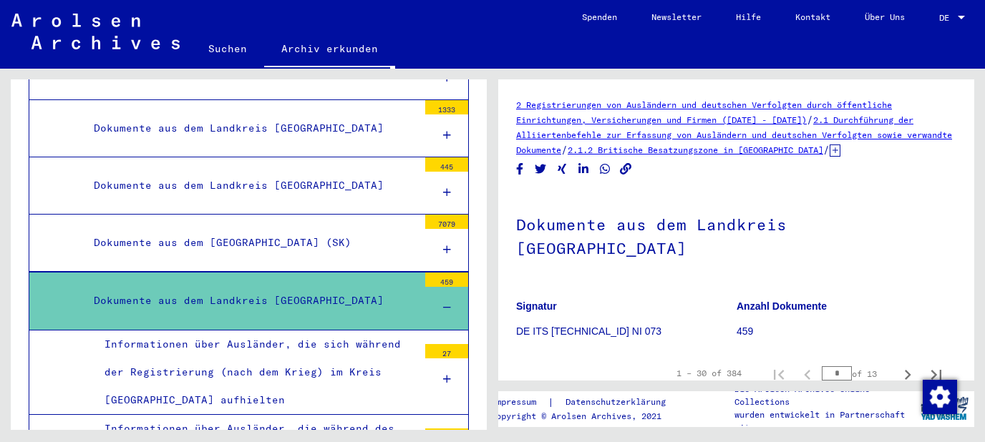
scroll to position [5844, 0]
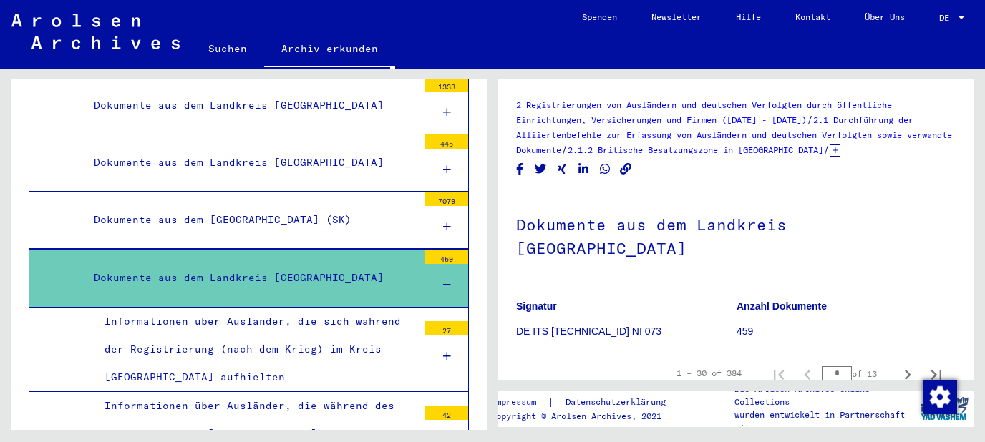
click at [363, 392] on div "Informationen über Ausländer, die während des Kriegs im Kreis [GEOGRAPHIC_DATA]…" at bounding box center [256, 434] width 324 height 84
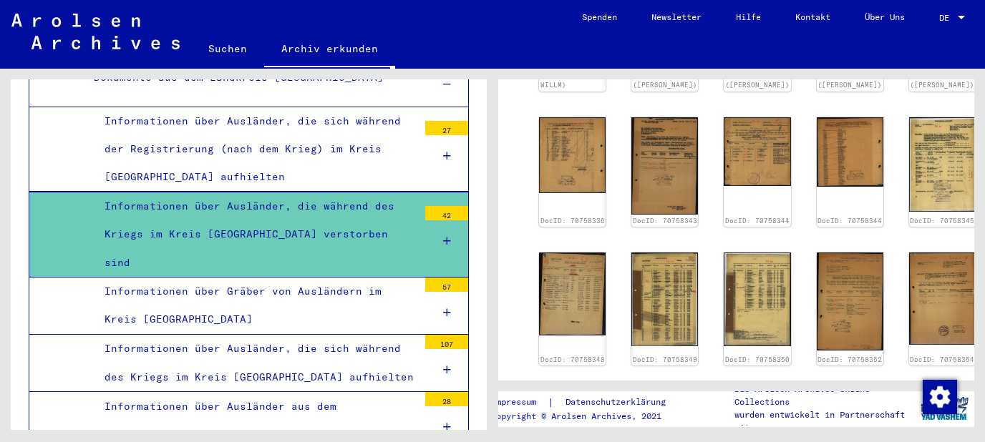
scroll to position [6074, 0]
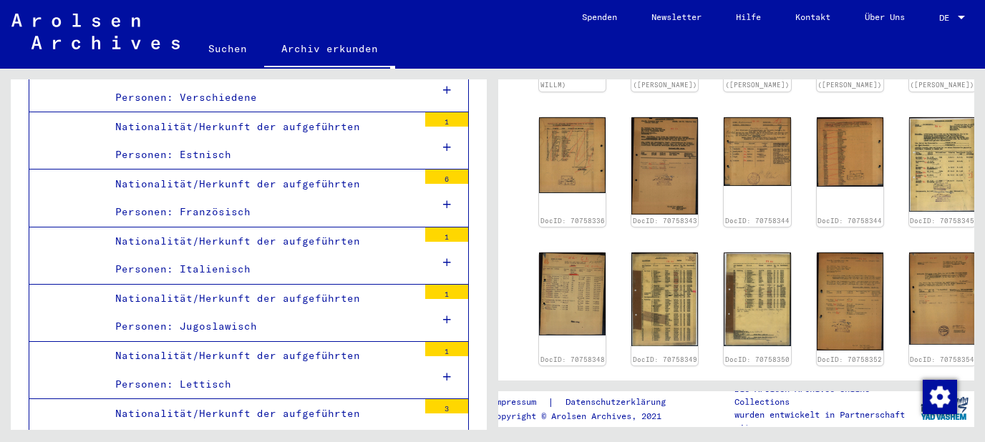
scroll to position [6612, 0]
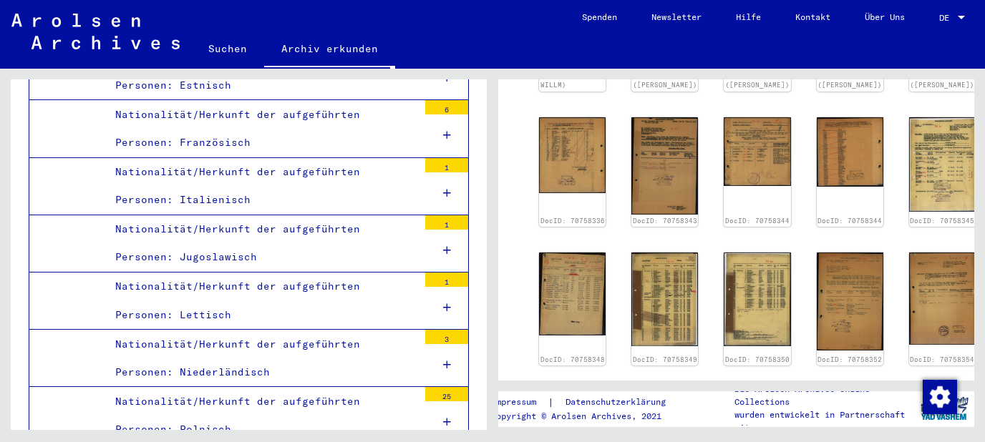
scroll to position [6689, 0]
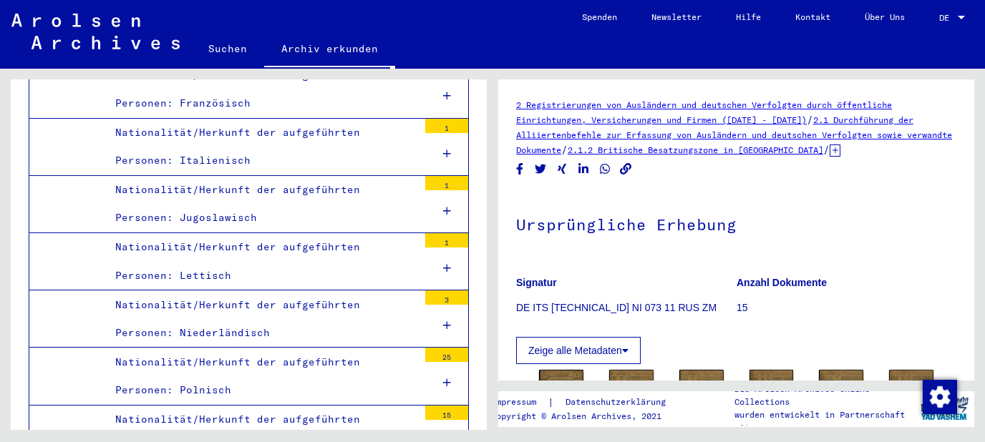
scroll to position [230, 0]
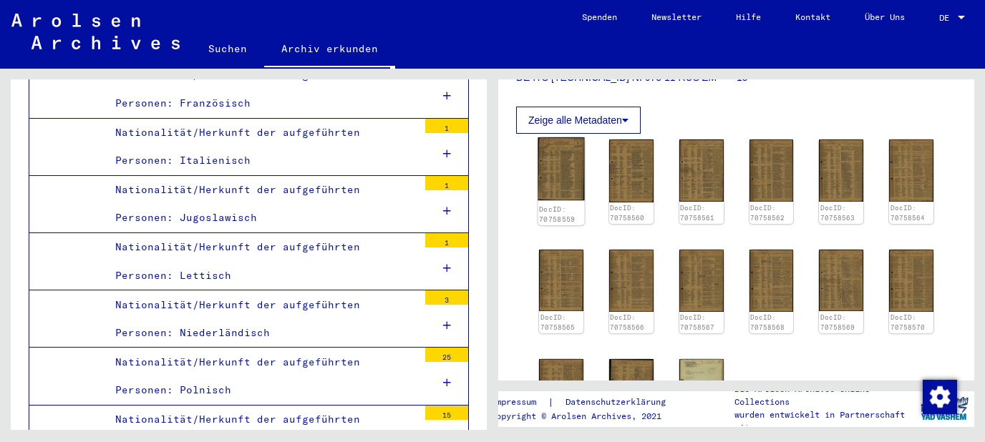
click at [558, 178] on img at bounding box center [561, 168] width 47 height 63
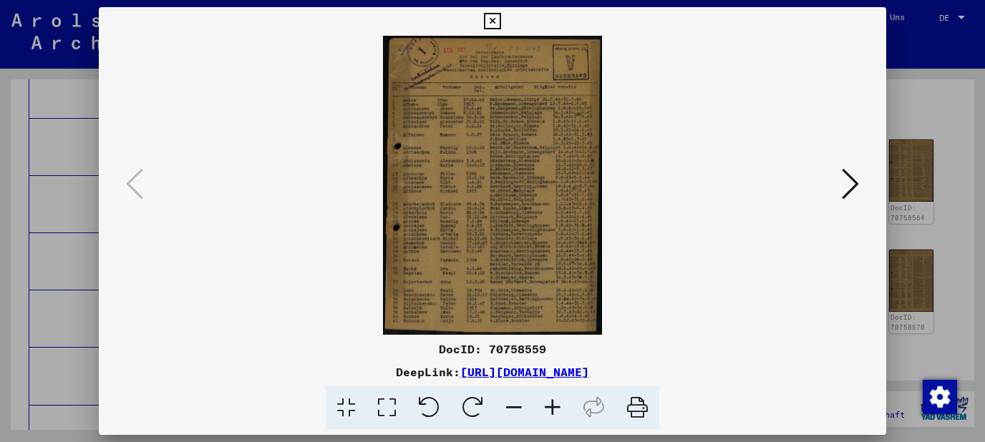
click at [558, 404] on icon at bounding box center [552, 409] width 39 height 44
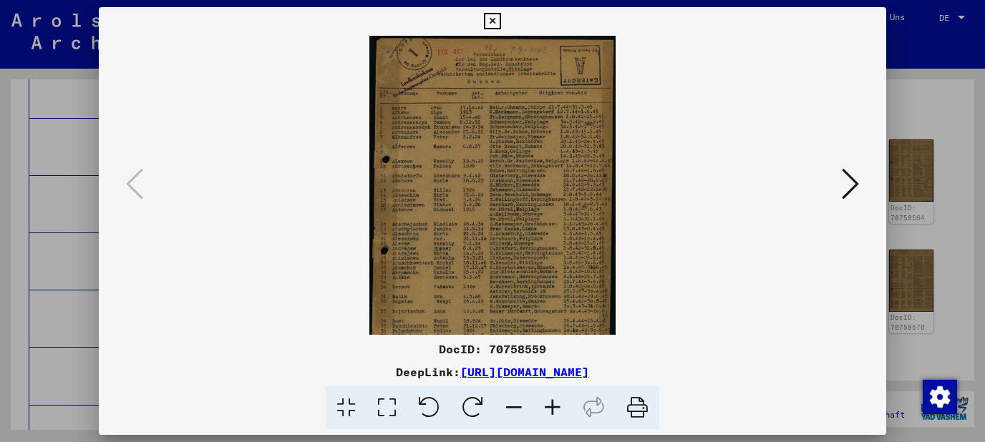
click at [558, 404] on icon at bounding box center [552, 409] width 39 height 44
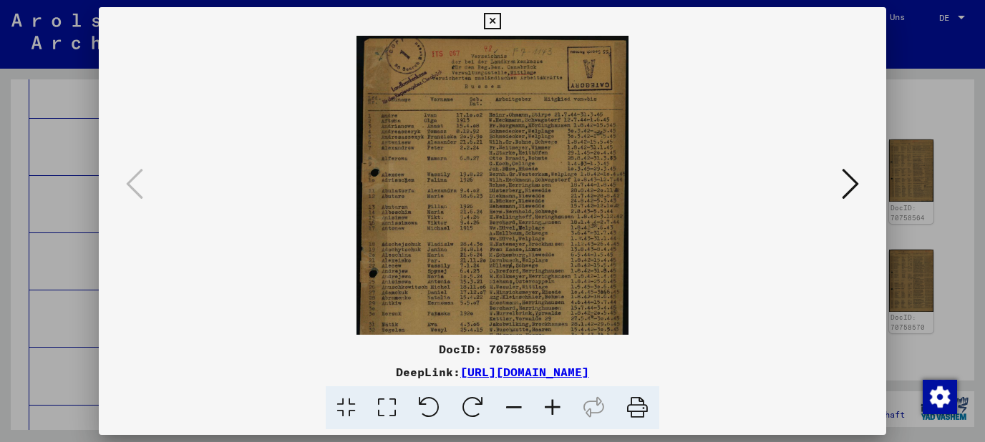
click at [558, 404] on icon at bounding box center [552, 409] width 39 height 44
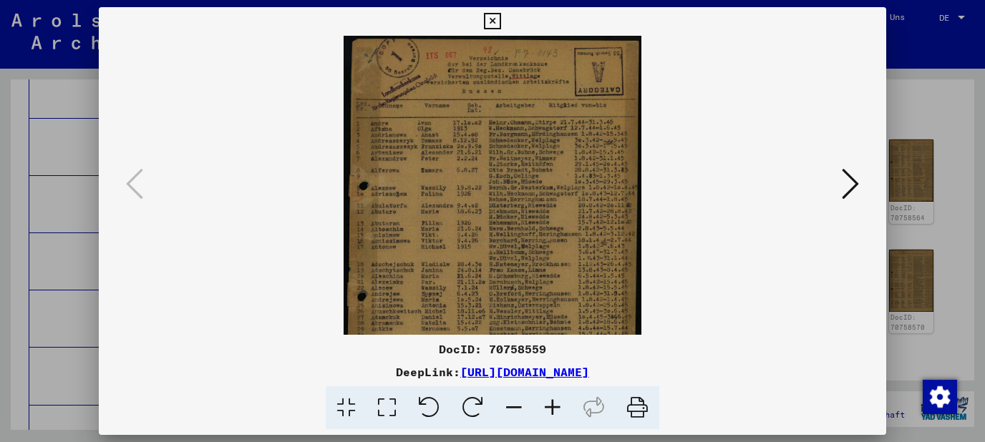
click at [558, 404] on icon at bounding box center [552, 409] width 39 height 44
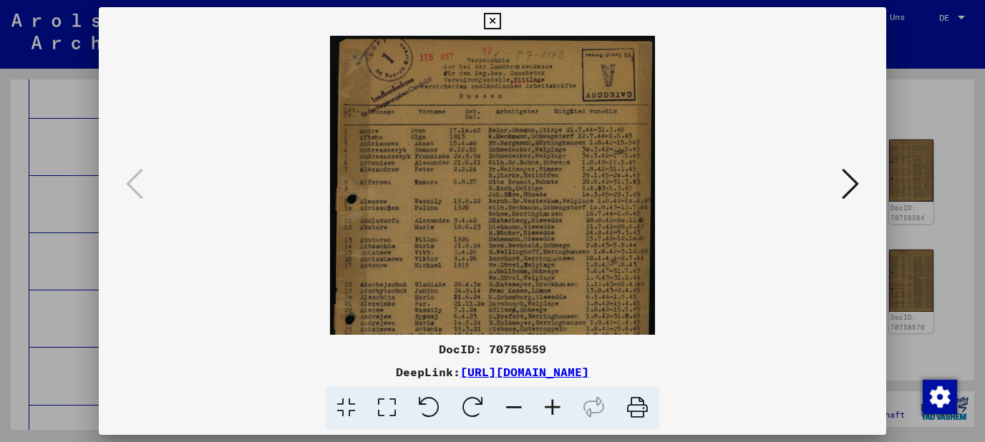
click at [558, 404] on icon at bounding box center [552, 409] width 39 height 44
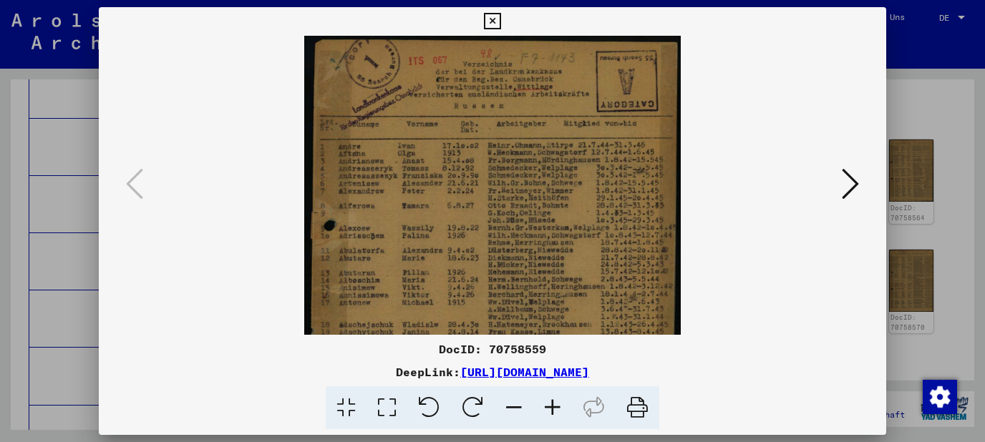
click at [558, 404] on icon at bounding box center [552, 409] width 39 height 44
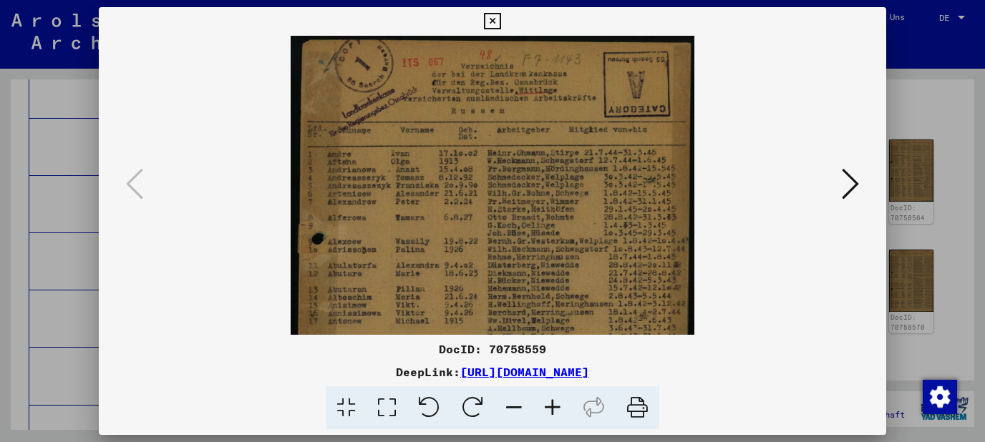
click at [558, 404] on icon at bounding box center [552, 409] width 39 height 44
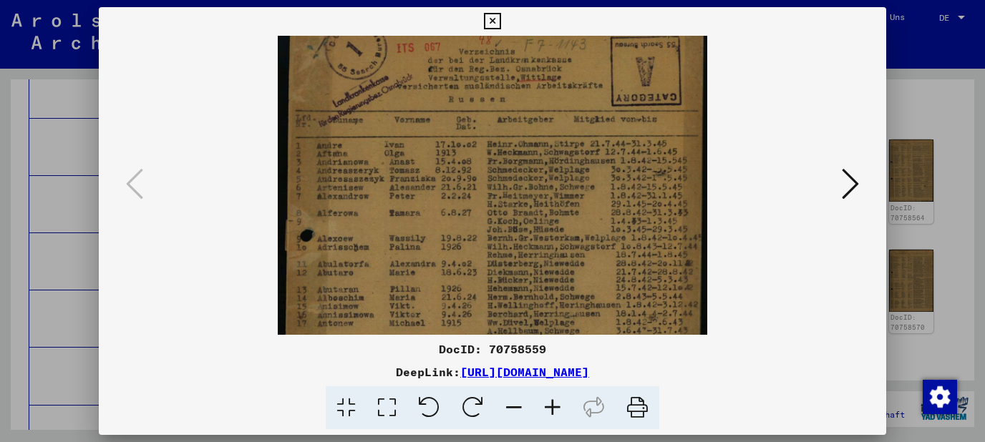
scroll to position [33, 0]
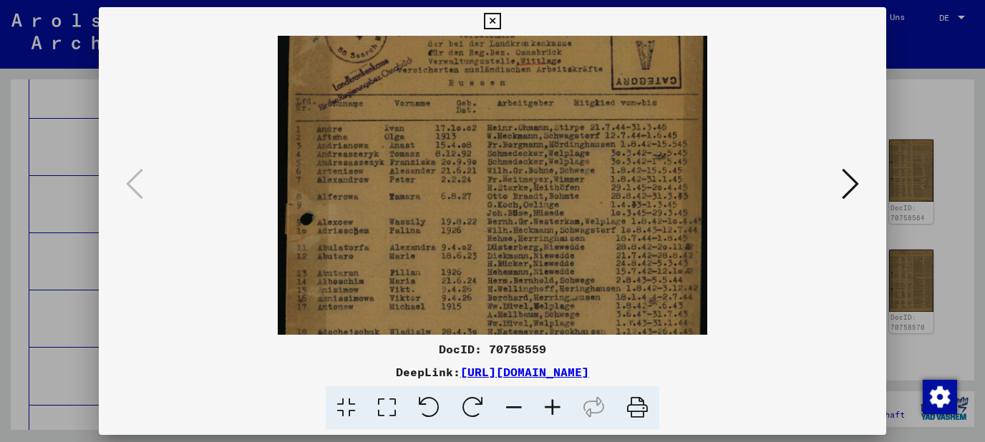
drag, startPoint x: 557, startPoint y: 260, endPoint x: 568, endPoint y: 227, distance: 34.6
click at [568, 227] on img at bounding box center [492, 296] width 429 height 586
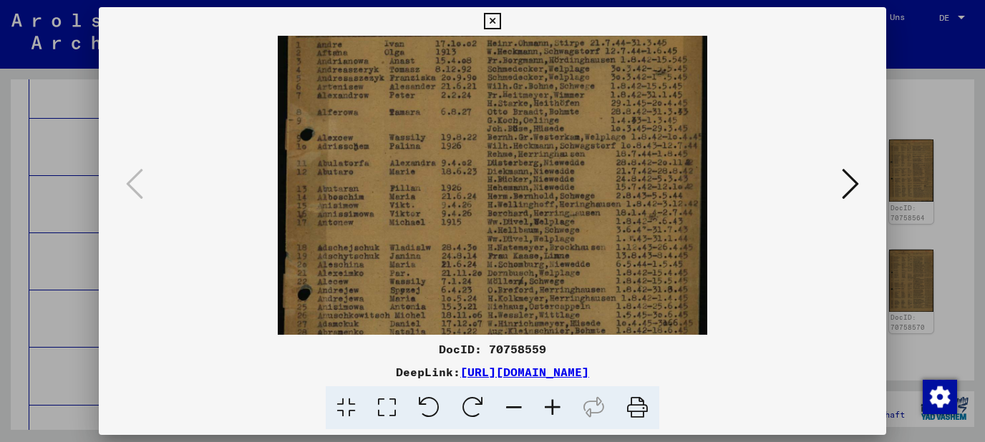
drag, startPoint x: 568, startPoint y: 260, endPoint x: 566, endPoint y: 175, distance: 84.5
click at [566, 175] on img at bounding box center [492, 211] width 429 height 586
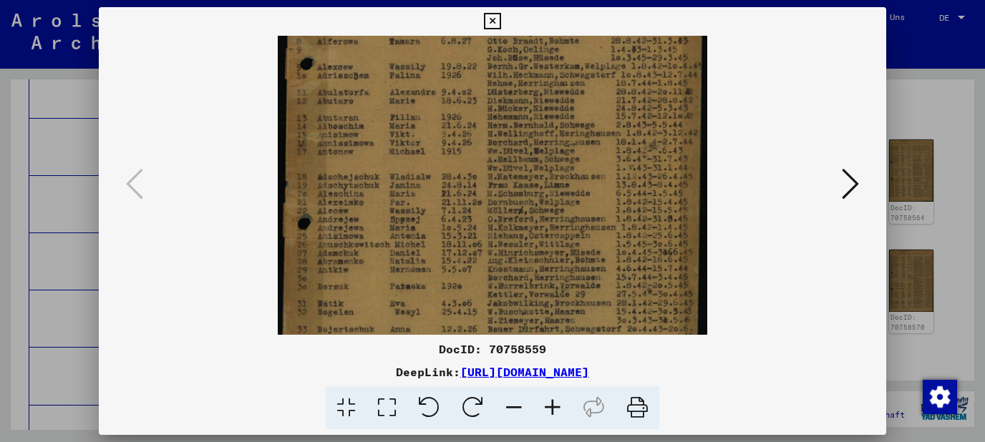
drag, startPoint x: 568, startPoint y: 253, endPoint x: 568, endPoint y: 182, distance: 70.9
click at [568, 182] on img at bounding box center [492, 141] width 429 height 586
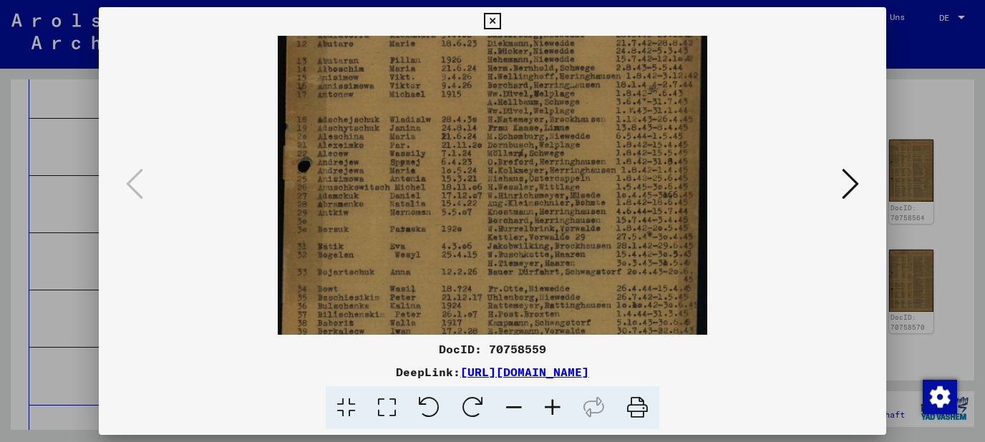
drag, startPoint x: 575, startPoint y: 221, endPoint x: 578, endPoint y: 165, distance: 55.9
click at [578, 165] on img at bounding box center [492, 83] width 429 height 586
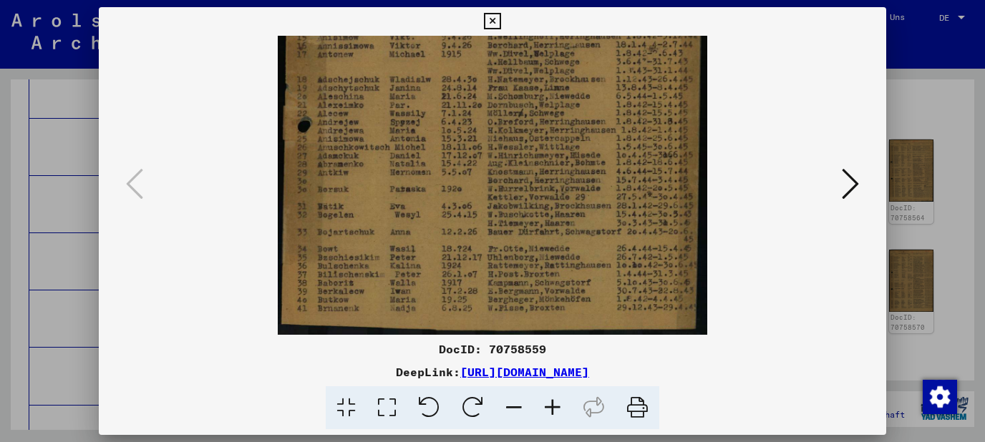
drag, startPoint x: 582, startPoint y: 245, endPoint x: 583, endPoint y: 170, distance: 75.2
click at [583, 170] on img at bounding box center [492, 43] width 429 height 586
click at [854, 188] on icon at bounding box center [850, 184] width 17 height 34
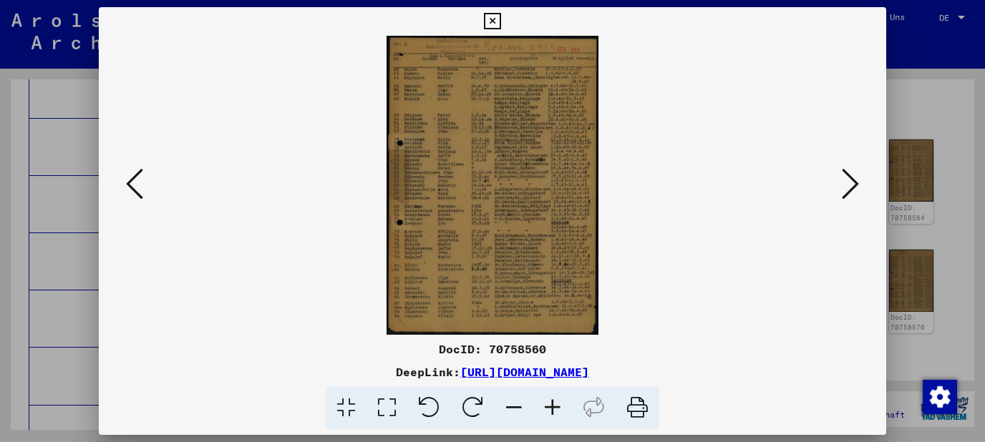
scroll to position [0, 0]
click at [557, 401] on icon at bounding box center [552, 409] width 39 height 44
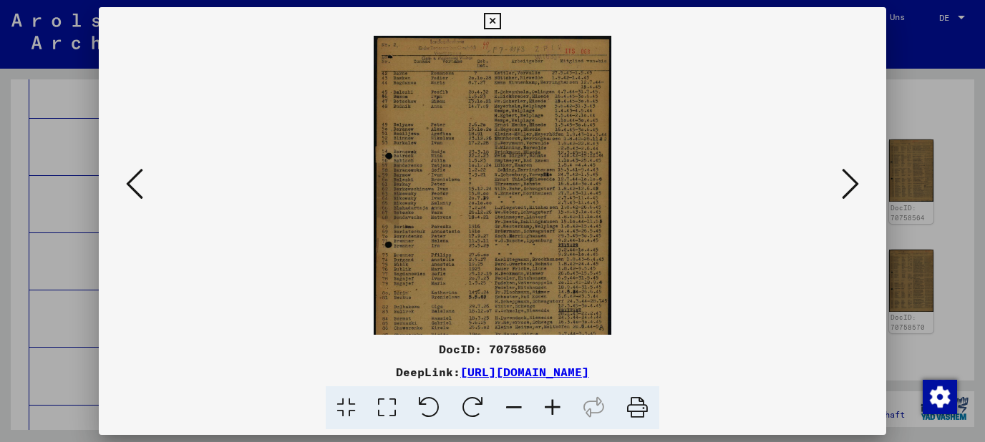
click at [557, 401] on icon at bounding box center [552, 409] width 39 height 44
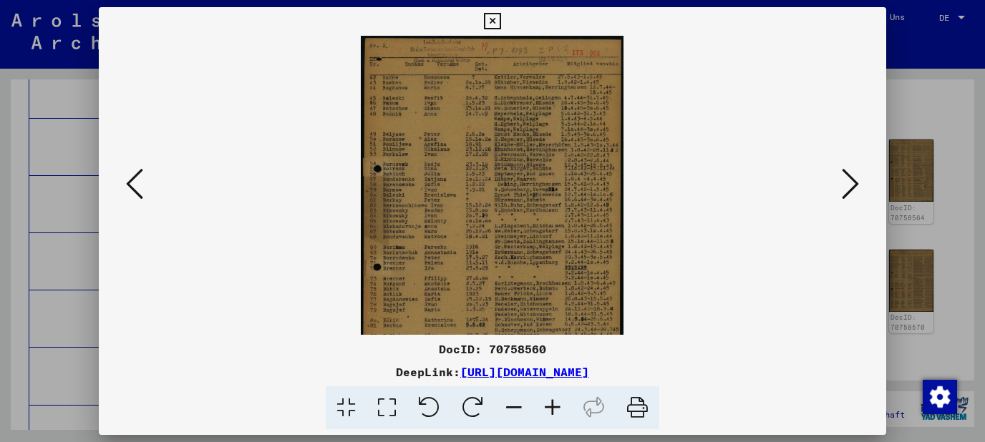
click at [557, 401] on icon at bounding box center [552, 409] width 39 height 44
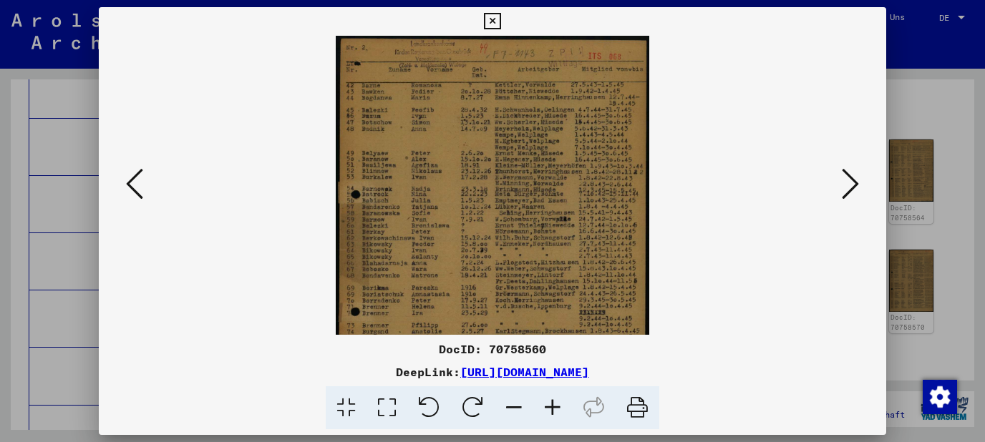
click at [557, 401] on icon at bounding box center [552, 409] width 39 height 44
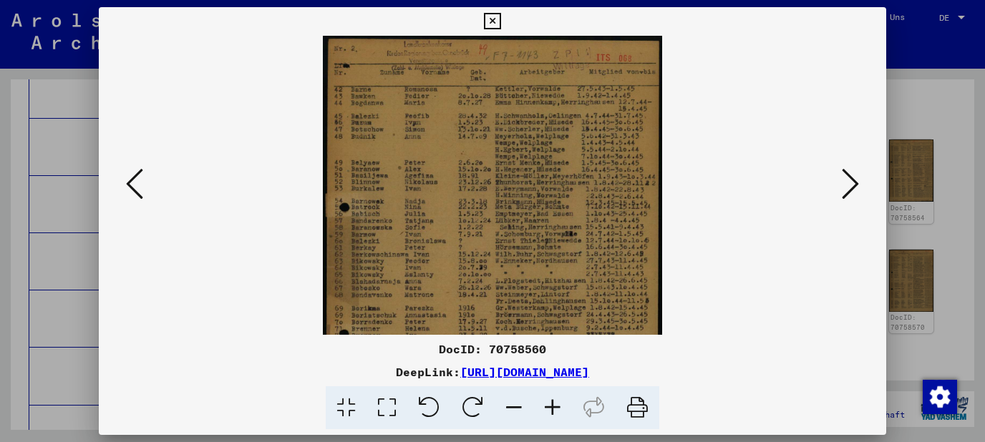
click at [557, 401] on icon at bounding box center [552, 409] width 39 height 44
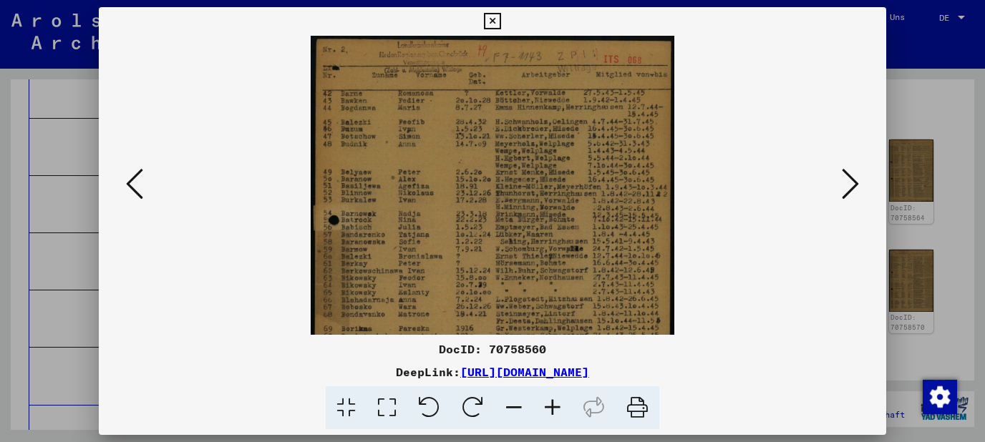
click at [557, 401] on icon at bounding box center [552, 409] width 39 height 44
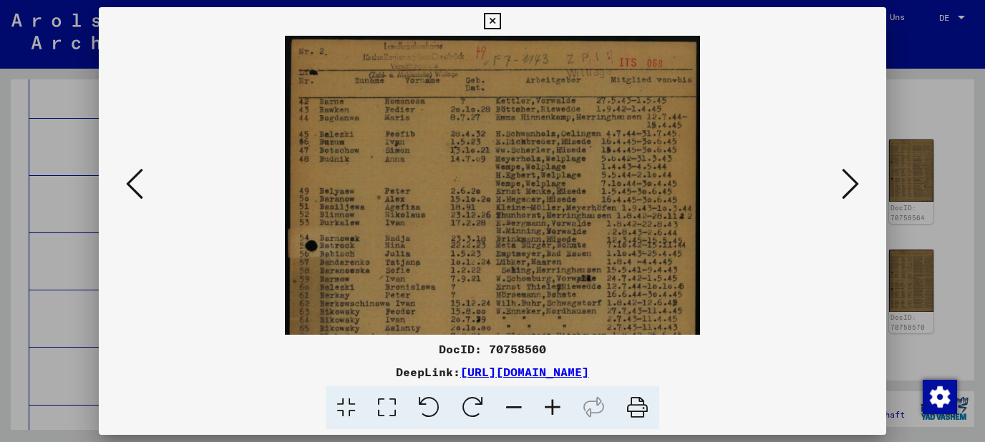
click at [557, 401] on icon at bounding box center [552, 409] width 39 height 44
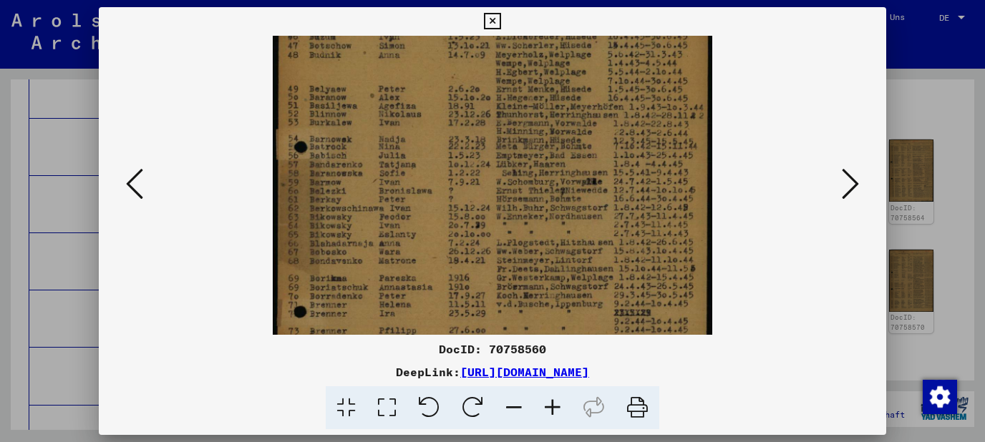
drag, startPoint x: 554, startPoint y: 287, endPoint x: 571, endPoint y: 175, distance: 113.6
click at [571, 175] on img at bounding box center [493, 234] width 440 height 621
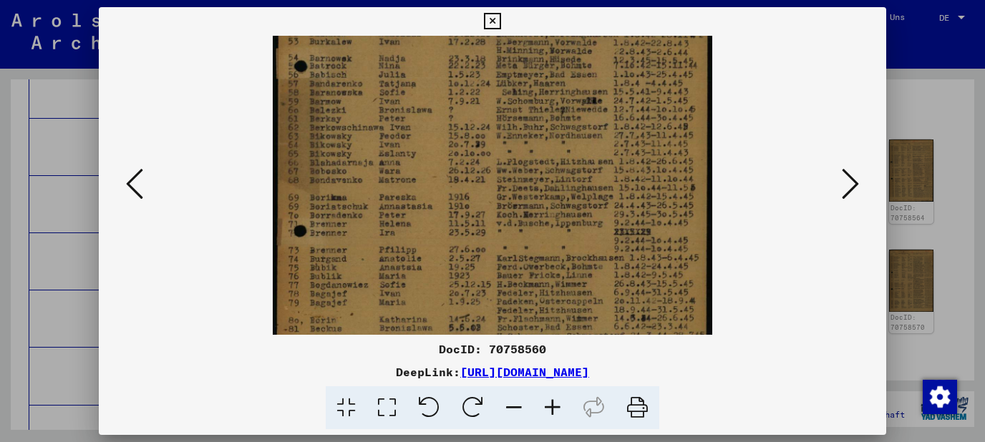
drag, startPoint x: 578, startPoint y: 230, endPoint x: 578, endPoint y: 148, distance: 81.6
click at [578, 148] on img at bounding box center [493, 153] width 440 height 621
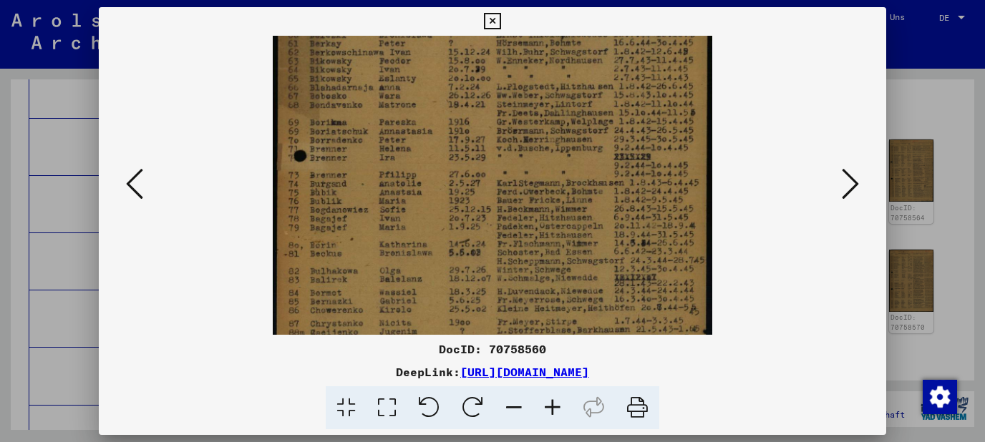
scroll to position [282, 0]
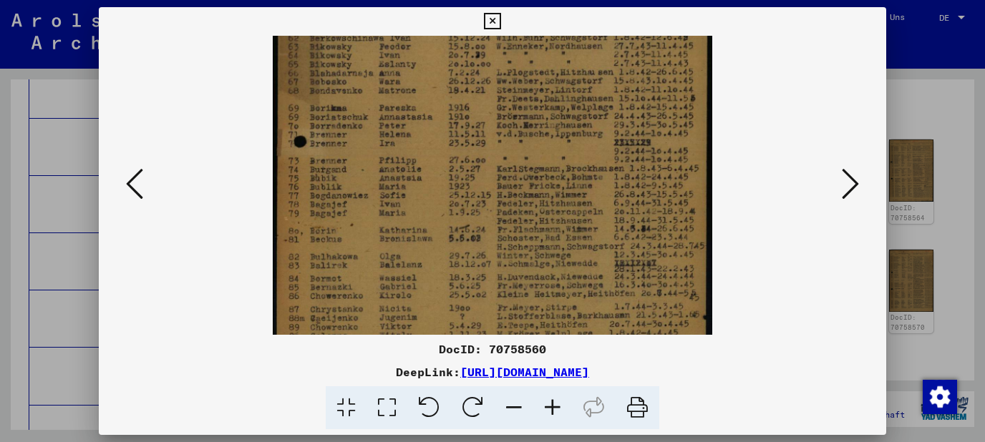
drag, startPoint x: 581, startPoint y: 233, endPoint x: 577, endPoint y: 143, distance: 89.5
click at [577, 143] on img at bounding box center [493, 64] width 440 height 621
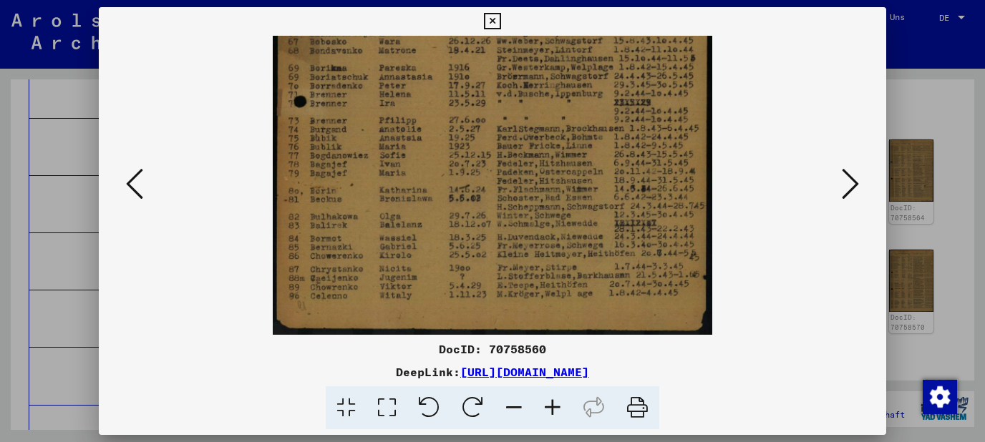
drag, startPoint x: 560, startPoint y: 226, endPoint x: 562, endPoint y: 157, distance: 69.5
click at [562, 157] on img at bounding box center [493, 24] width 440 height 621
click at [848, 184] on icon at bounding box center [850, 184] width 17 height 34
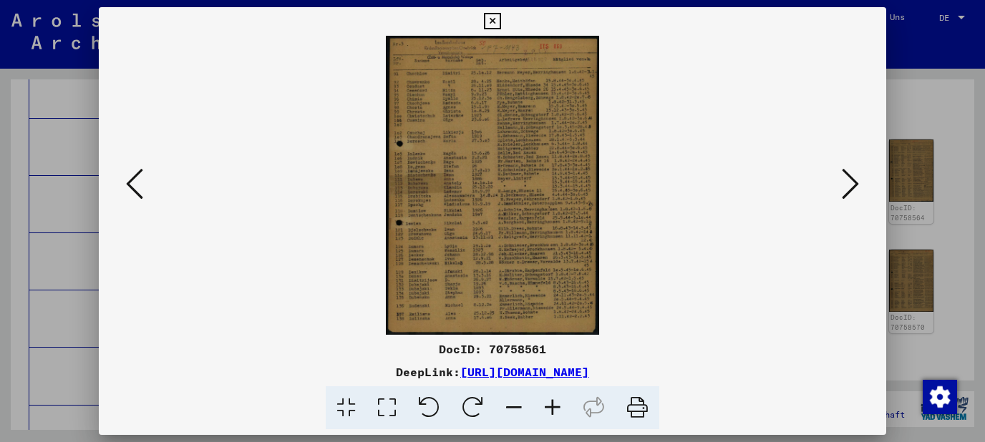
click at [848, 184] on icon at bounding box center [850, 184] width 17 height 34
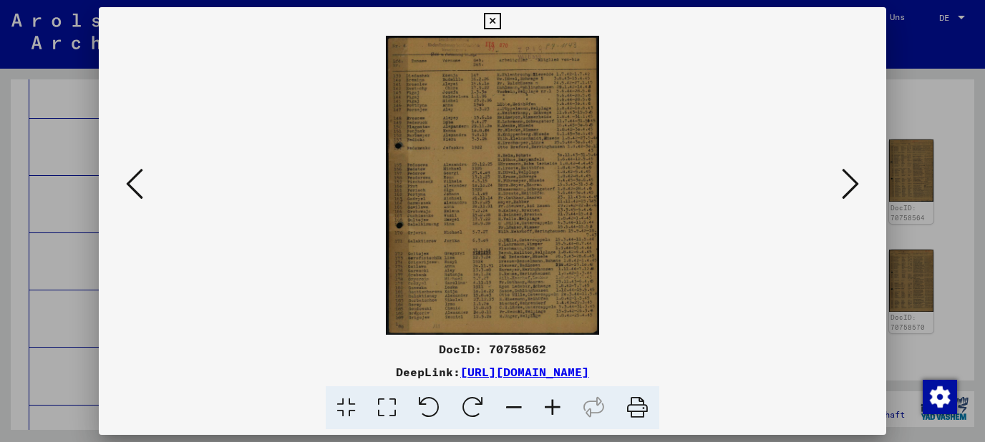
click at [848, 184] on icon at bounding box center [850, 184] width 17 height 34
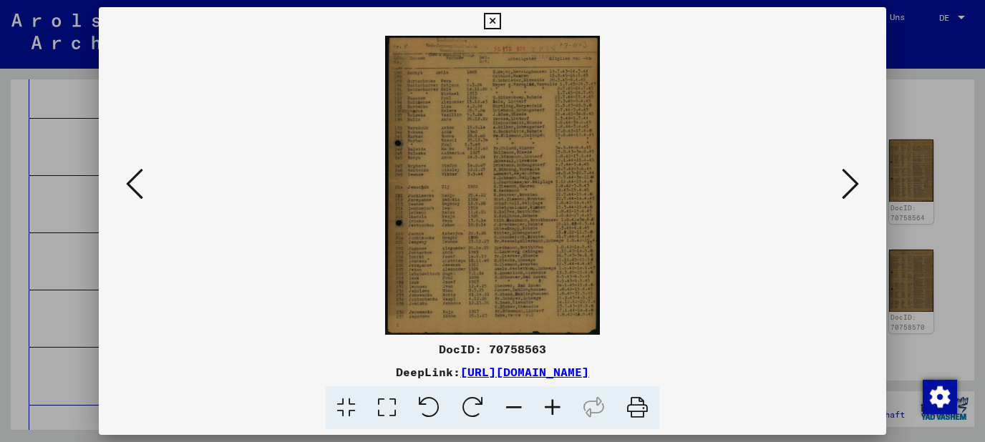
click at [848, 184] on icon at bounding box center [850, 184] width 17 height 34
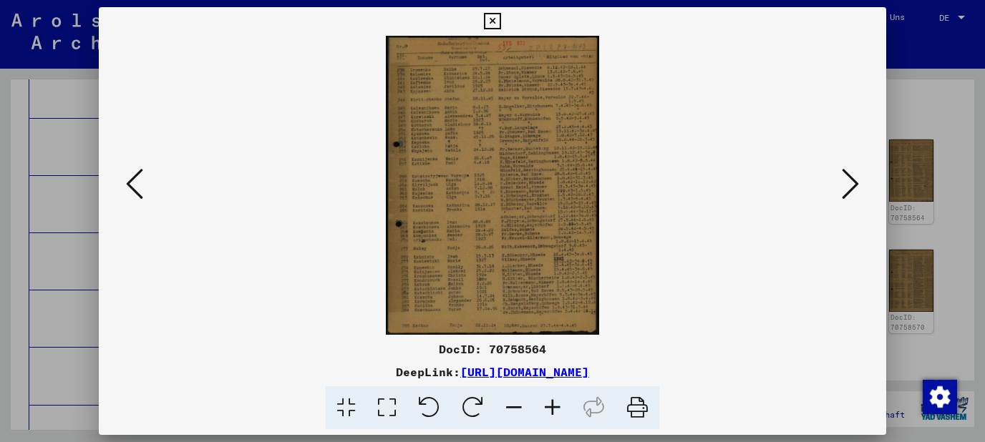
click at [848, 184] on icon at bounding box center [850, 184] width 17 height 34
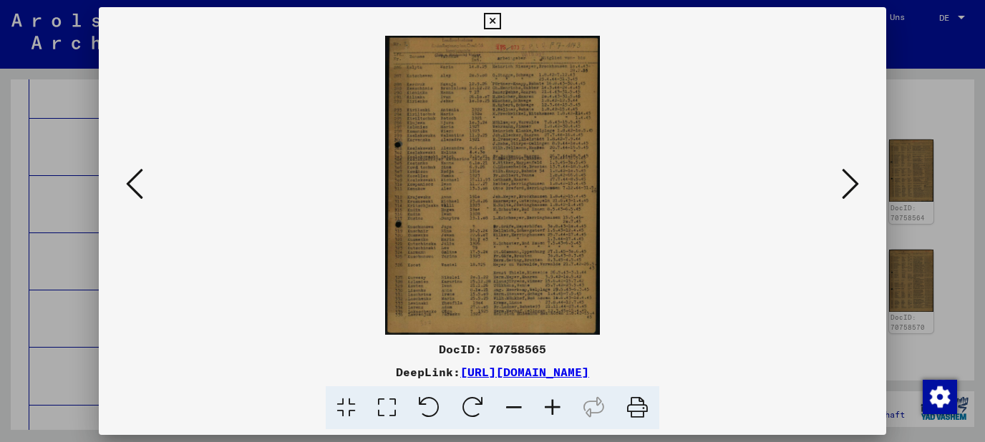
click at [848, 184] on icon at bounding box center [850, 184] width 17 height 34
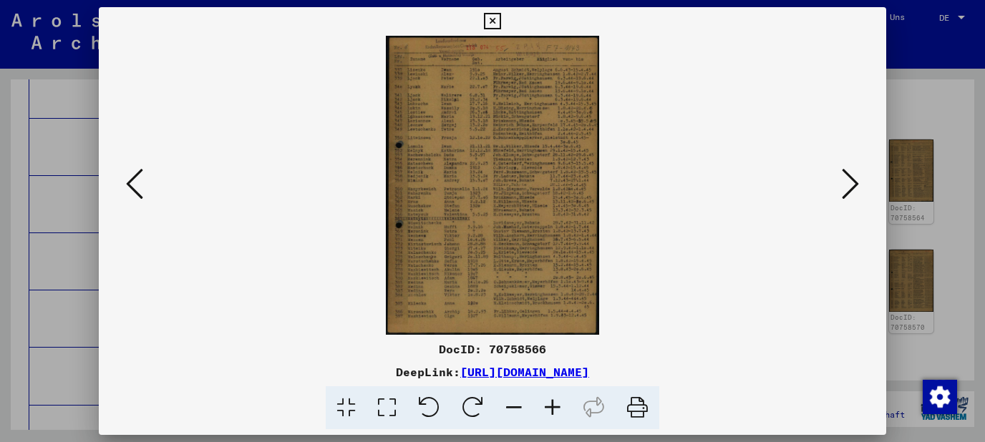
click at [848, 184] on icon at bounding box center [850, 184] width 17 height 34
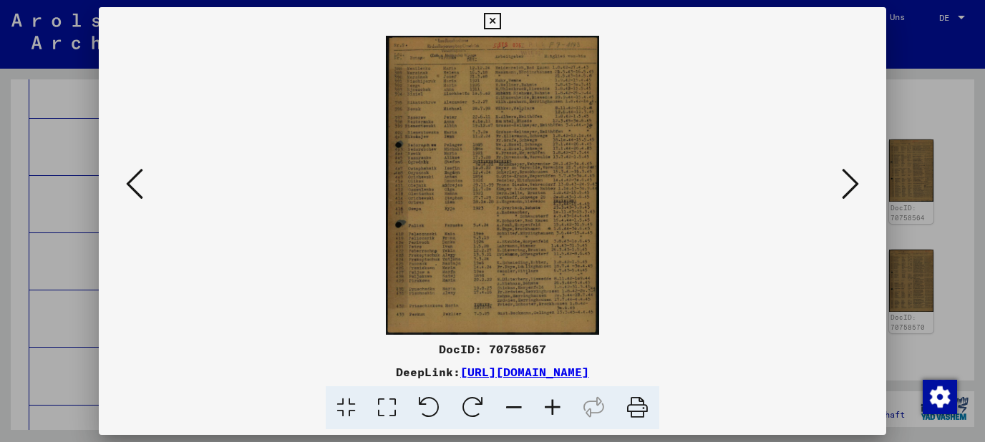
click at [848, 184] on icon at bounding box center [850, 184] width 17 height 34
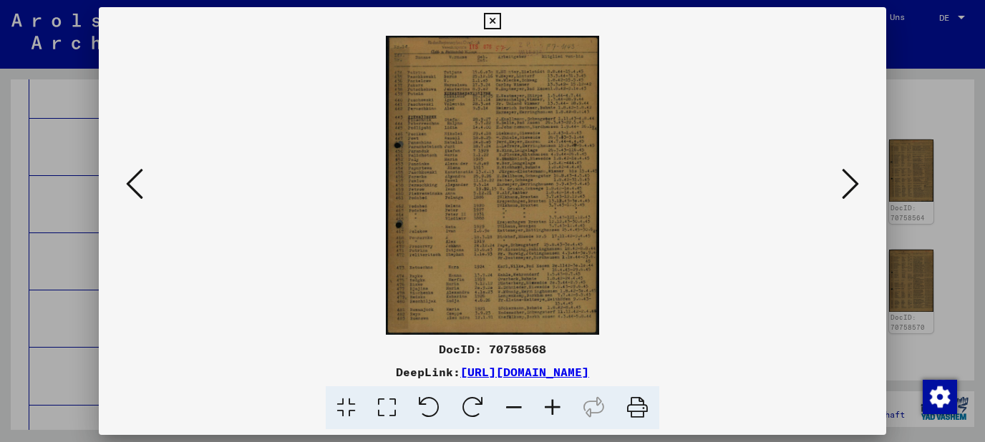
click at [848, 184] on icon at bounding box center [850, 184] width 17 height 34
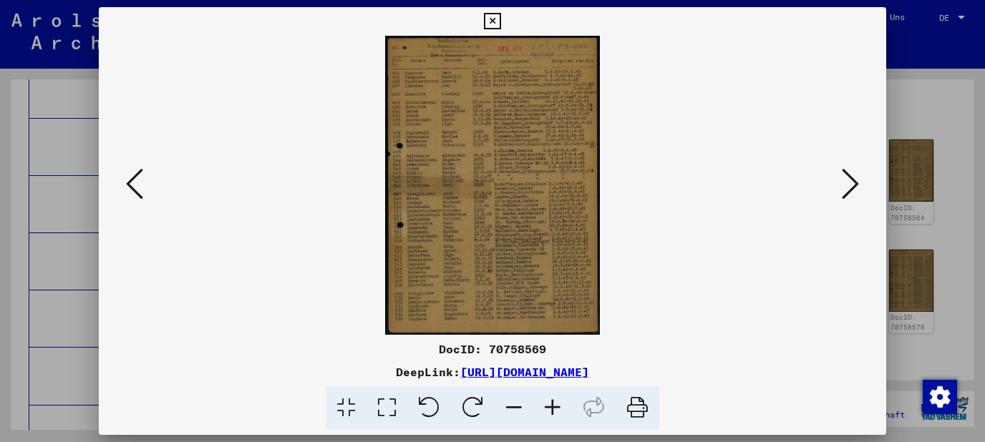
click at [848, 184] on icon at bounding box center [850, 184] width 17 height 34
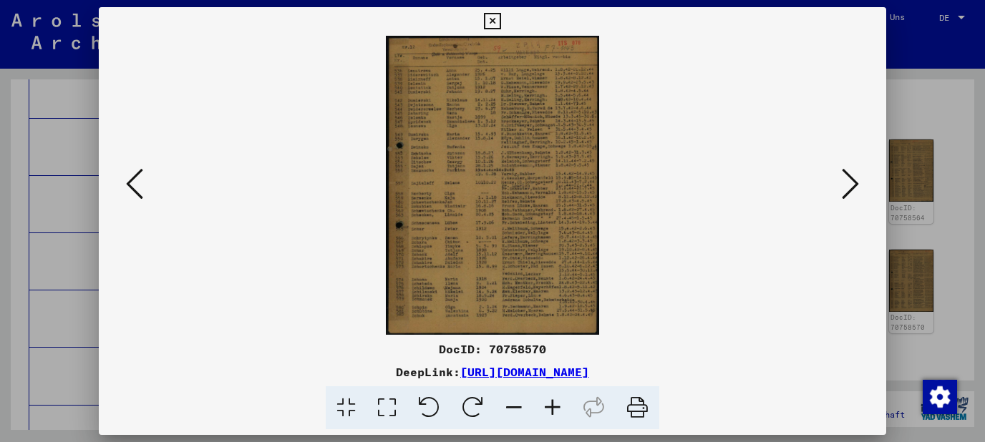
click at [848, 184] on icon at bounding box center [850, 184] width 17 height 34
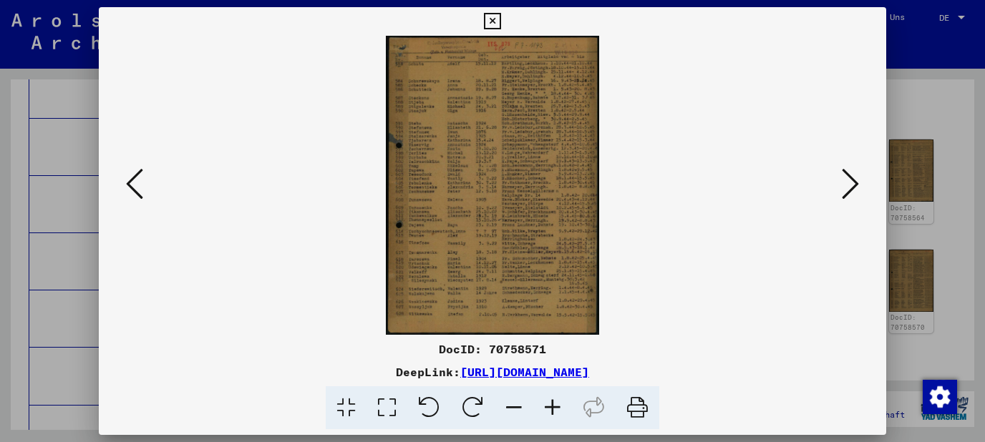
click at [848, 184] on icon at bounding box center [850, 184] width 17 height 34
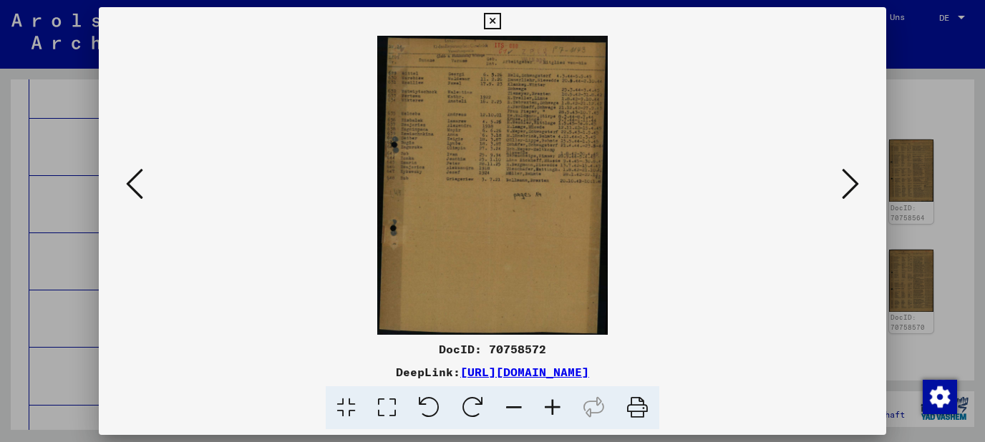
click at [848, 184] on icon at bounding box center [850, 184] width 17 height 34
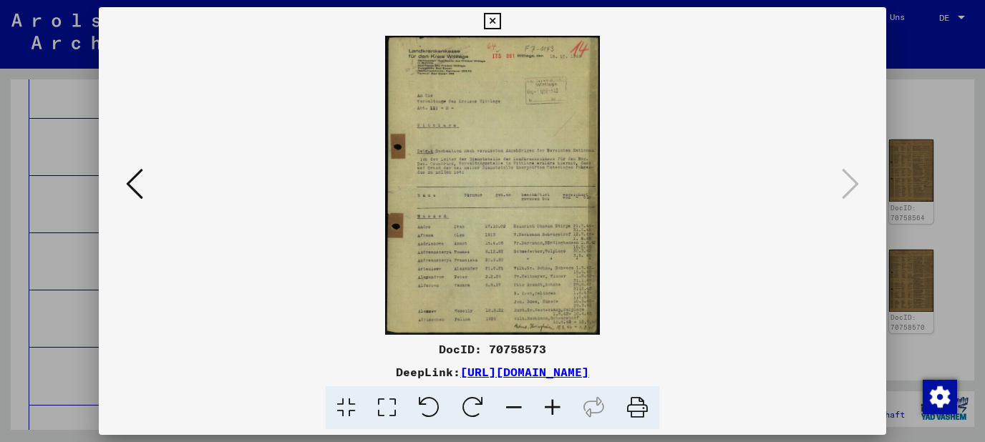
click at [556, 417] on icon at bounding box center [552, 409] width 39 height 44
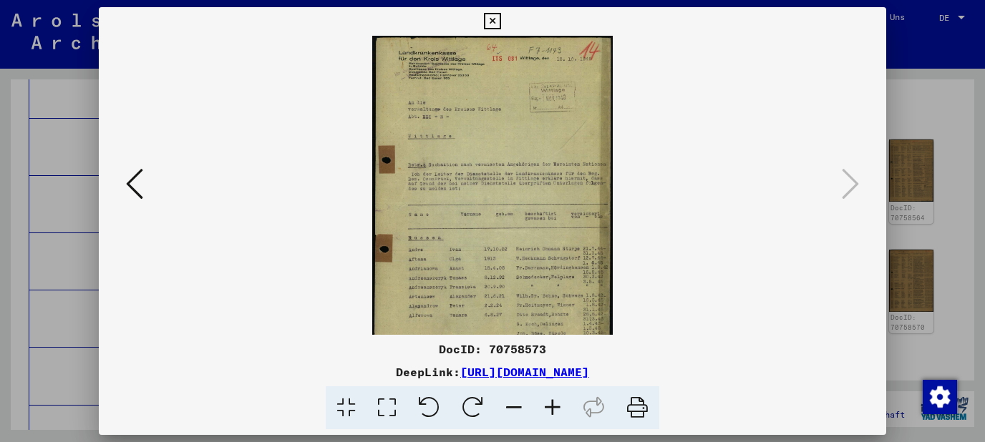
click at [556, 417] on icon at bounding box center [552, 409] width 39 height 44
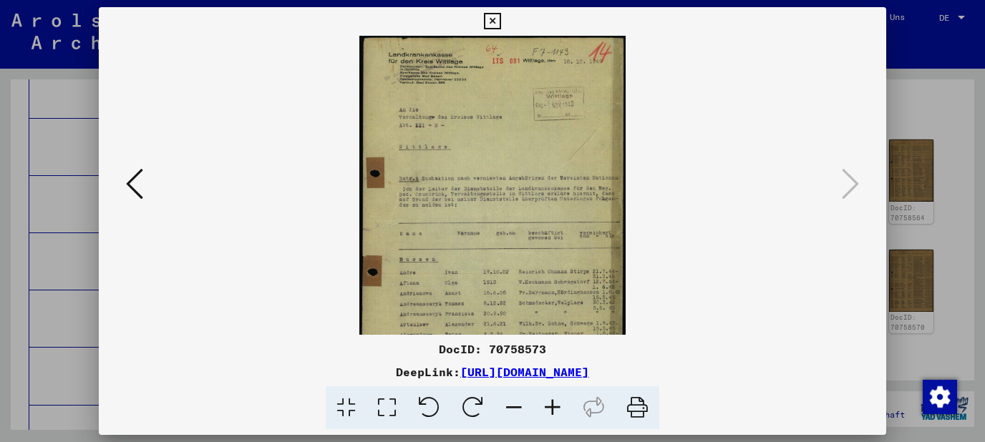
click at [556, 417] on icon at bounding box center [552, 409] width 39 height 44
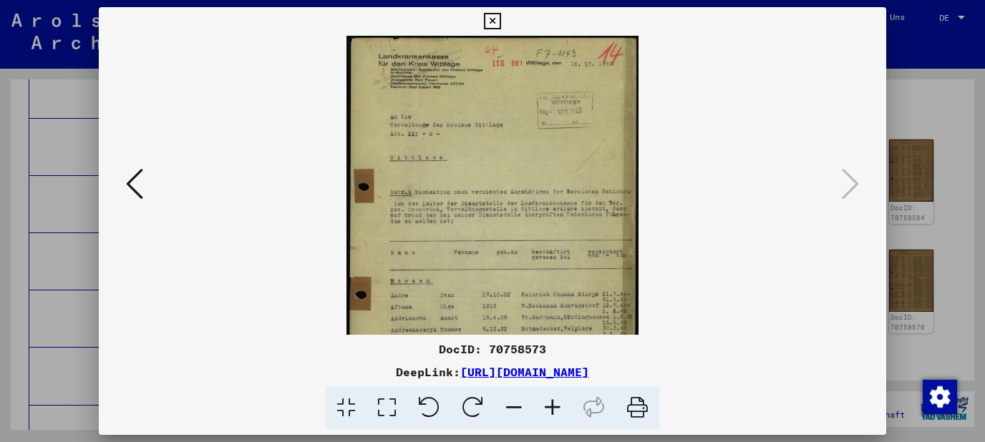
click at [556, 417] on icon at bounding box center [552, 409] width 39 height 44
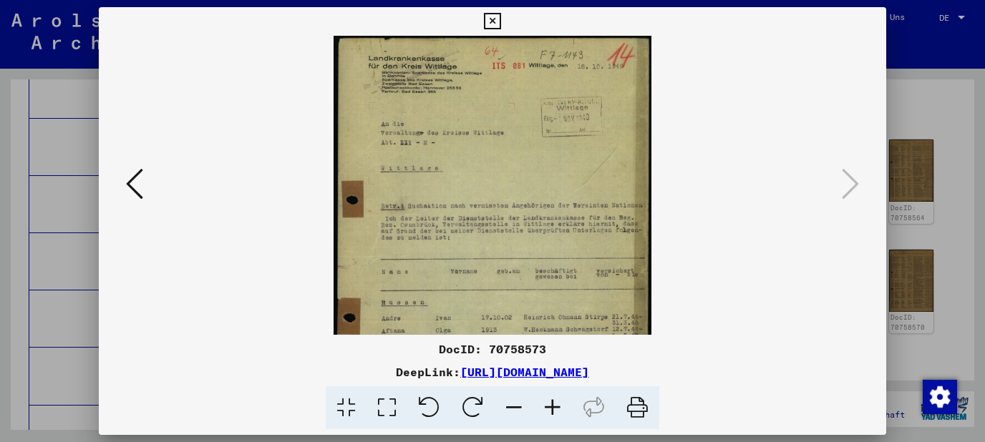
click at [556, 417] on icon at bounding box center [552, 409] width 39 height 44
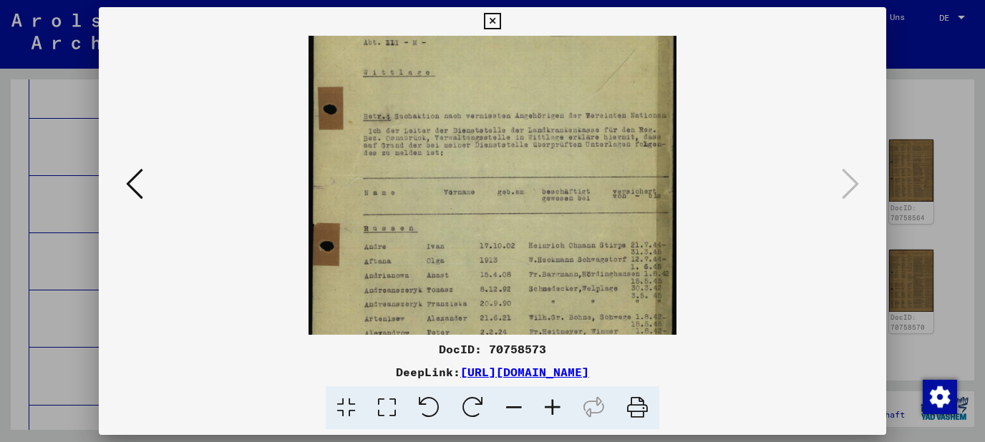
drag, startPoint x: 497, startPoint y: 273, endPoint x: 507, endPoint y: 155, distance: 117.8
click at [507, 155] on img at bounding box center [493, 175] width 369 height 514
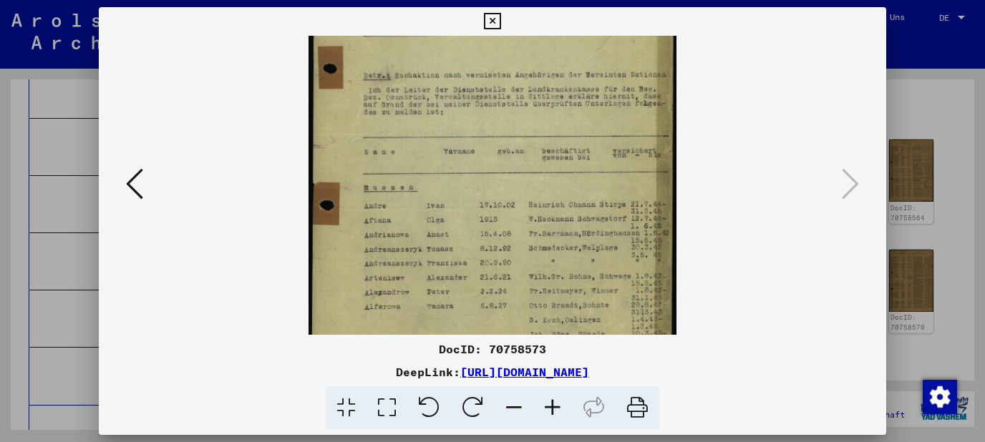
scroll to position [214, 0]
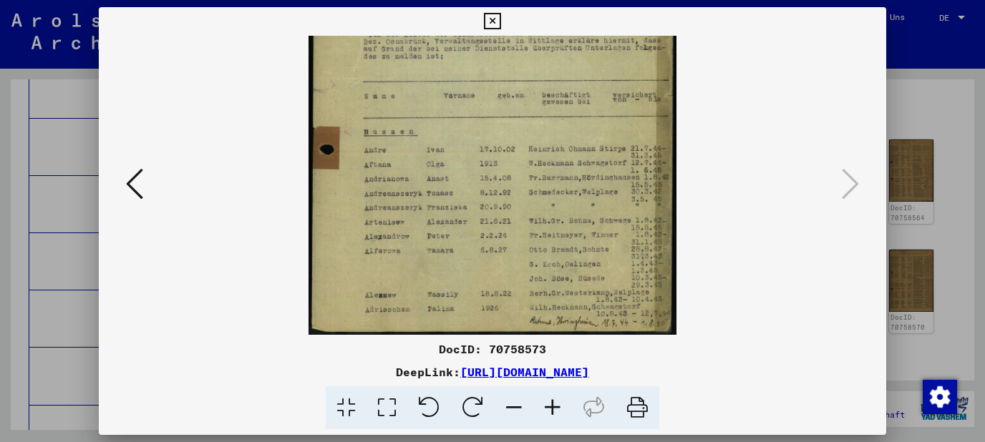
drag, startPoint x: 523, startPoint y: 236, endPoint x: 523, endPoint y: 138, distance: 97.4
click at [523, 138] on img at bounding box center [493, 79] width 369 height 514
drag, startPoint x: 535, startPoint y: 238, endPoint x: 535, endPoint y: 155, distance: 83.8
click at [535, 155] on img at bounding box center [493, 79] width 369 height 514
click at [500, 26] on icon at bounding box center [492, 21] width 16 height 17
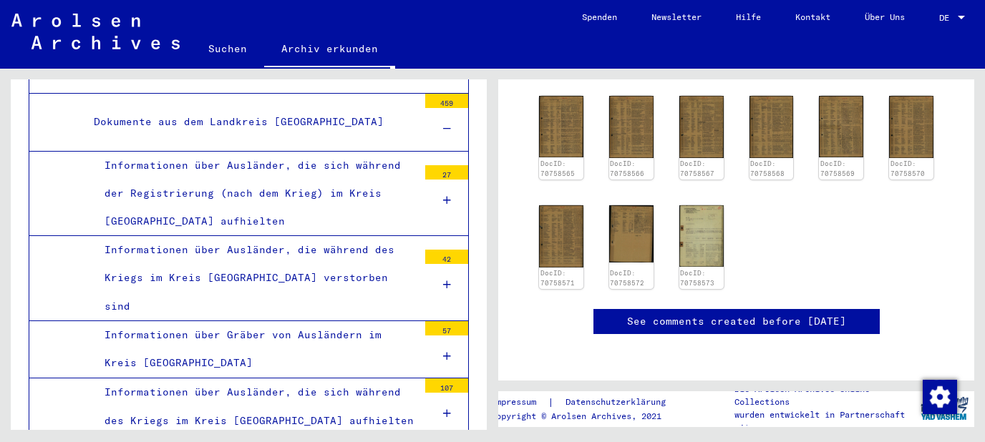
scroll to position [5996, 0]
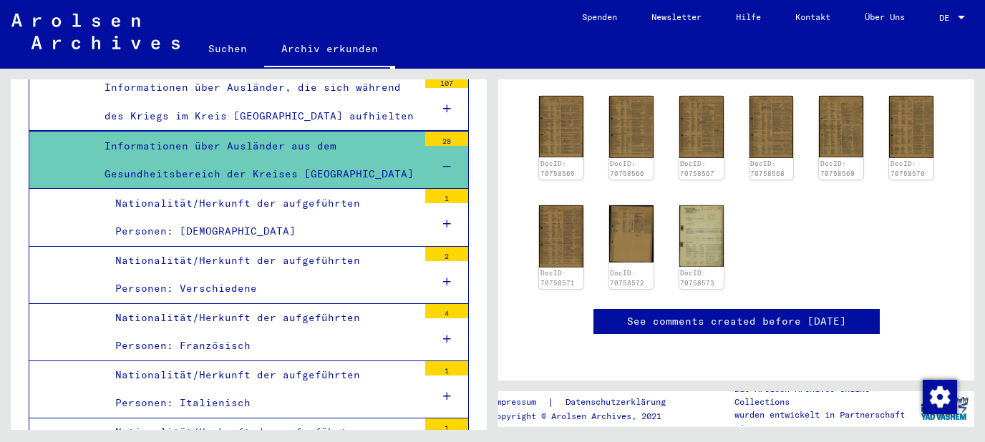
scroll to position [6381, 0]
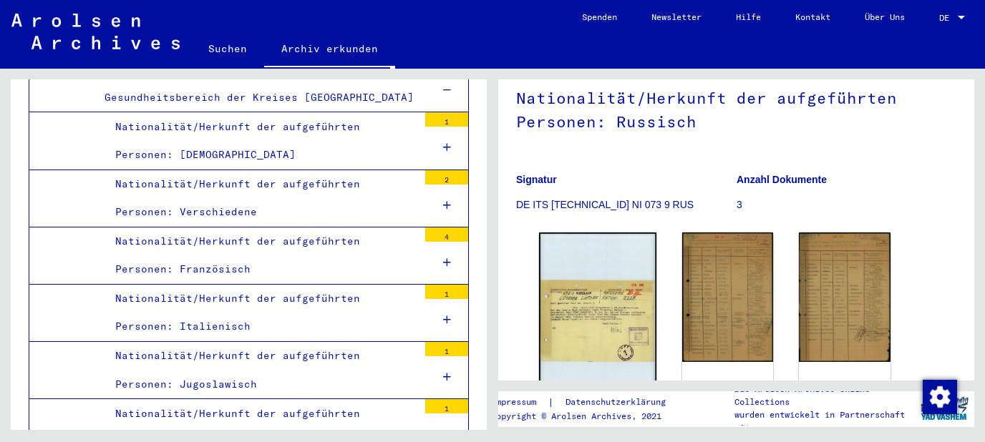
scroll to position [230, 0]
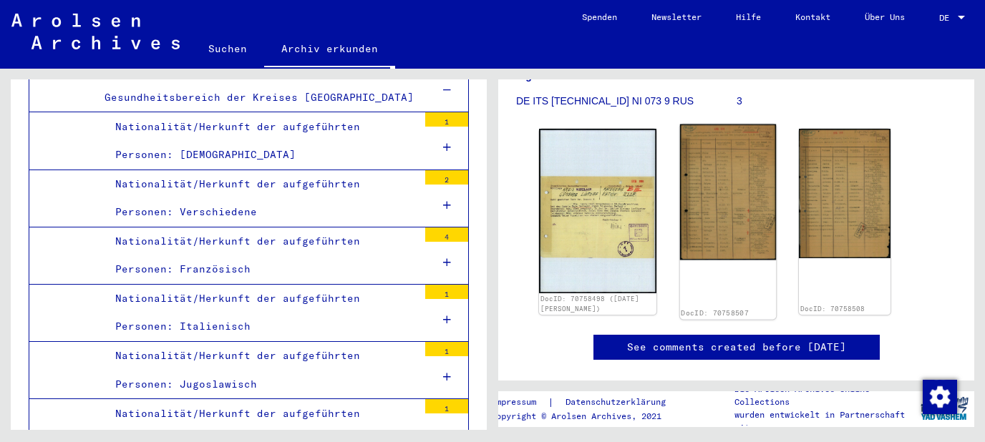
click at [689, 215] on img at bounding box center [727, 193] width 96 height 136
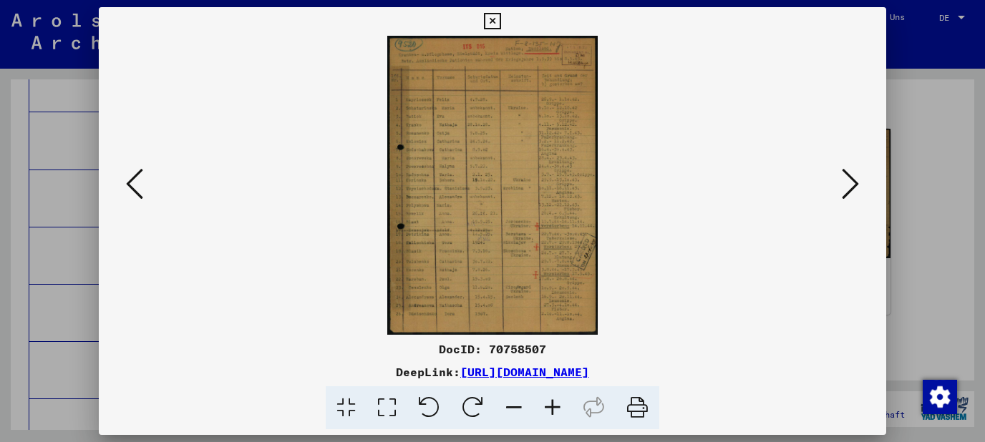
click at [558, 413] on icon at bounding box center [552, 409] width 39 height 44
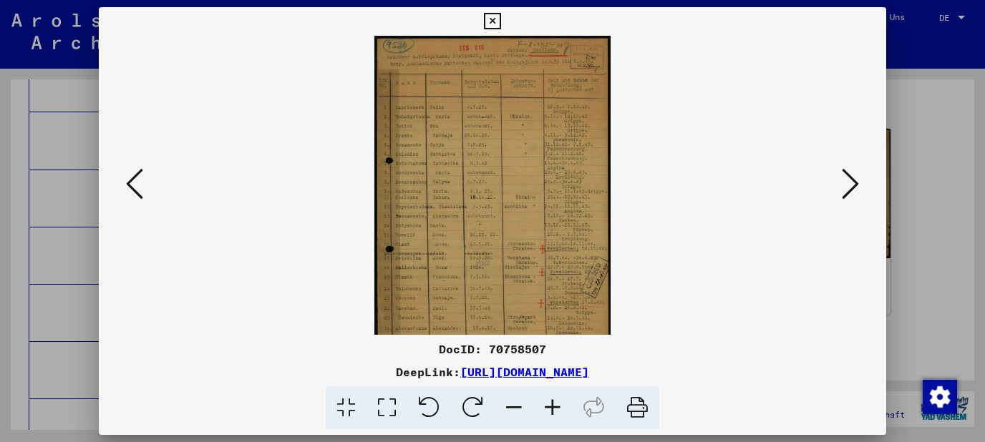
click at [558, 413] on icon at bounding box center [552, 409] width 39 height 44
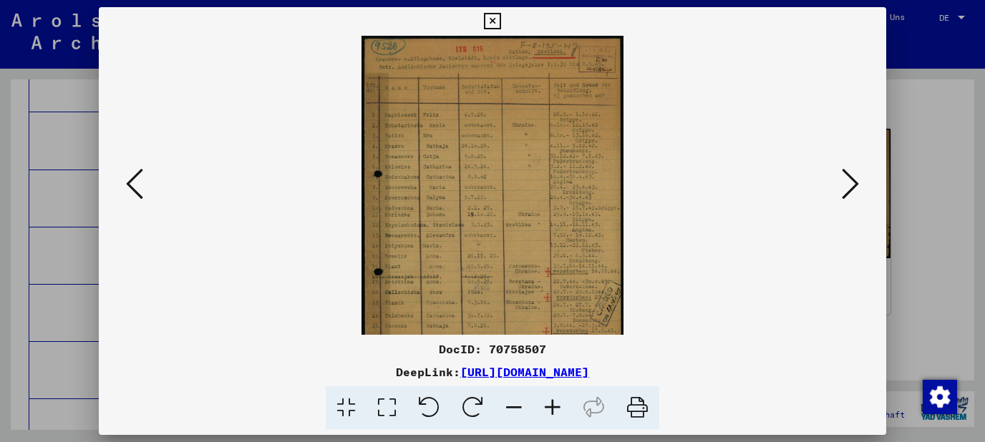
click at [558, 413] on icon at bounding box center [552, 409] width 39 height 44
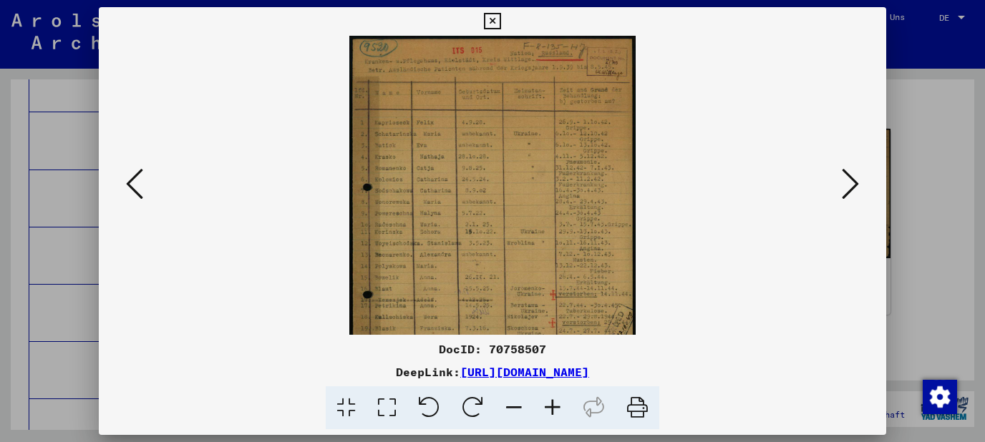
click at [558, 413] on icon at bounding box center [552, 409] width 39 height 44
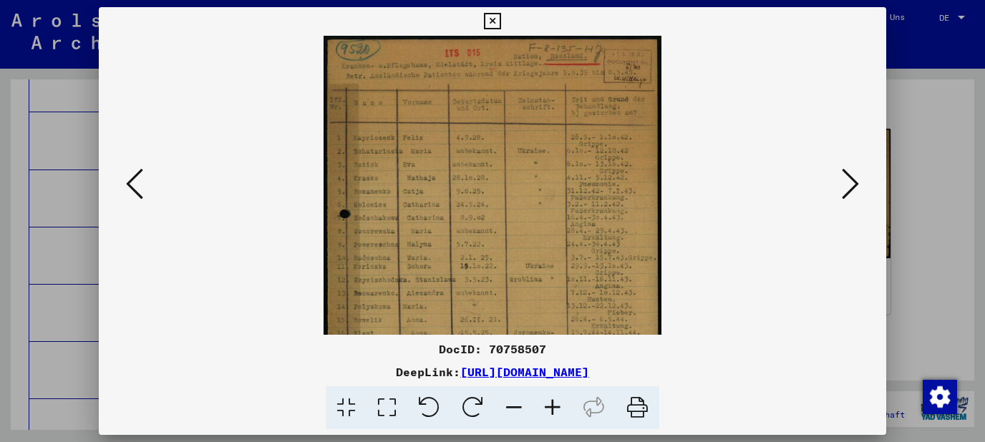
click at [558, 413] on icon at bounding box center [552, 409] width 39 height 44
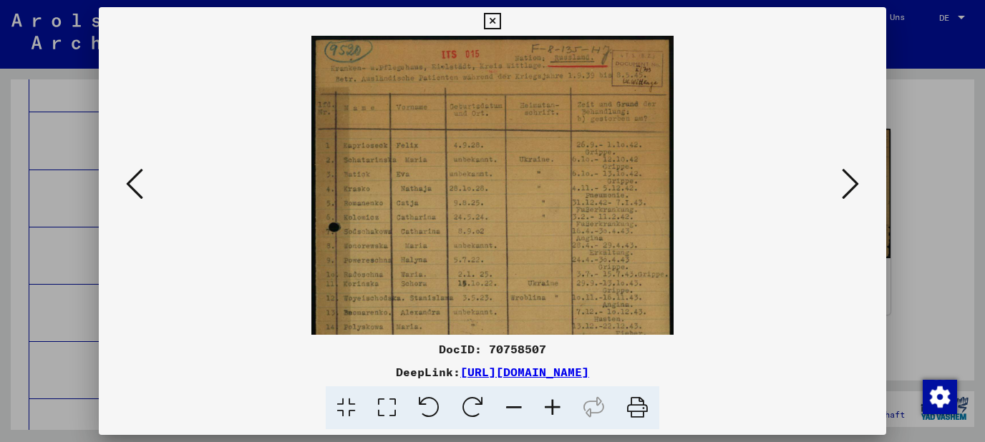
click at [558, 413] on icon at bounding box center [552, 409] width 39 height 44
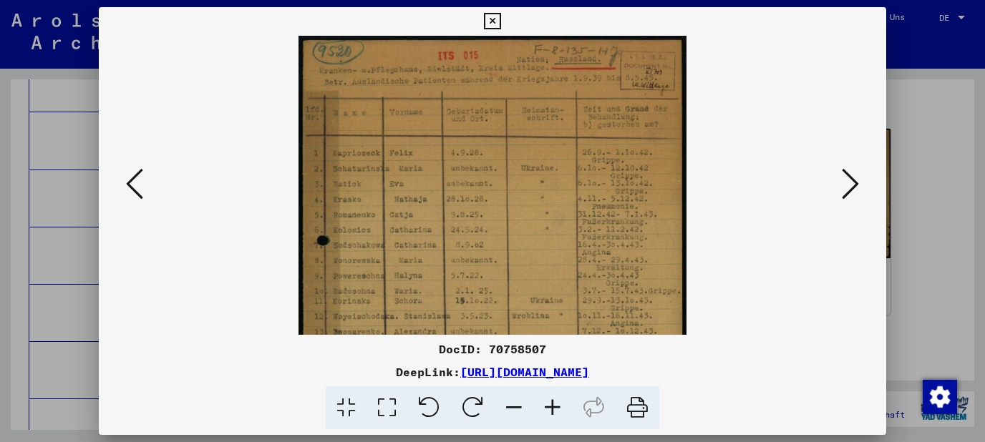
click at [558, 413] on icon at bounding box center [552, 409] width 39 height 44
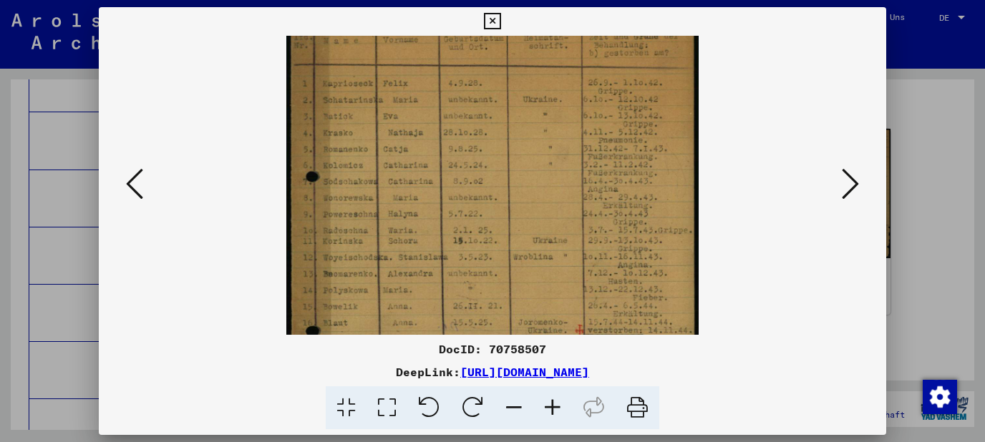
scroll to position [93, 0]
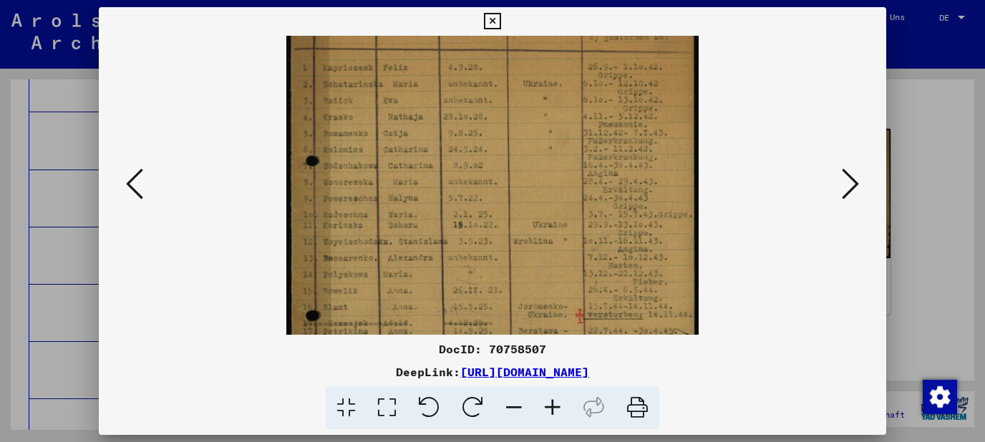
drag, startPoint x: 586, startPoint y: 307, endPoint x: 600, endPoint y: 213, distance: 94.9
click at [600, 213] on img at bounding box center [492, 236] width 413 height 586
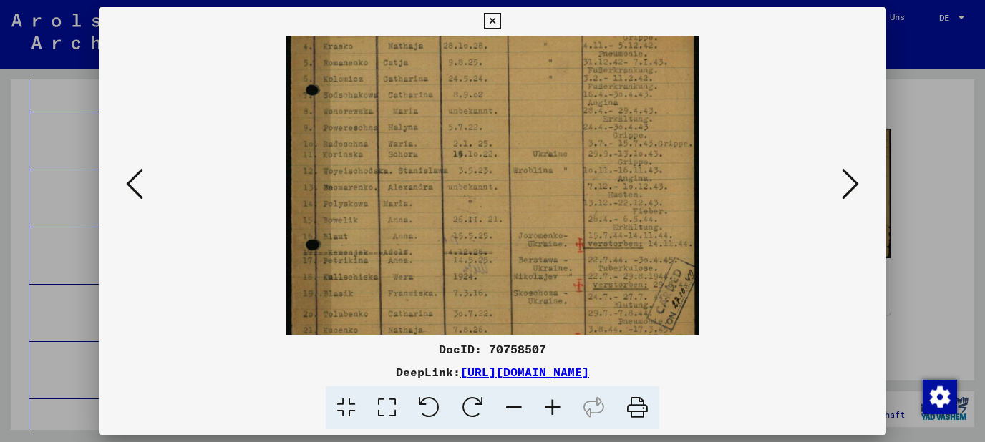
drag, startPoint x: 602, startPoint y: 255, endPoint x: 604, endPoint y: 184, distance: 70.9
click at [604, 184] on img at bounding box center [492, 165] width 413 height 586
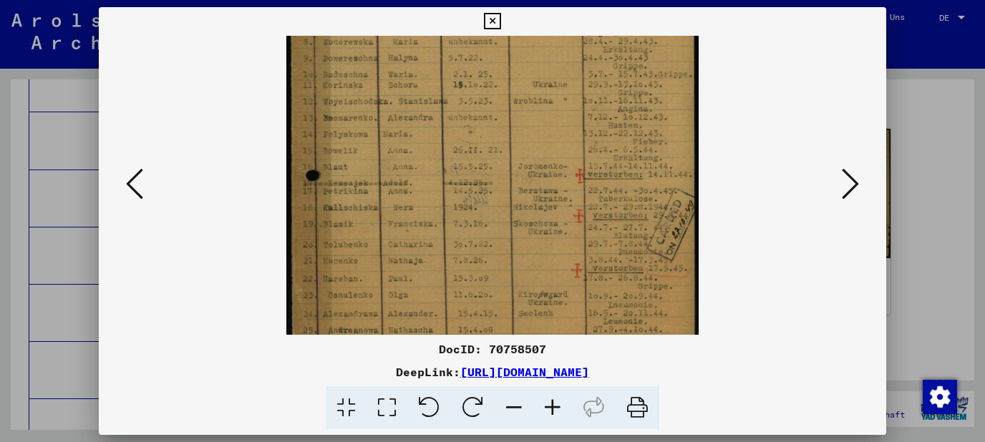
drag, startPoint x: 602, startPoint y: 254, endPoint x: 608, endPoint y: 185, distance: 69.7
click at [608, 185] on img at bounding box center [492, 95] width 413 height 586
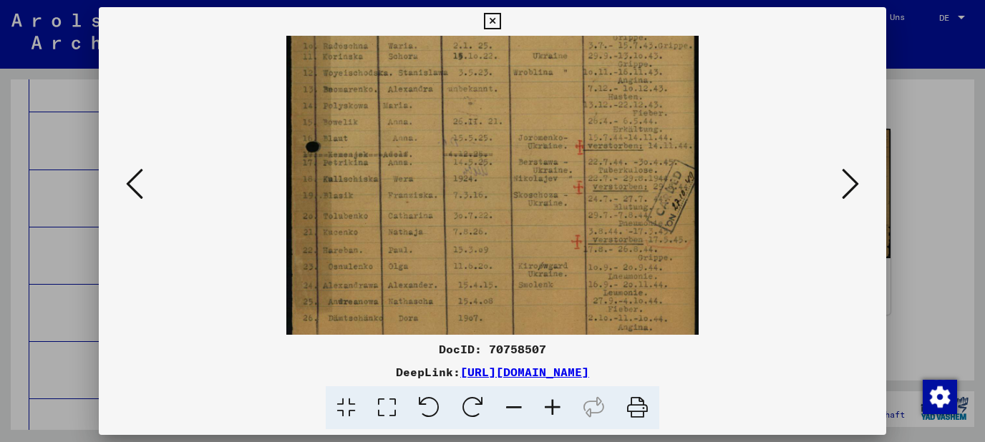
scroll to position [284, 0]
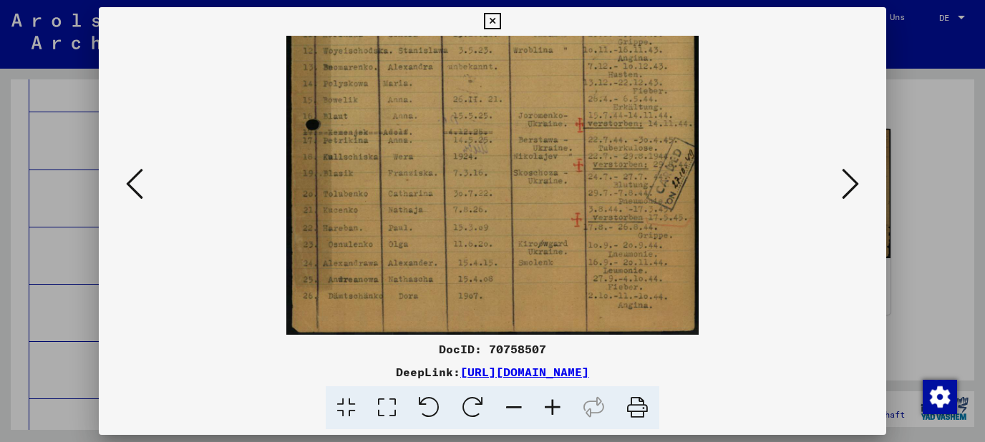
drag, startPoint x: 611, startPoint y: 258, endPoint x: 617, endPoint y: 207, distance: 51.2
click at [617, 207] on img at bounding box center [492, 45] width 413 height 586
drag, startPoint x: 615, startPoint y: 289, endPoint x: 626, endPoint y: 226, distance: 63.9
click at [626, 226] on img at bounding box center [492, 43] width 413 height 586
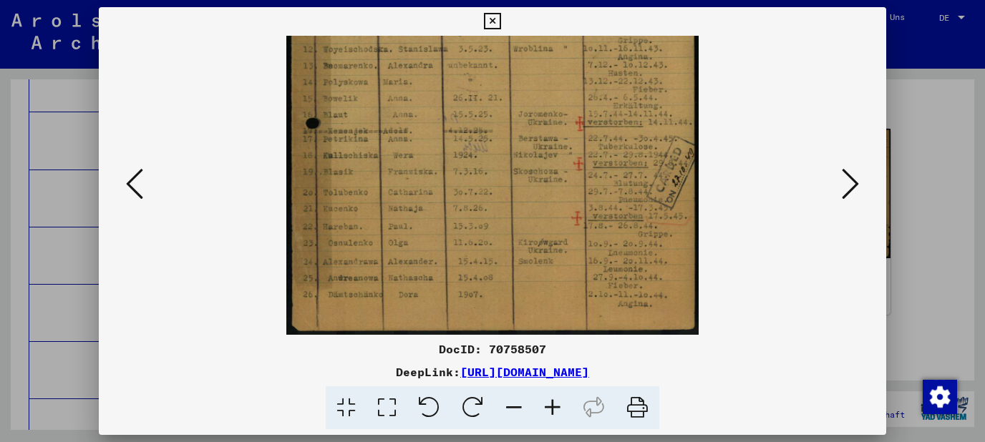
click at [858, 184] on icon at bounding box center [850, 184] width 17 height 34
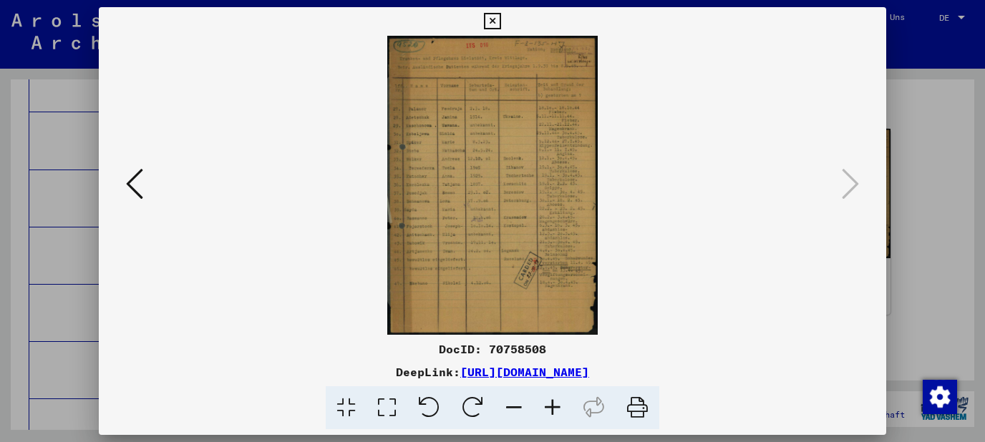
click at [500, 21] on icon at bounding box center [492, 21] width 16 height 17
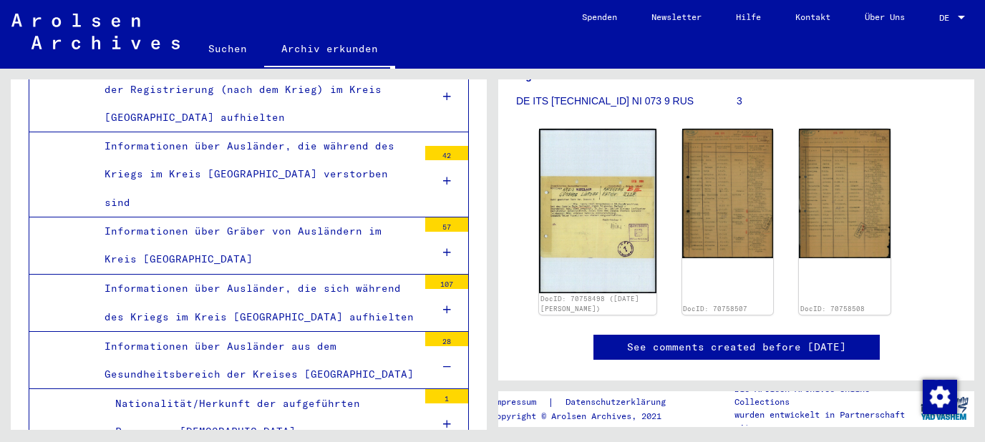
scroll to position [6072, 0]
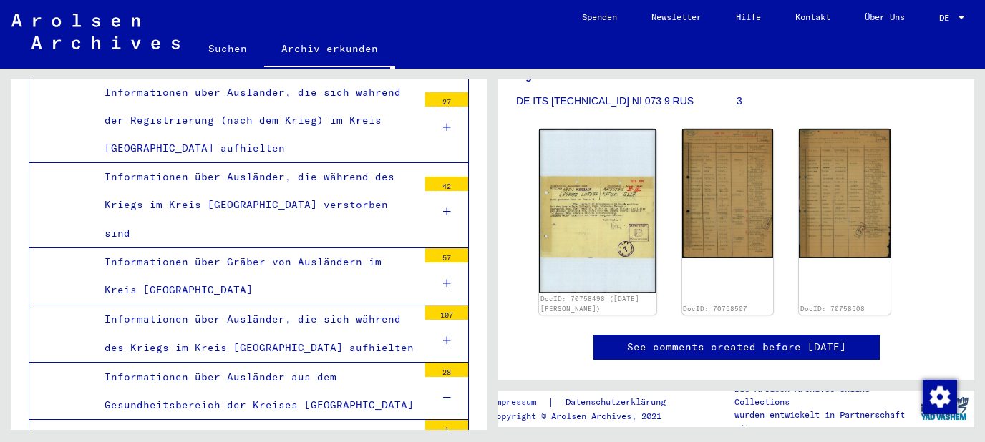
click at [229, 47] on link "Suchen" at bounding box center [227, 48] width 73 height 34
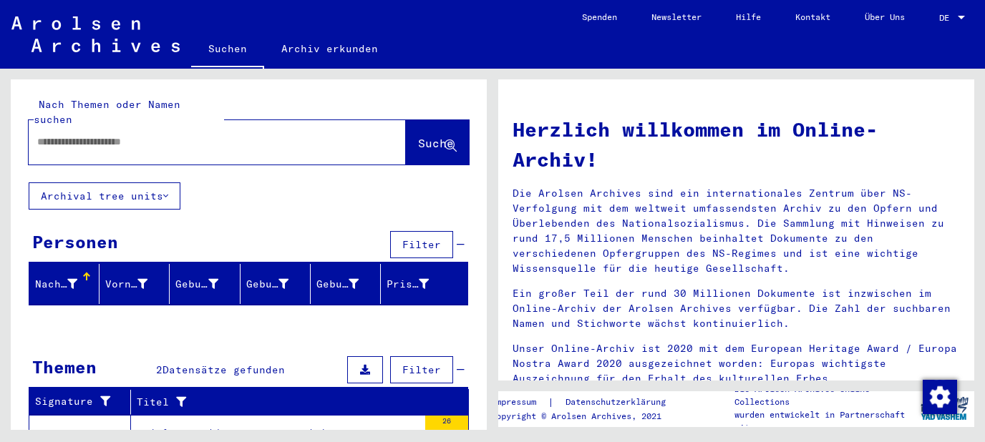
click at [192, 126] on div at bounding box center [196, 142] width 334 height 32
click at [183, 135] on input "text" at bounding box center [200, 142] width 326 height 15
type input "**********"
click at [438, 136] on span "Suche" at bounding box center [436, 143] width 36 height 14
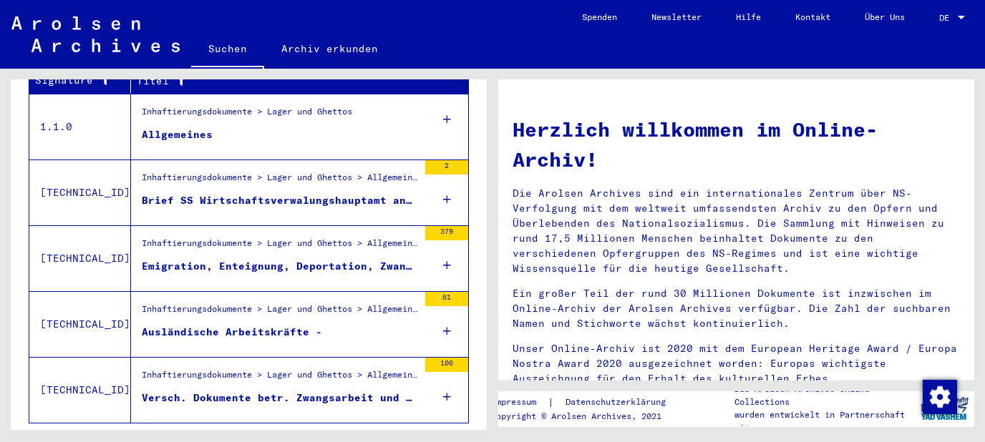
scroll to position [553, 0]
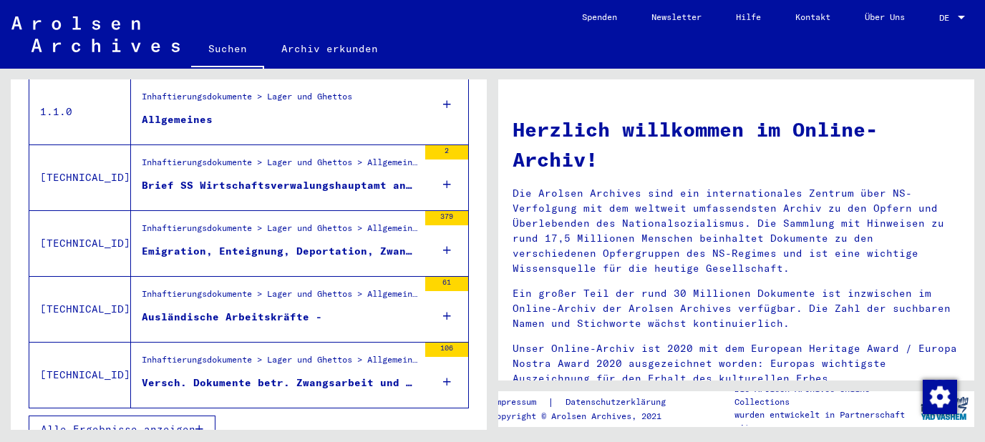
click at [448, 230] on icon at bounding box center [447, 250] width 8 height 50
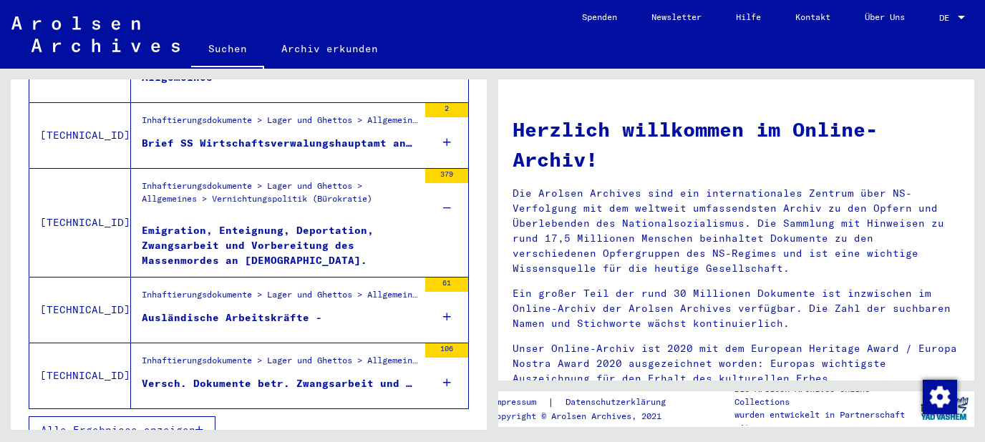
scroll to position [596, 0]
click at [452, 295] on div "61" at bounding box center [446, 310] width 43 height 64
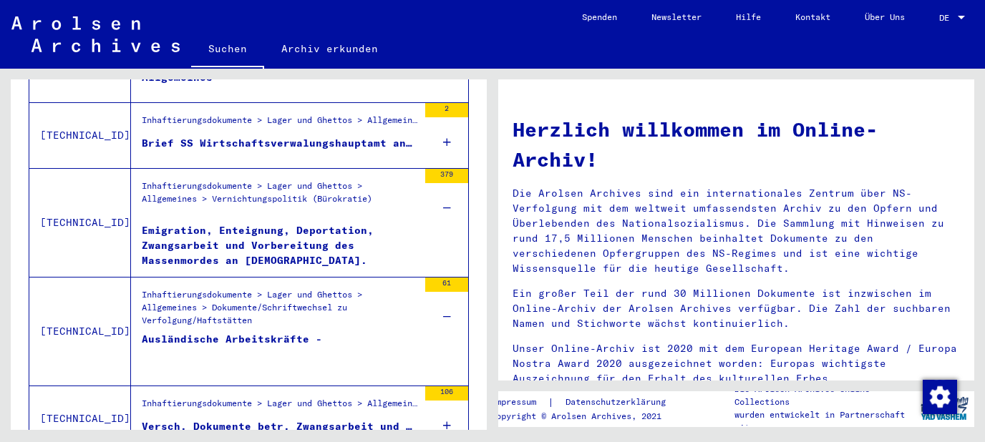
scroll to position [639, 0]
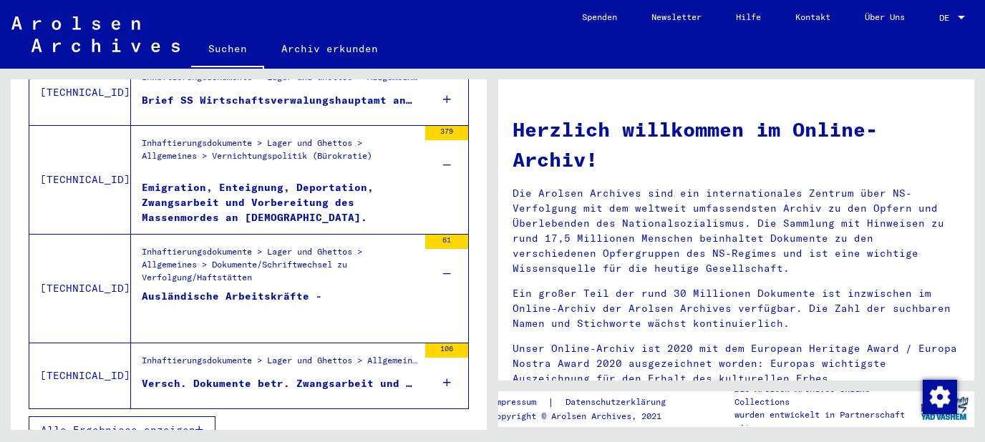
click at [327, 251] on div "Inhaftierungsdokumente > Lager und Ghettos > Allgemeines > Dokumente/Schriftwec…" at bounding box center [280, 267] width 276 height 43
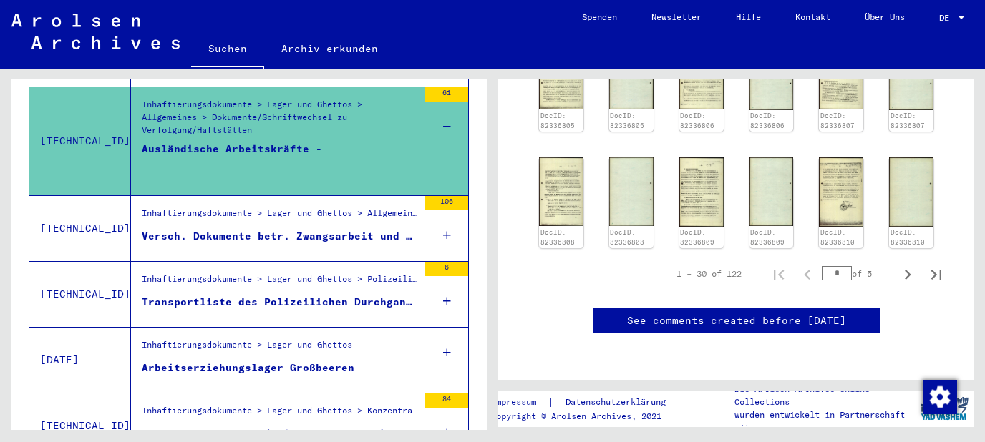
scroll to position [536, 0]
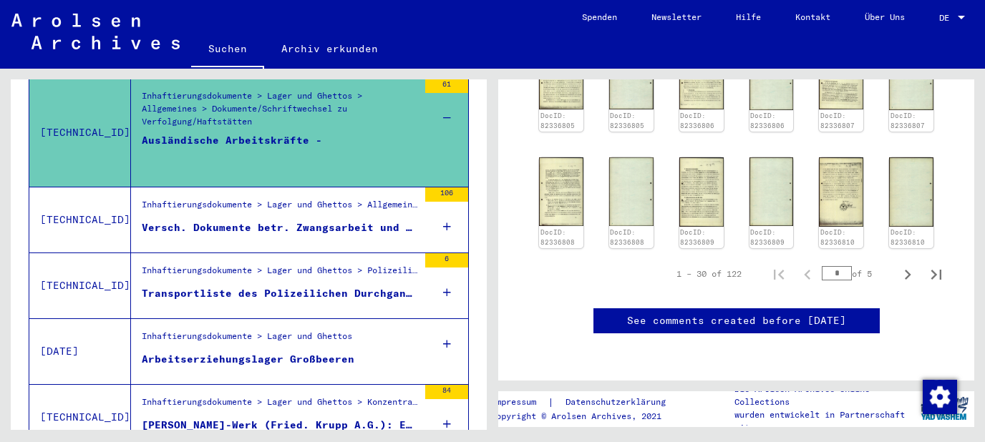
click at [447, 210] on icon at bounding box center [447, 227] width 8 height 50
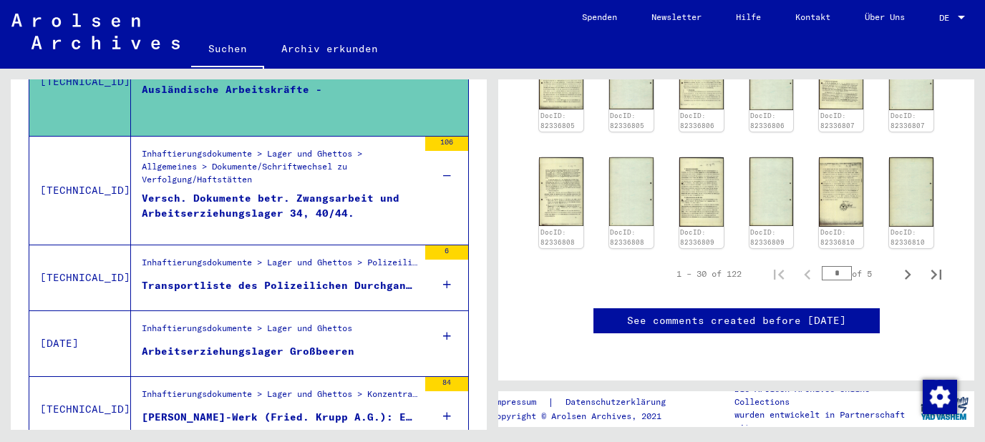
scroll to position [613, 0]
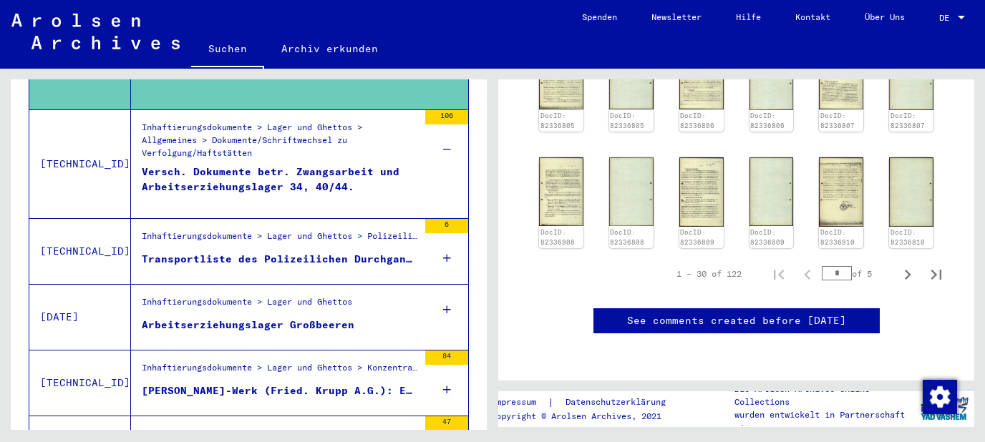
click at [450, 243] on icon at bounding box center [447, 258] width 8 height 50
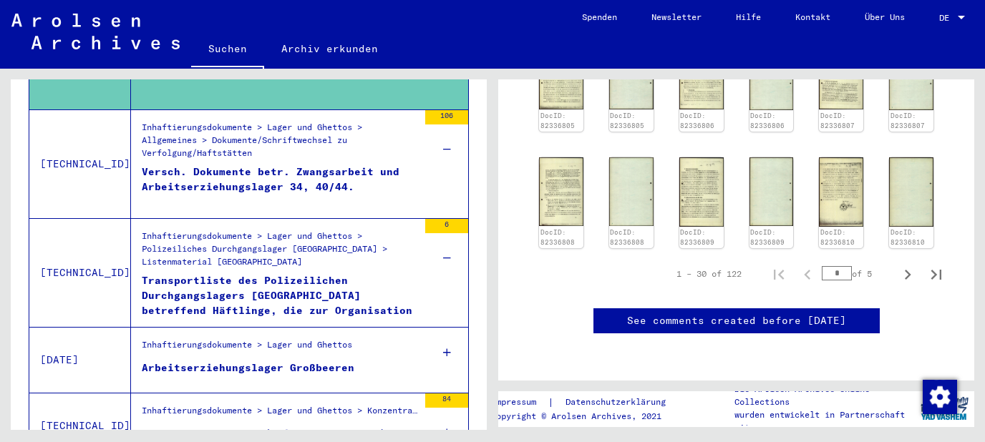
click at [300, 288] on div "Transportliste des Polizeilichen Durchgangslagers [GEOGRAPHIC_DATA] betreffend …" at bounding box center [280, 294] width 276 height 43
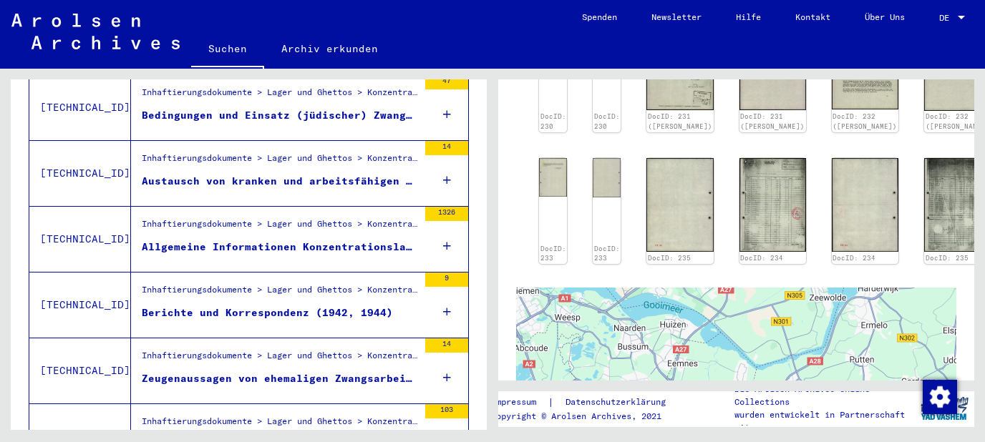
scroll to position [1075, 0]
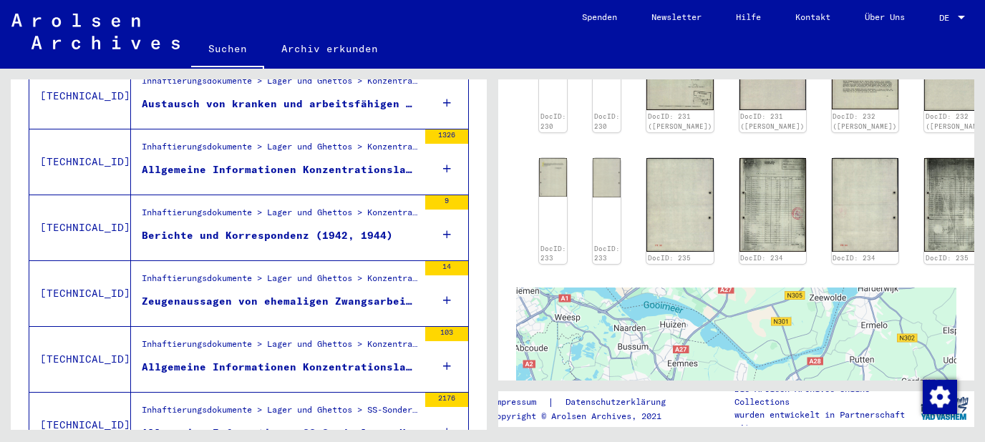
click at [442, 214] on div "9" at bounding box center [446, 227] width 43 height 64
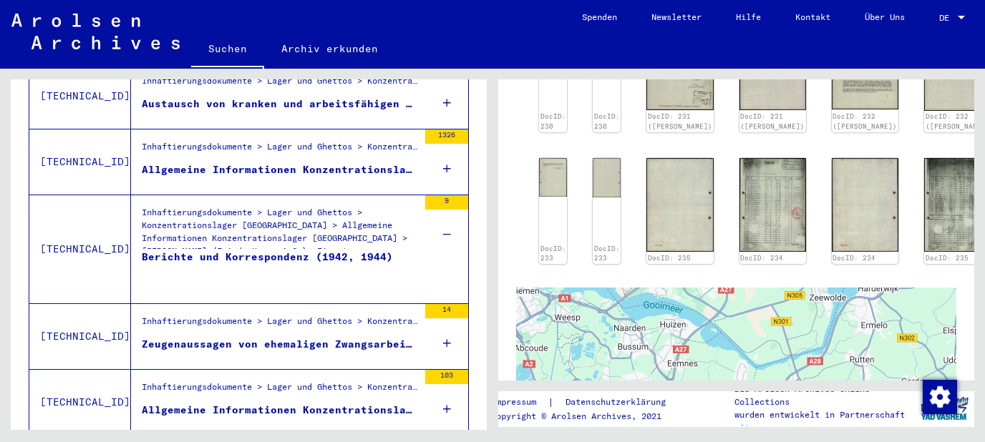
click at [266, 230] on mat-grid-list "Inhaftierungsdokumente > Lager und Ghettos > Konzentrationslager [GEOGRAPHIC_DA…" at bounding box center [280, 249] width 276 height 87
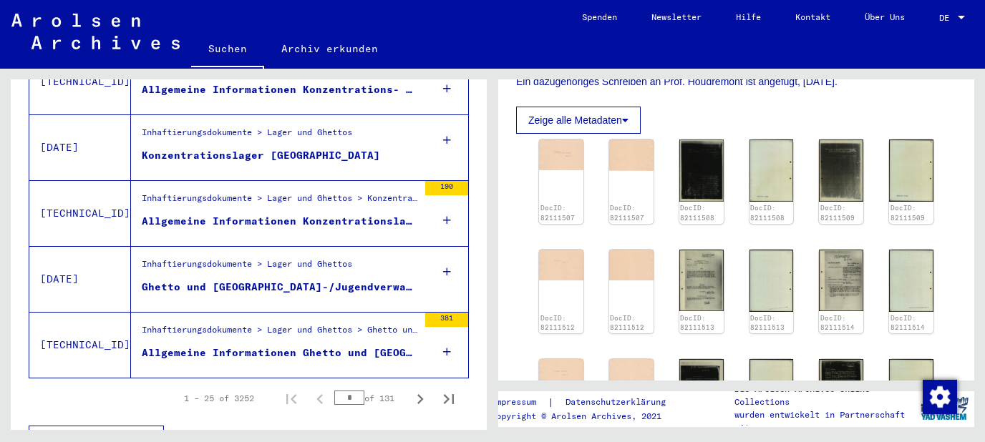
scroll to position [1865, 0]
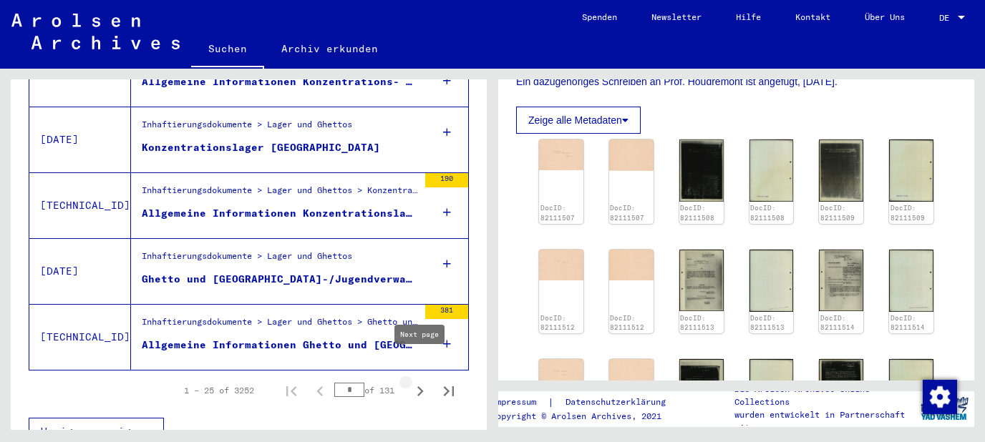
click at [421, 382] on icon "Next page" at bounding box center [420, 392] width 20 height 20
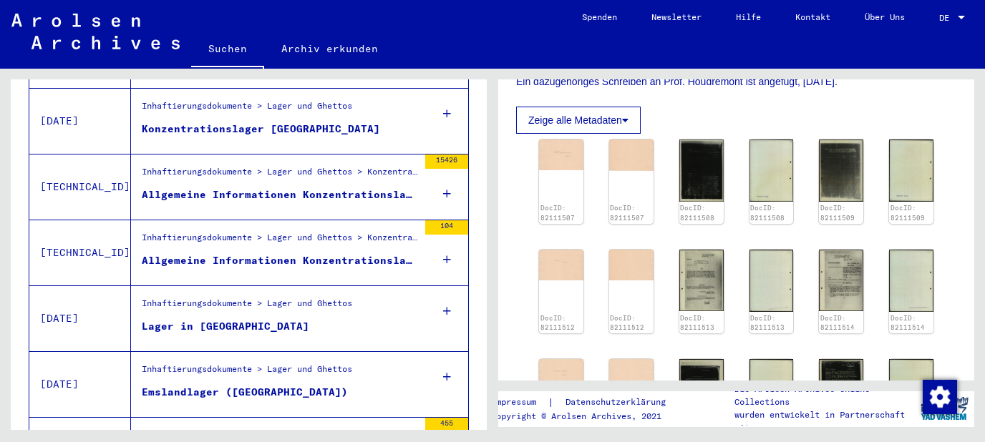
scroll to position [1034, 0]
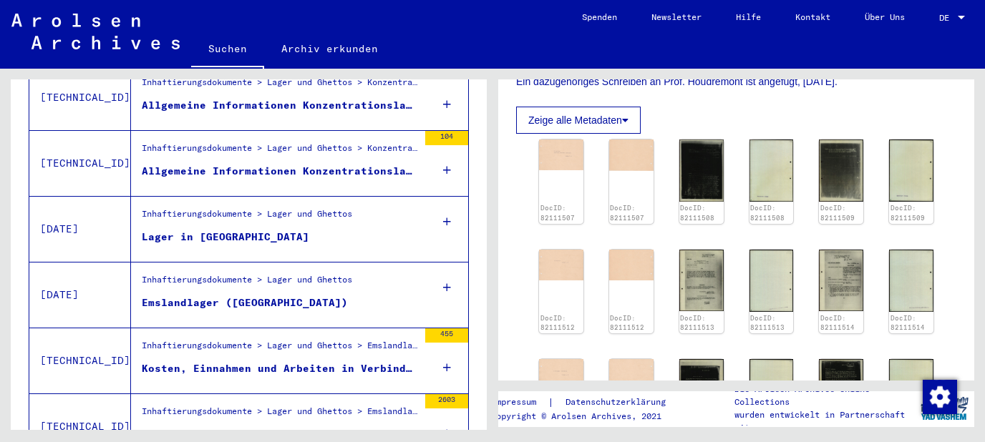
click at [447, 266] on icon at bounding box center [447, 288] width 8 height 50
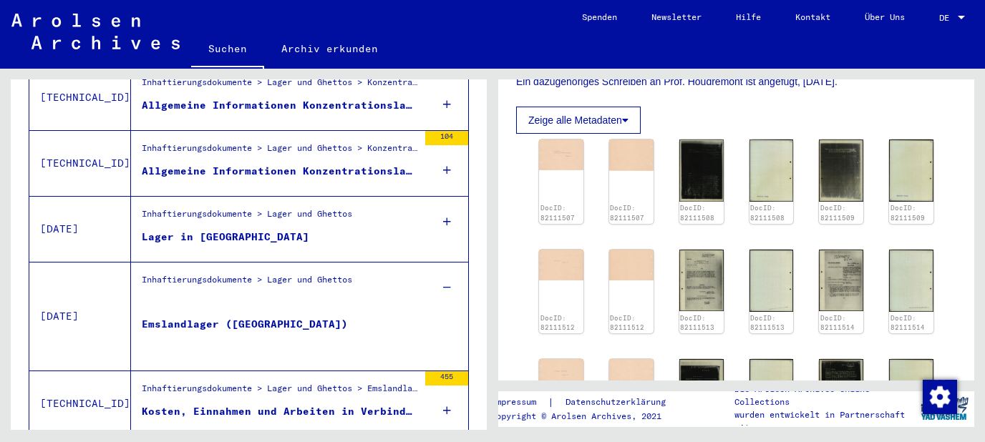
scroll to position [1111, 0]
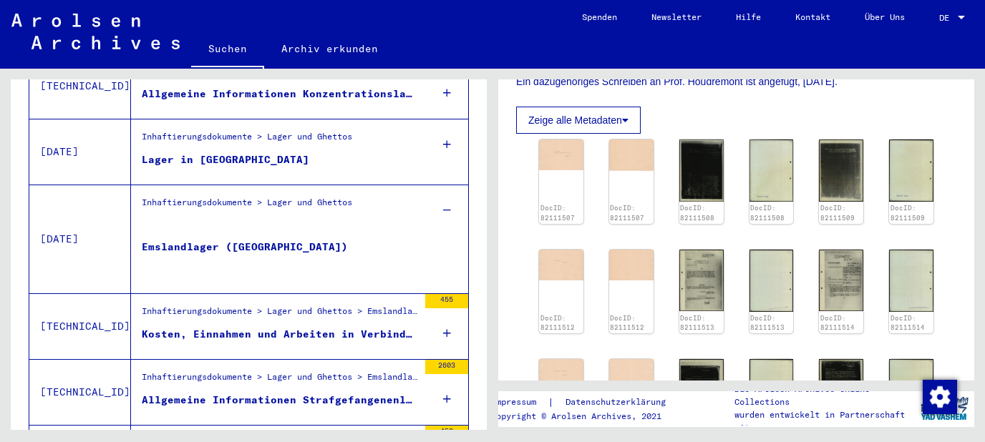
click at [247, 240] on div "Emslandlager ([GEOGRAPHIC_DATA])" at bounding box center [245, 261] width 206 height 43
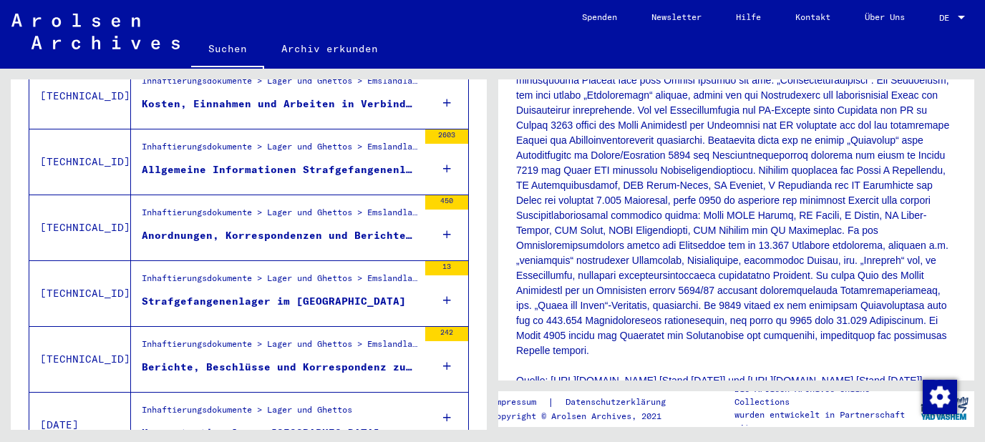
scroll to position [1419, 0]
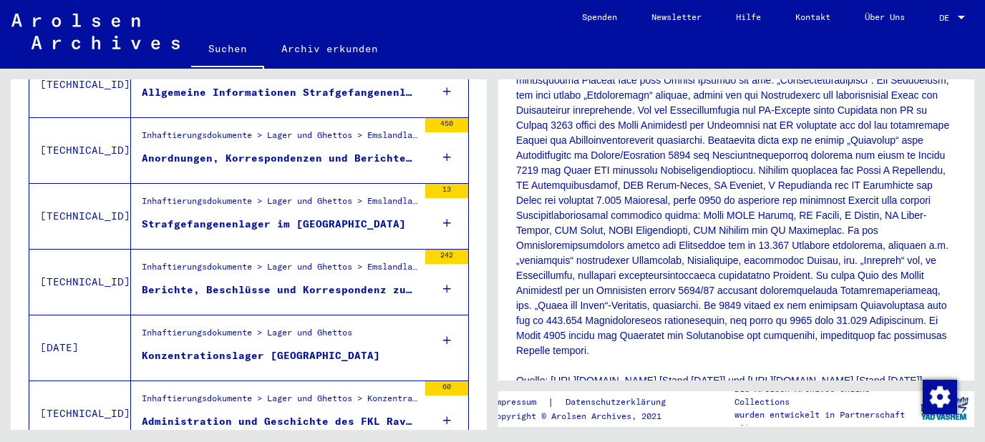
click at [450, 207] on icon at bounding box center [447, 223] width 8 height 50
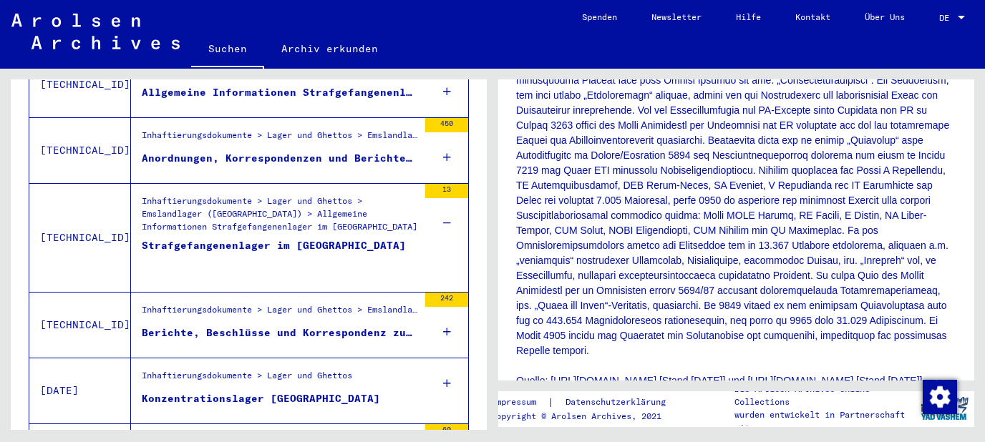
click at [251, 238] on div "Strafgefangenenlager im [GEOGRAPHIC_DATA]" at bounding box center [274, 259] width 264 height 43
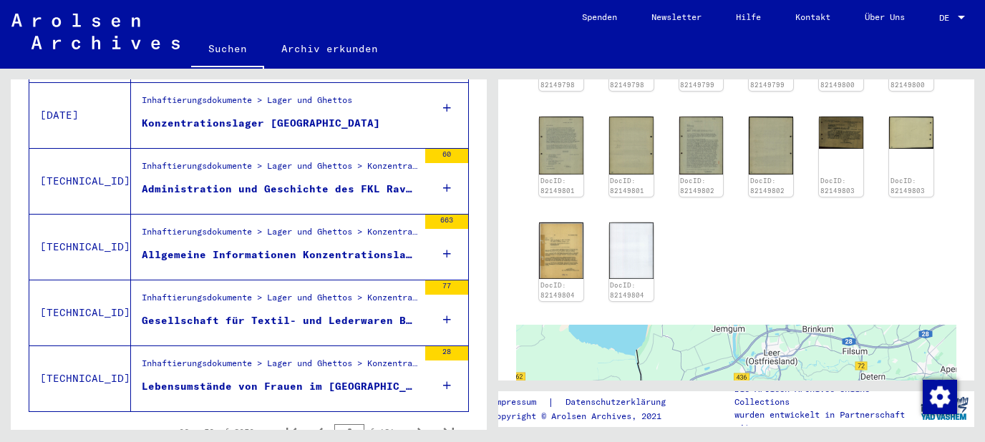
scroll to position [1727, 0]
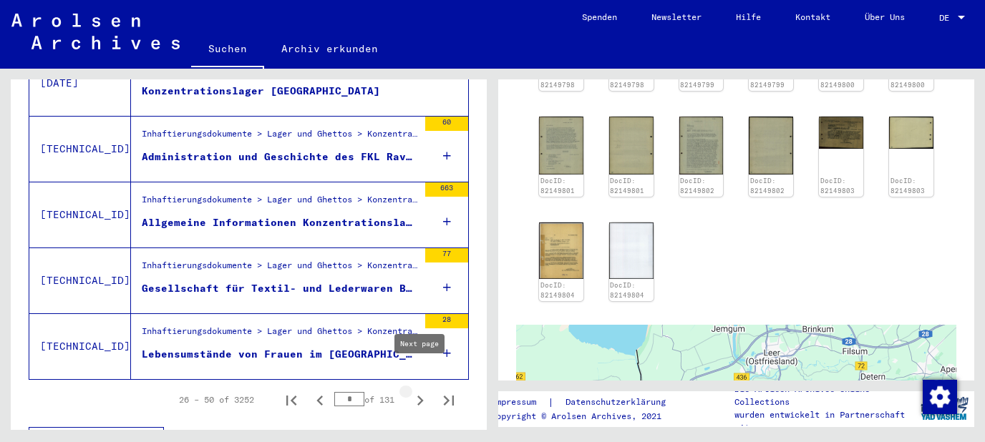
click at [421, 396] on icon "Next page" at bounding box center [420, 401] width 6 height 10
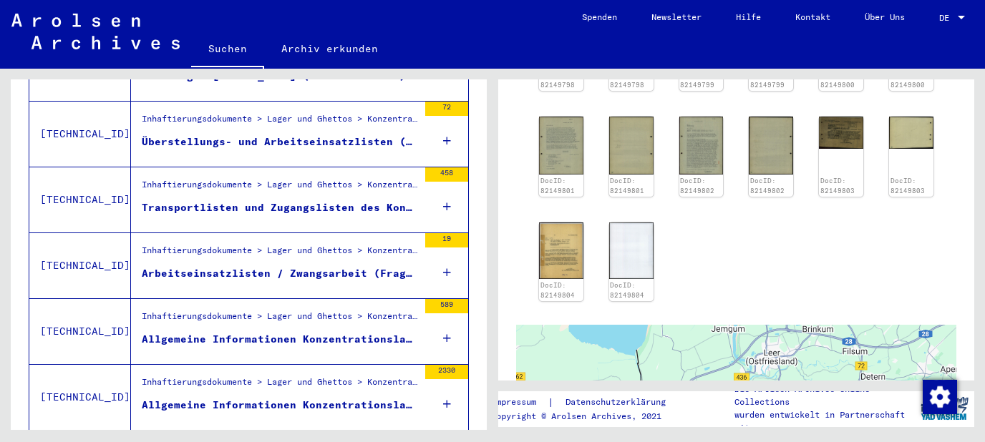
scroll to position [572, 0]
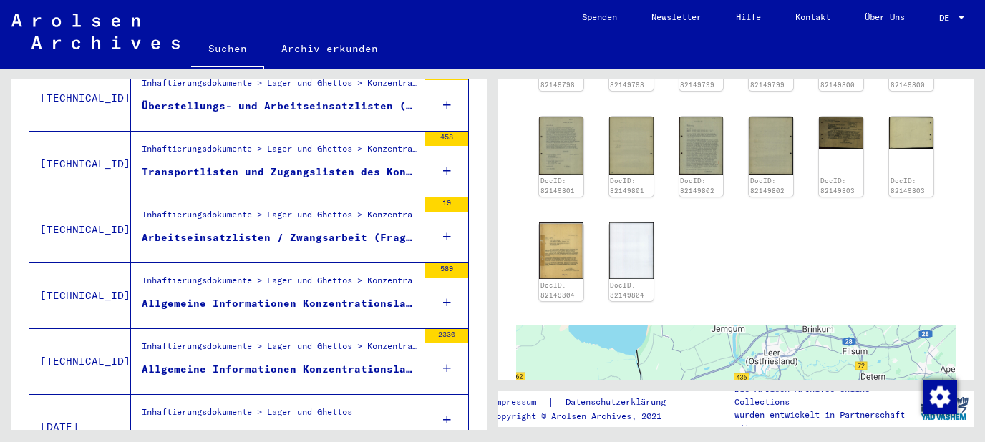
click at [447, 152] on icon at bounding box center [447, 171] width 8 height 50
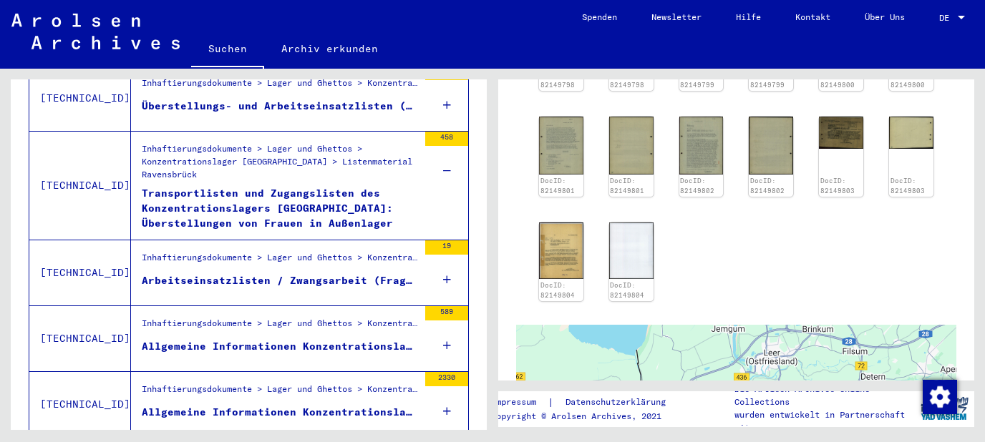
click at [445, 257] on icon at bounding box center [447, 280] width 8 height 50
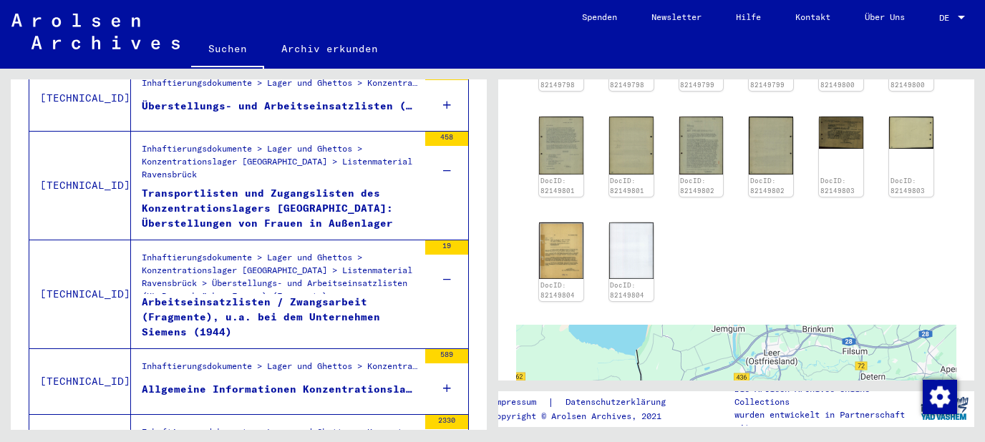
scroll to position [649, 0]
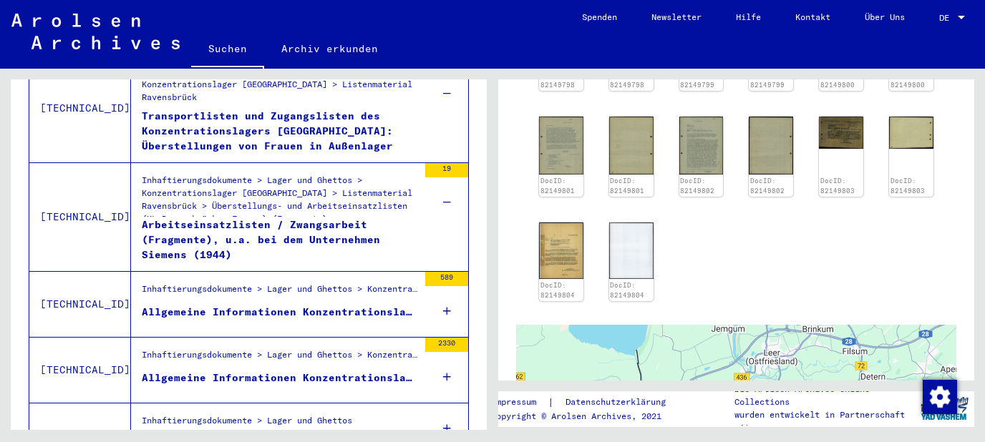
click at [314, 218] on div "Arbeitseinsatzlisten / Zwangsarbeit (Fragmente), u.a. bei dem Unternehmen Sieme…" at bounding box center [280, 239] width 276 height 43
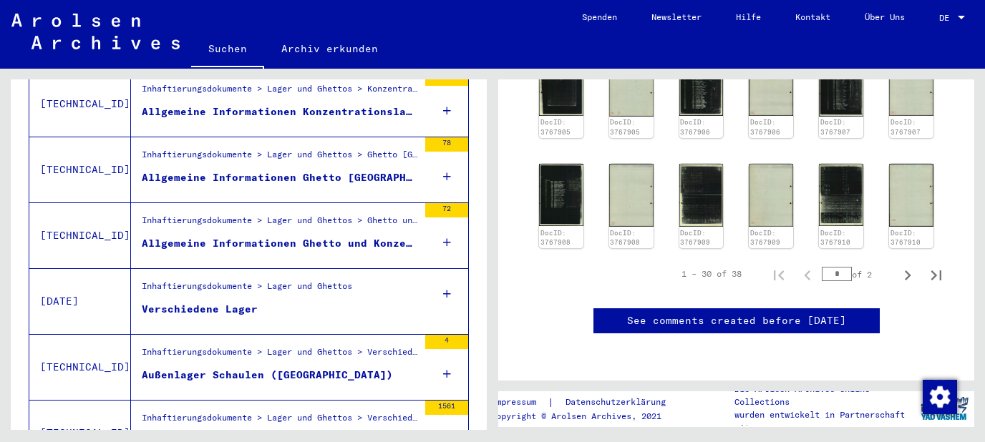
scroll to position [1341, 0]
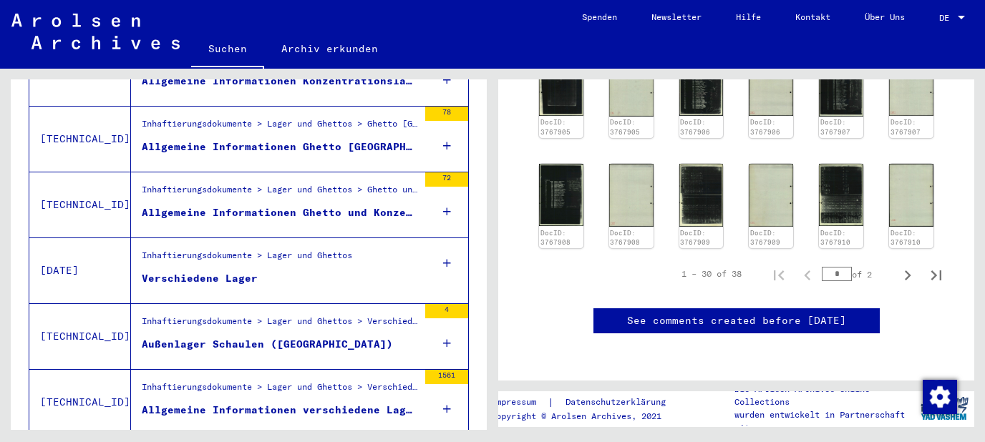
click at [448, 240] on icon at bounding box center [447, 263] width 8 height 50
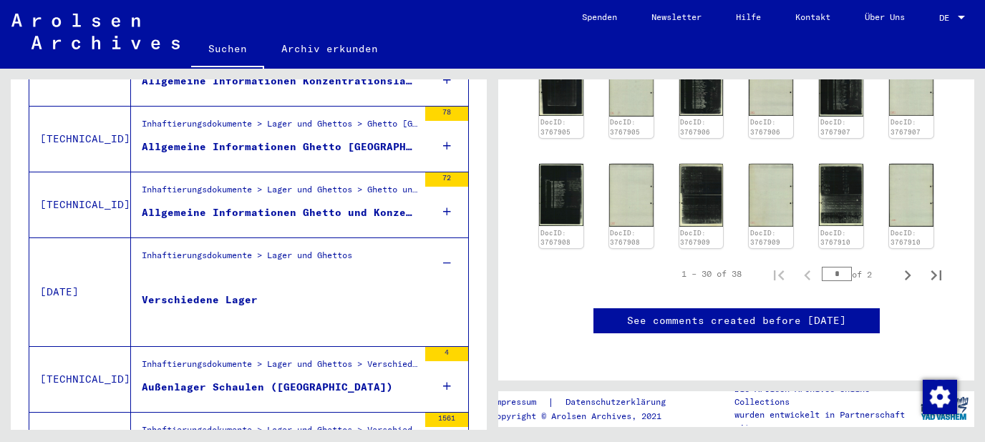
click at [272, 293] on figure "Verschiedene Lager" at bounding box center [280, 314] width 276 height 43
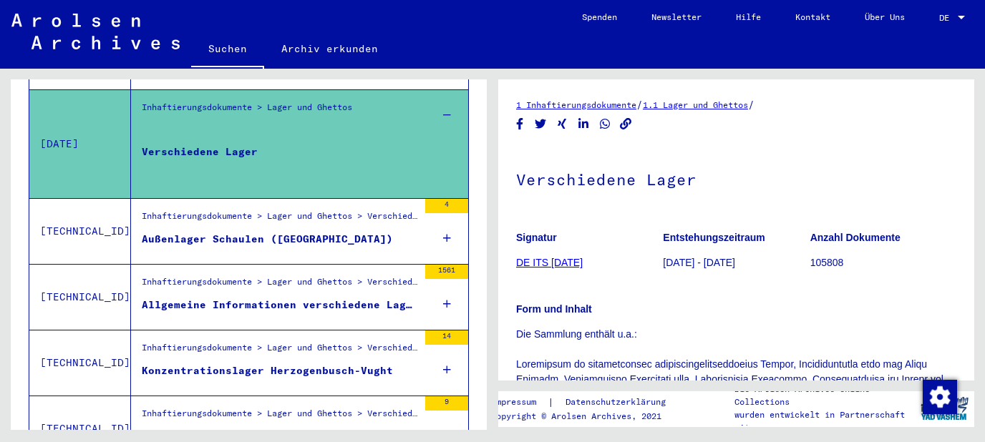
scroll to position [1495, 0]
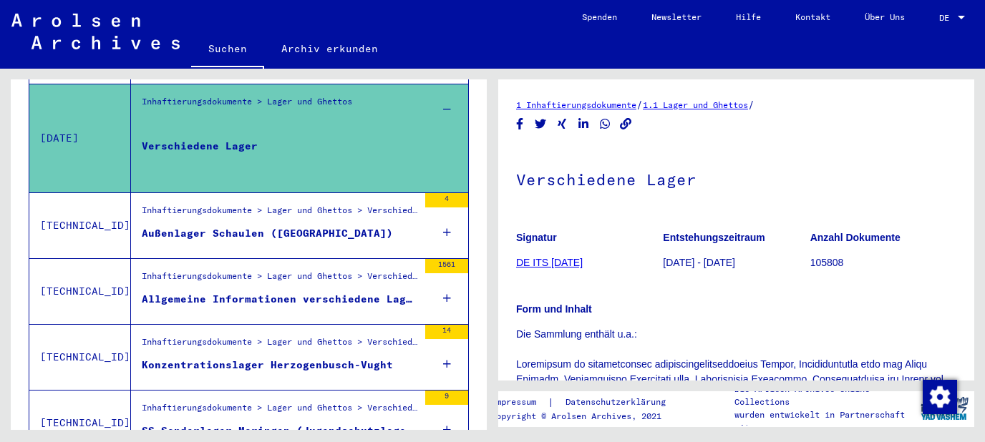
click at [454, 276] on div "1561" at bounding box center [446, 291] width 43 height 64
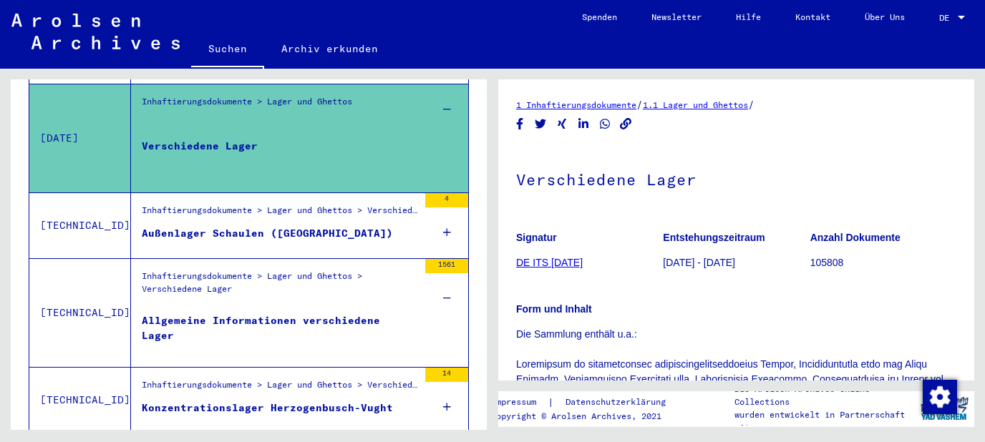
click at [340, 314] on div "Allgemeine Informationen verschiedene Lager" at bounding box center [280, 335] width 276 height 43
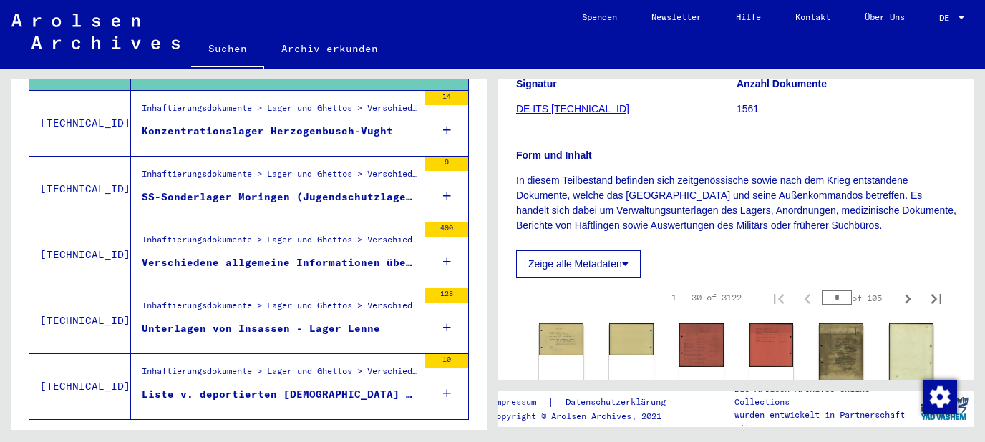
scroll to position [1803, 0]
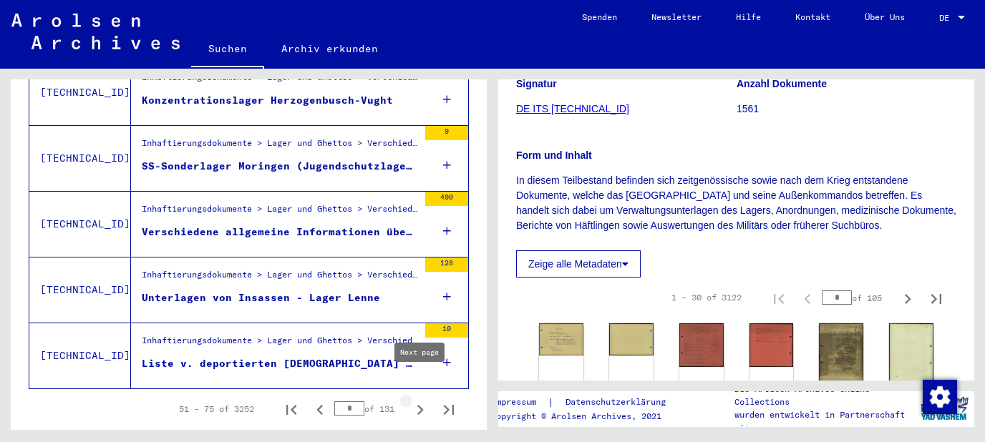
click at [420, 400] on icon "Next page" at bounding box center [420, 410] width 20 height 20
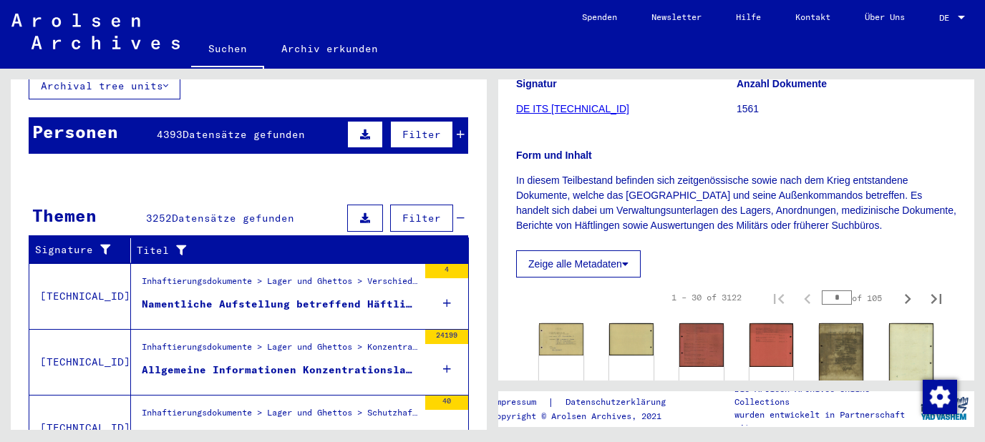
scroll to position [188, 0]
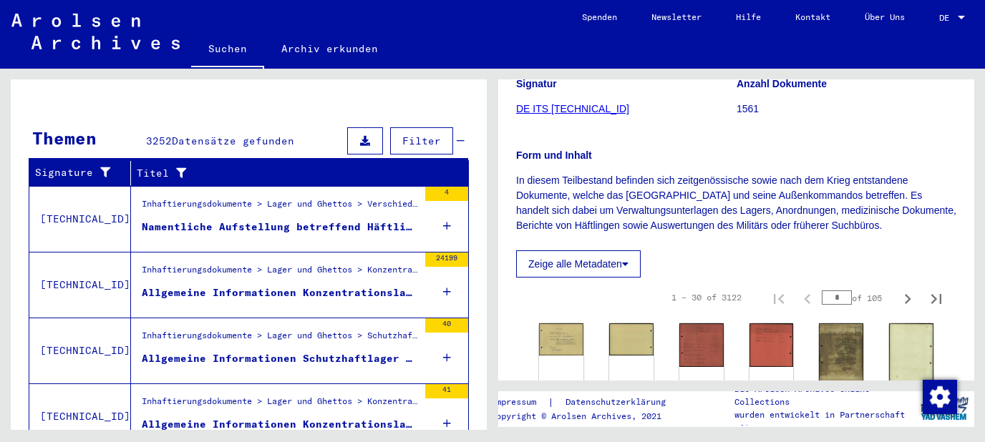
click at [453, 202] on mat-cell "6096" at bounding box center [424, 206] width 87 height 35
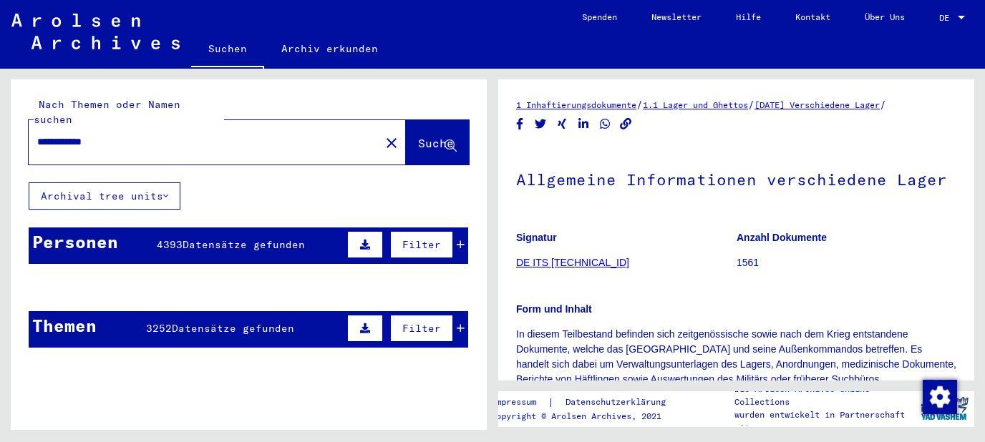
click at [278, 238] on span "Datensätze gefunden" at bounding box center [244, 244] width 122 height 13
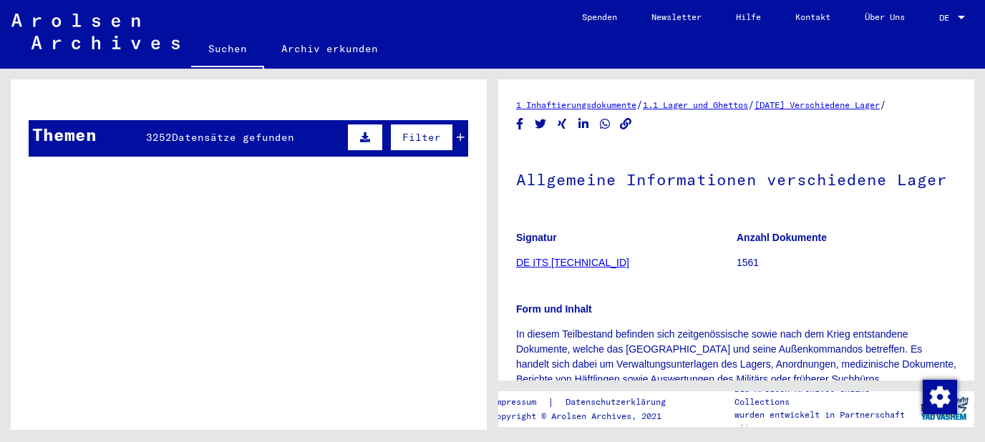
scroll to position [1231, 0]
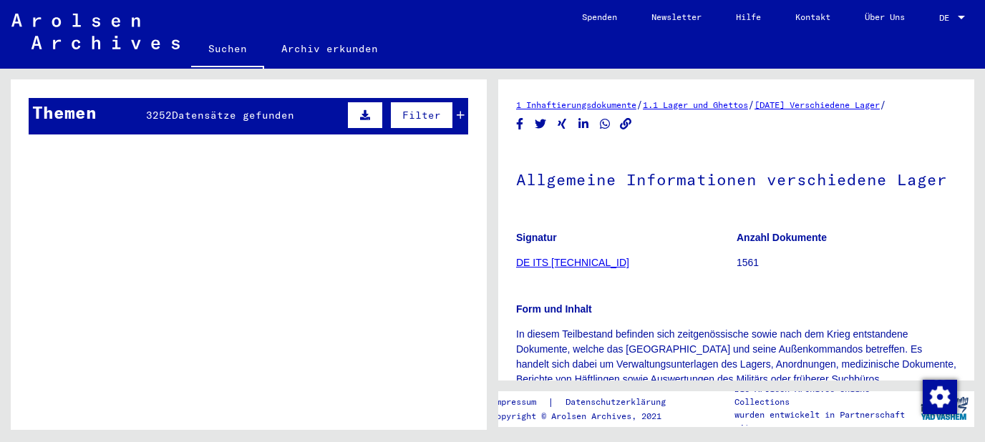
click at [210, 109] on span "Datensätze gefunden" at bounding box center [233, 115] width 122 height 13
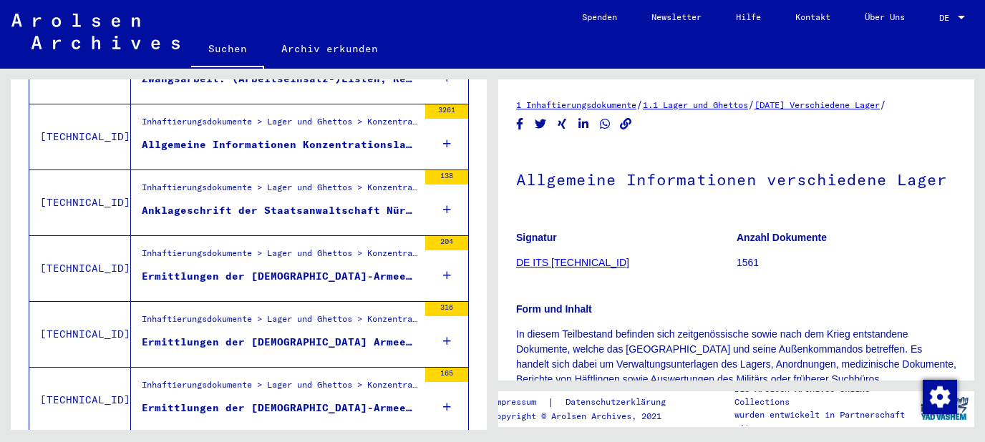
scroll to position [2656, 0]
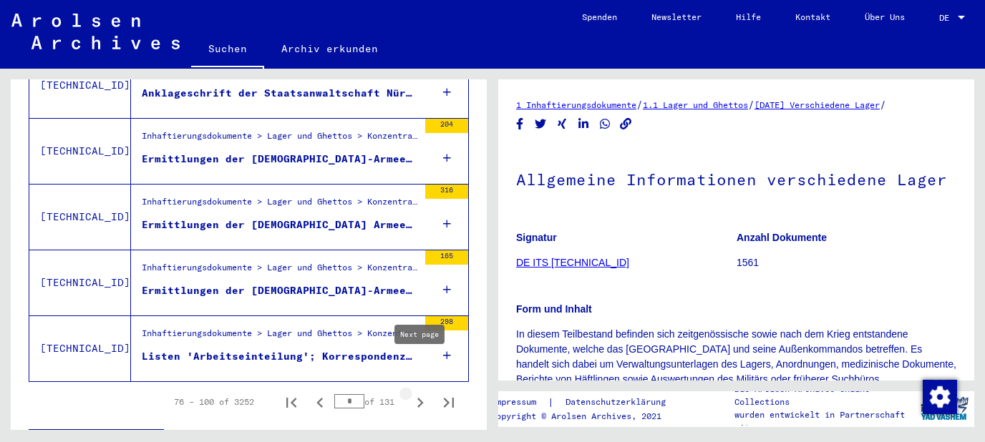
click at [422, 398] on icon "Next page" at bounding box center [420, 403] width 6 height 10
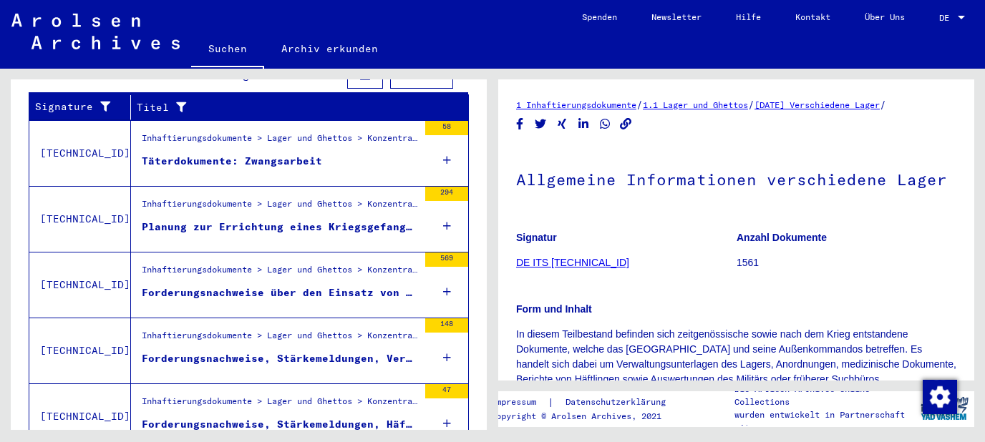
scroll to position [1195, 0]
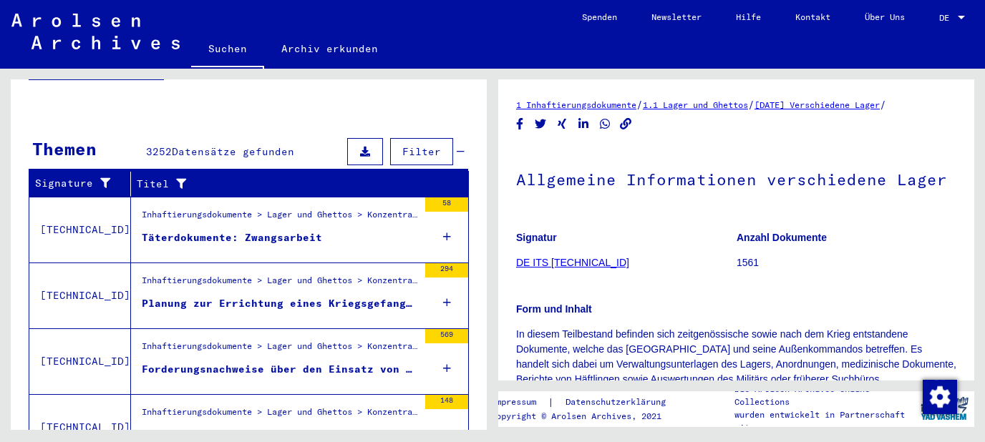
click at [437, 202] on div "58" at bounding box center [446, 230] width 43 height 64
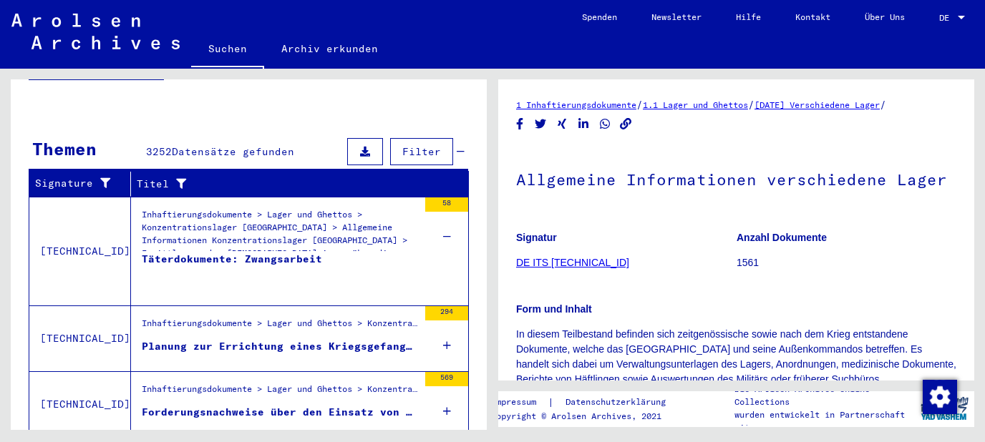
click at [283, 252] on div "Täterdokumente: Zwangsarbeit" at bounding box center [232, 273] width 180 height 43
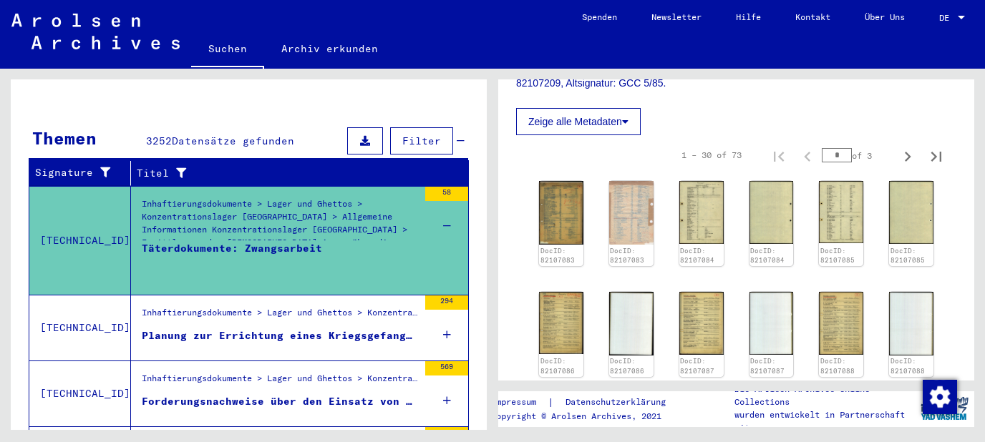
scroll to position [616, 0]
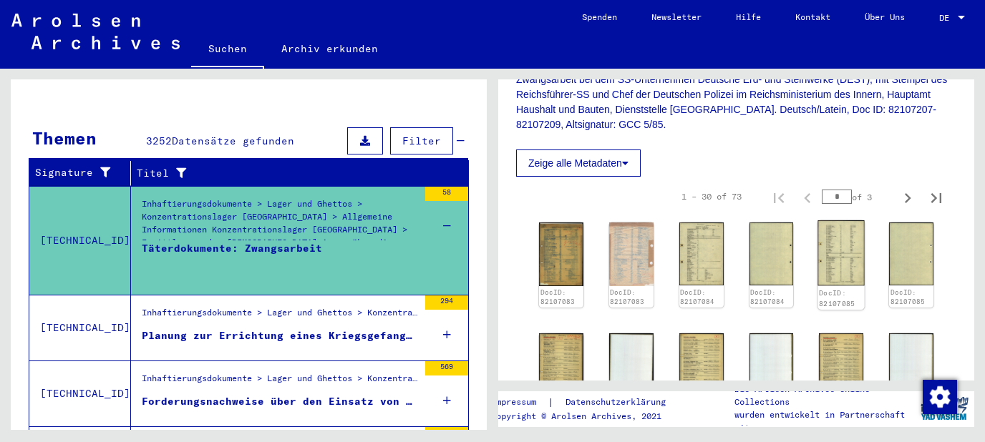
click at [841, 247] on img at bounding box center [841, 253] width 47 height 66
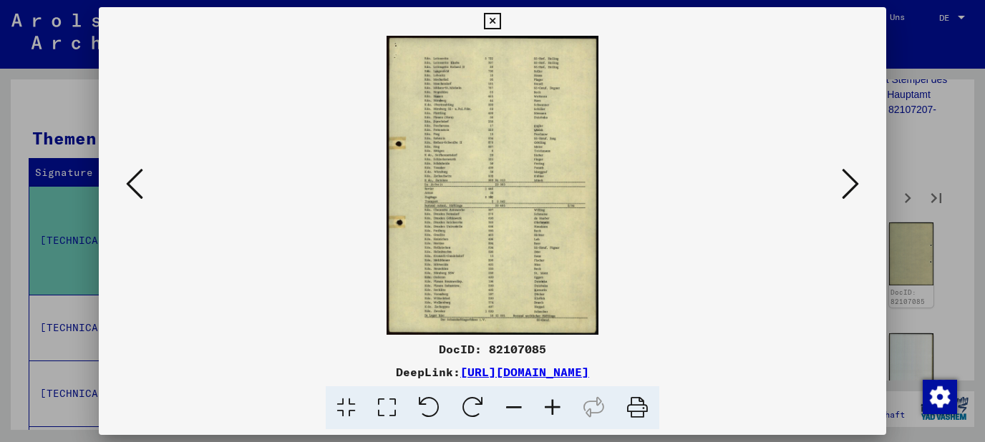
click at [555, 401] on icon at bounding box center [552, 409] width 39 height 44
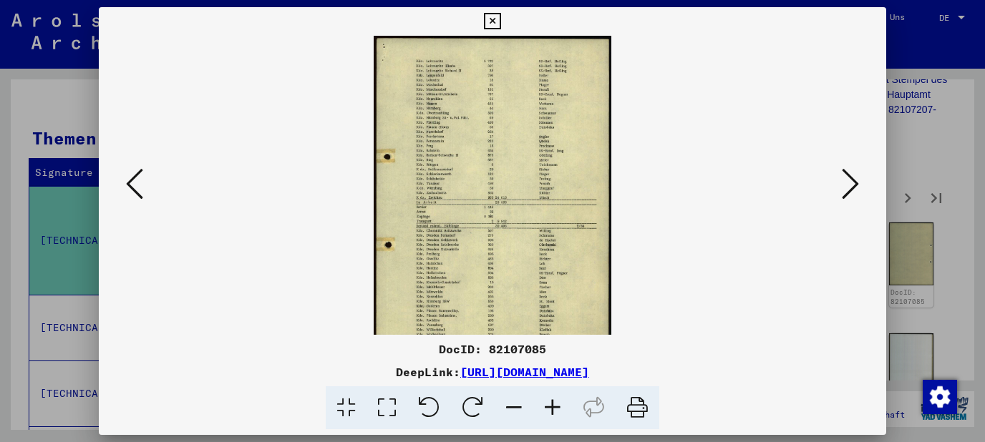
click at [555, 401] on icon at bounding box center [552, 409] width 39 height 44
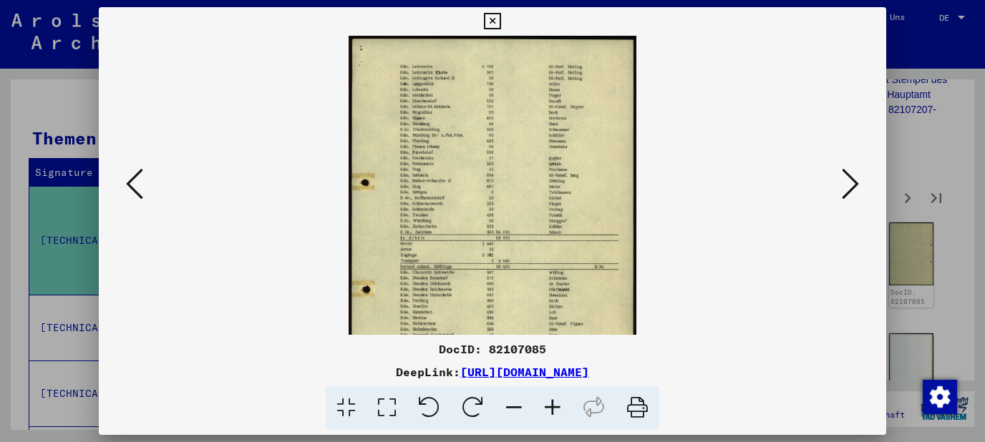
click at [555, 401] on icon at bounding box center [552, 409] width 39 height 44
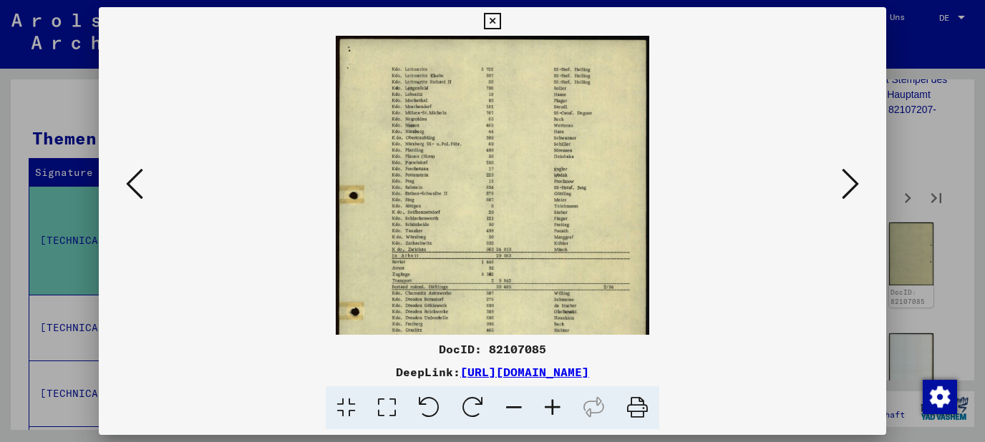
click at [555, 401] on icon at bounding box center [552, 409] width 39 height 44
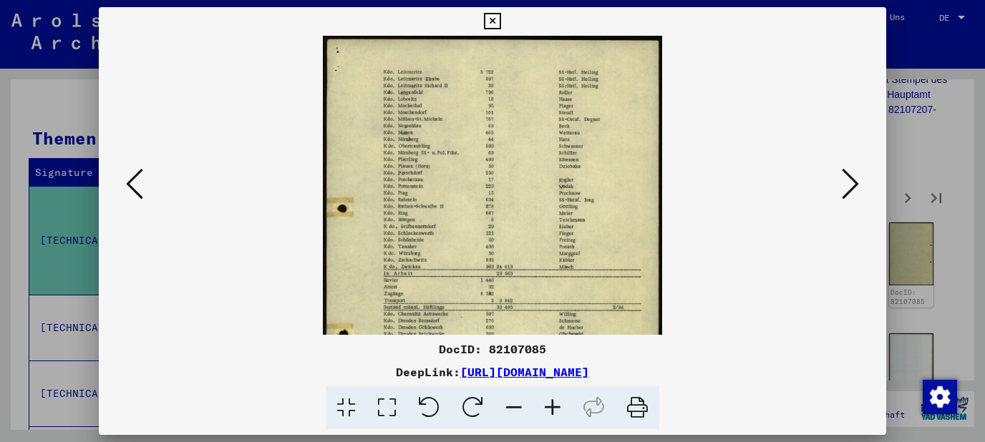
click at [555, 401] on icon at bounding box center [552, 409] width 39 height 44
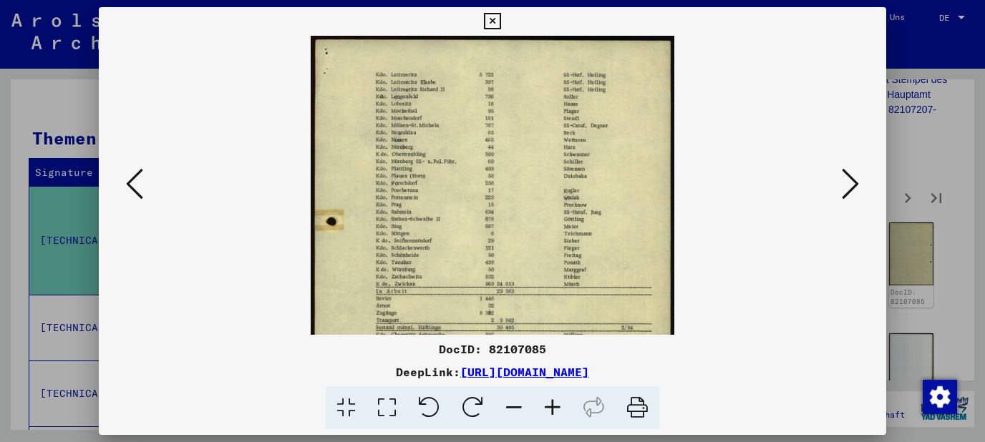
click at [555, 401] on icon at bounding box center [552, 409] width 39 height 44
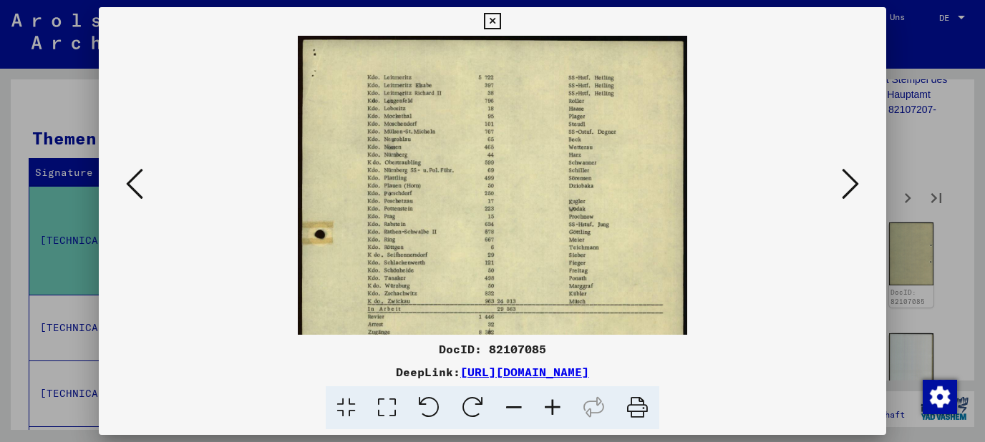
click at [555, 401] on icon at bounding box center [552, 409] width 39 height 44
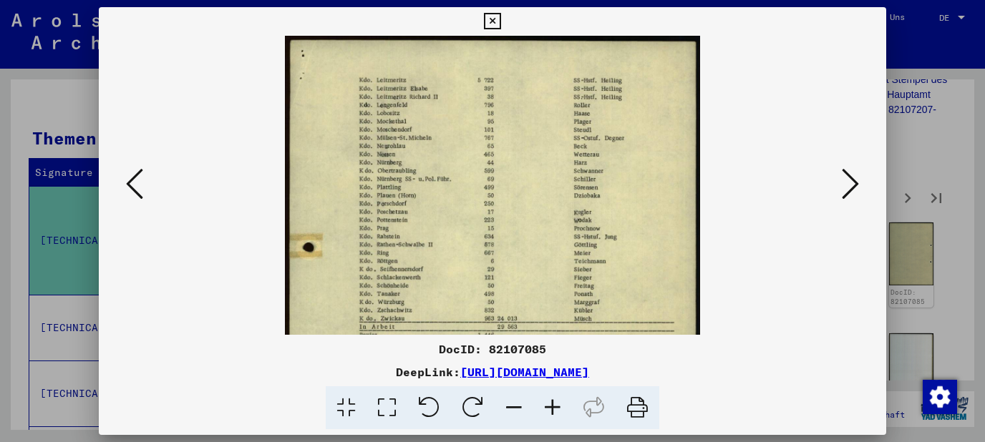
click at [555, 401] on icon at bounding box center [552, 409] width 39 height 44
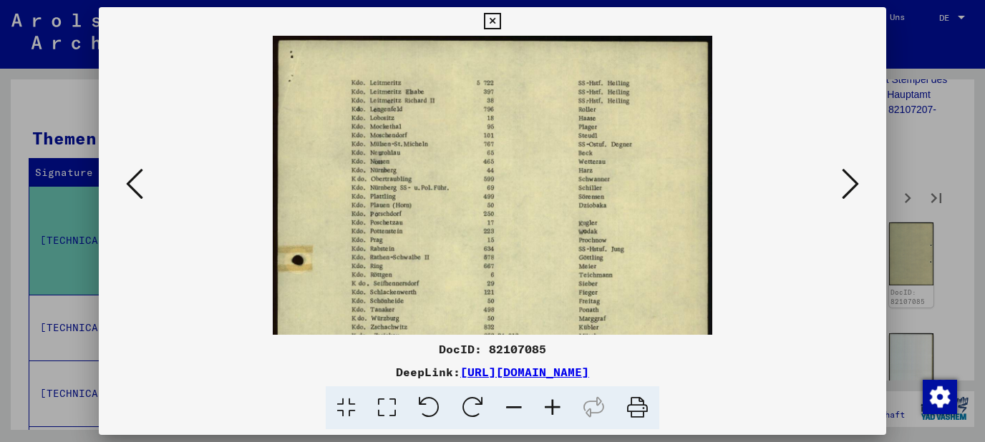
click at [555, 401] on icon at bounding box center [552, 409] width 39 height 44
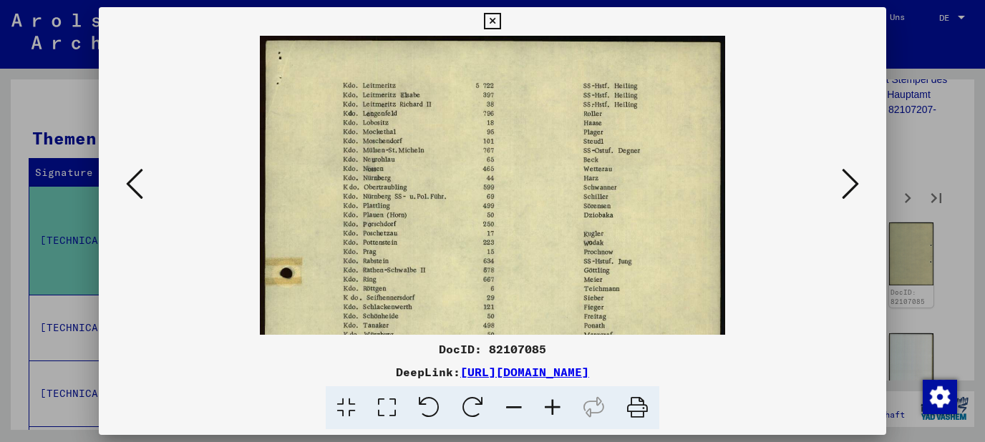
click at [555, 401] on icon at bounding box center [552, 409] width 39 height 44
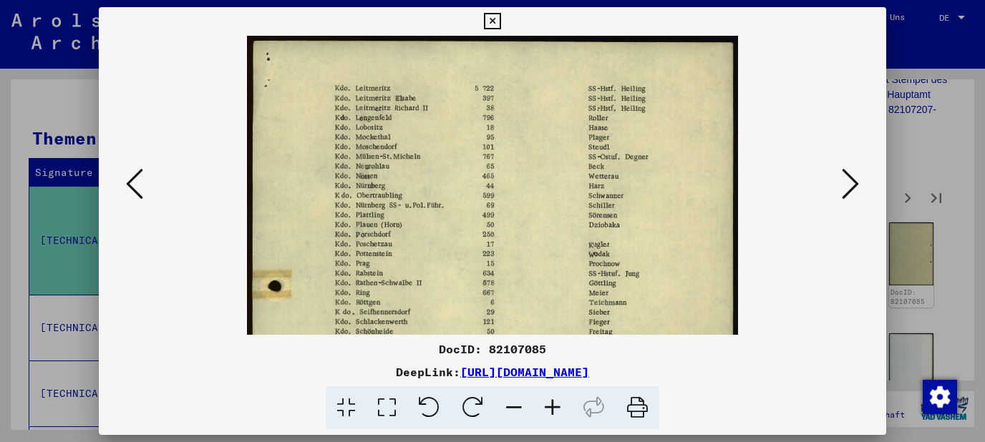
click at [555, 401] on icon at bounding box center [552, 409] width 39 height 44
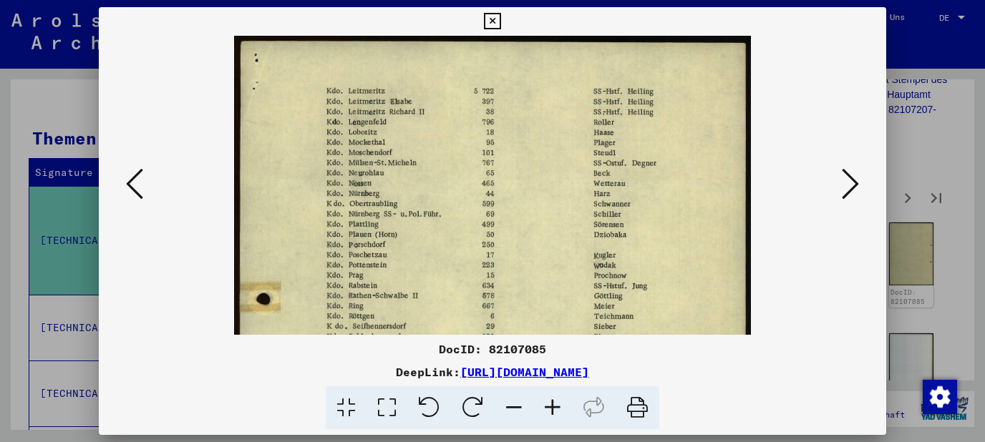
click at [555, 401] on icon at bounding box center [552, 409] width 39 height 44
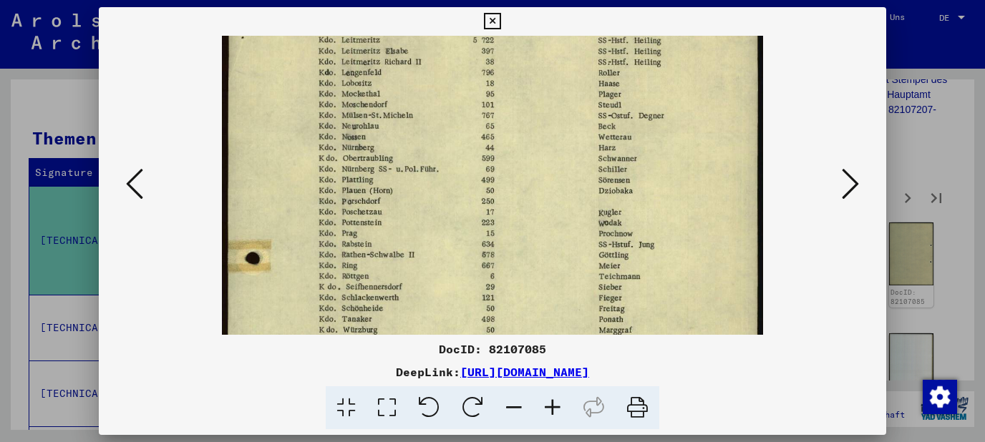
scroll to position [57, 0]
drag, startPoint x: 539, startPoint y: 266, endPoint x: 533, endPoint y: 208, distance: 57.6
click at [533, 208] on img at bounding box center [493, 361] width 542 height 764
click at [500, 18] on icon at bounding box center [492, 21] width 16 height 17
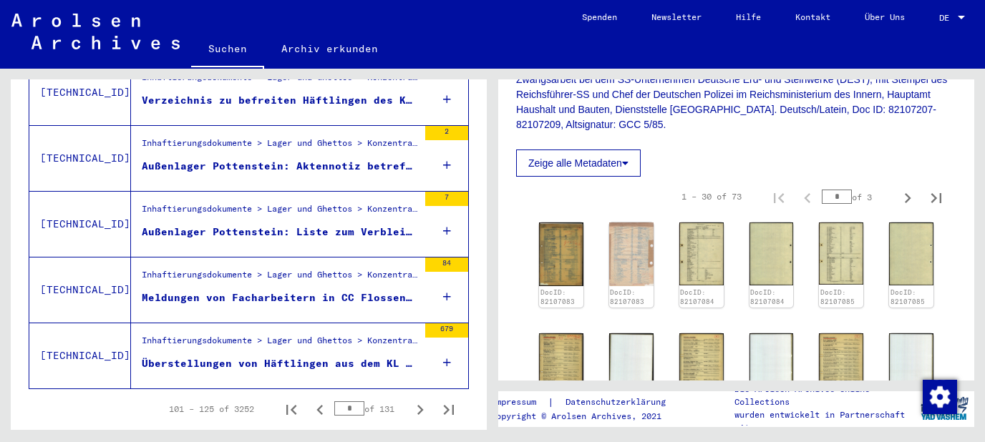
scroll to position [1693, 0]
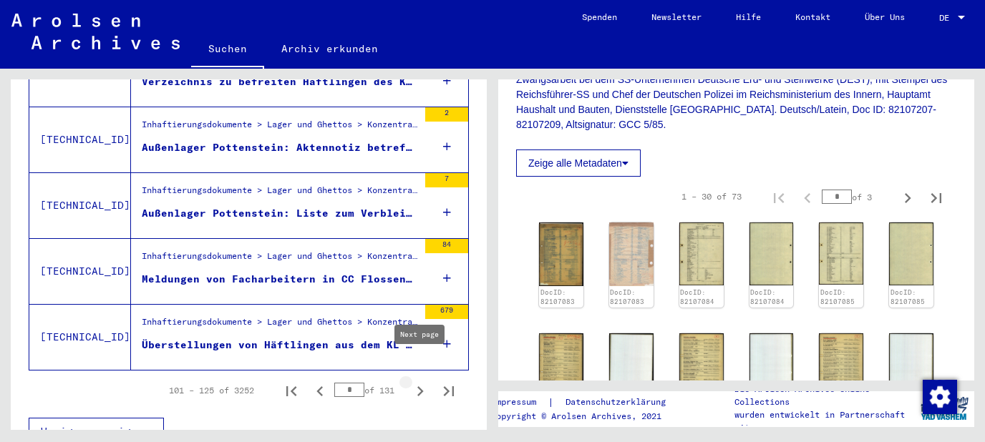
click at [421, 387] on icon "Next page" at bounding box center [420, 392] width 6 height 10
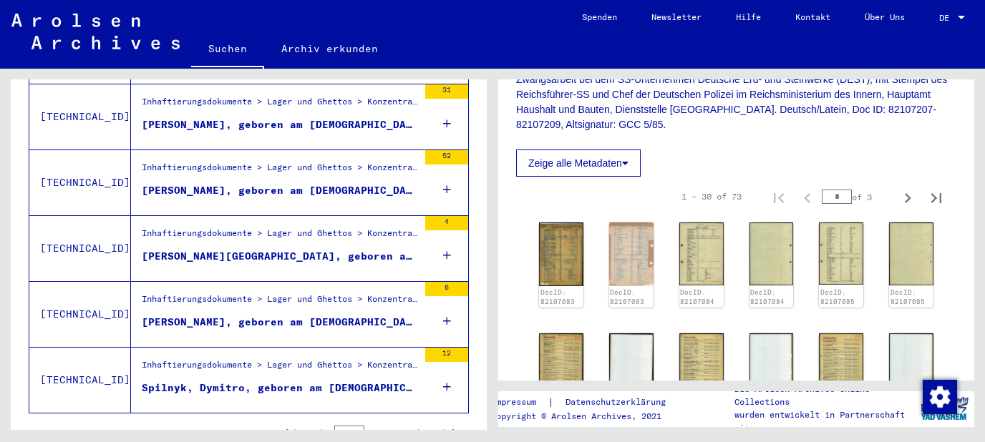
scroll to position [1649, 0]
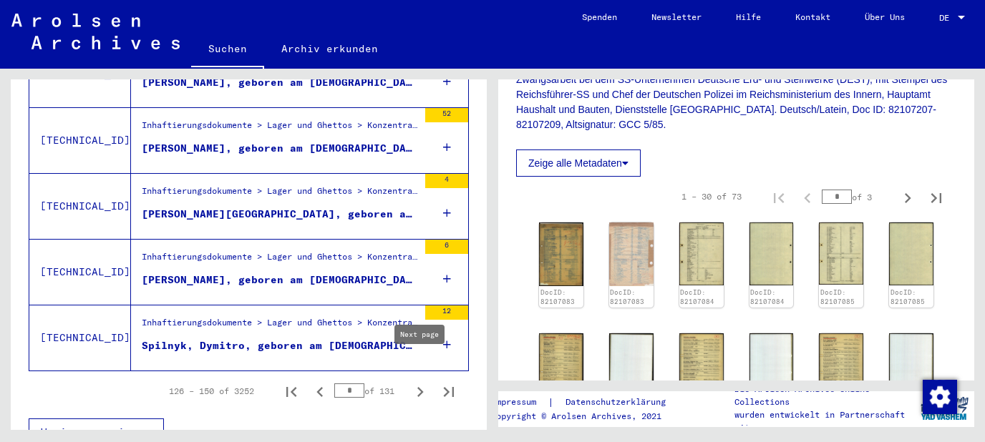
click at [416, 382] on icon "Next page" at bounding box center [420, 392] width 20 height 20
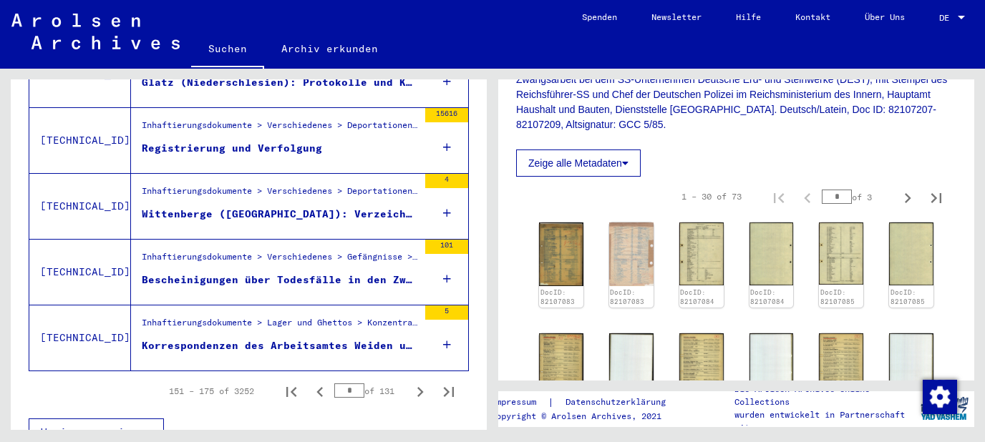
click at [448, 256] on icon at bounding box center [447, 279] width 8 height 50
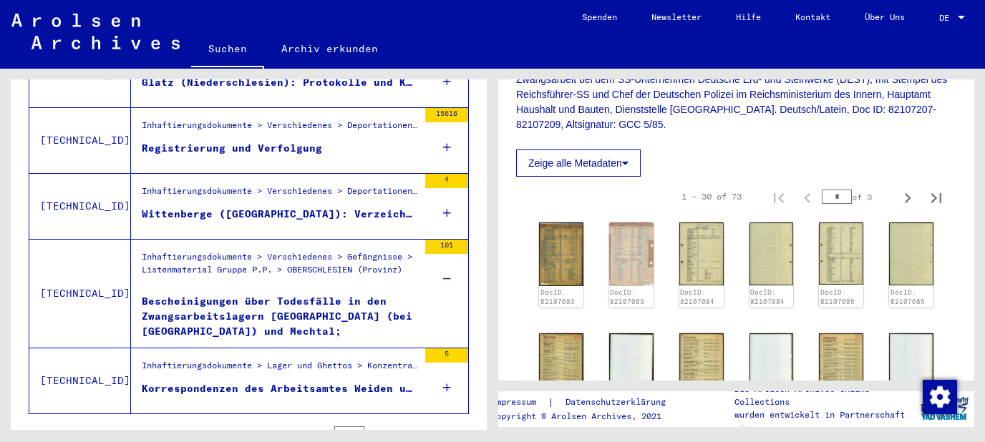
scroll to position [1693, 0]
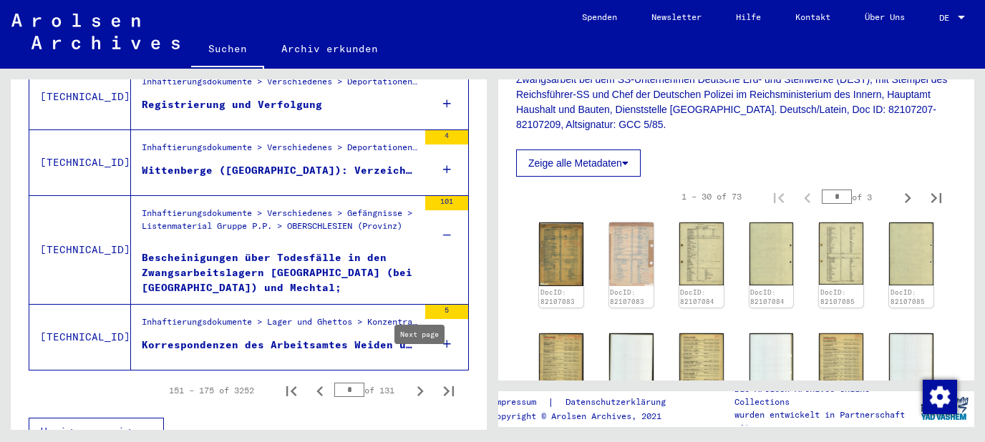
click at [419, 387] on icon "Next page" at bounding box center [420, 392] width 6 height 10
type input "*"
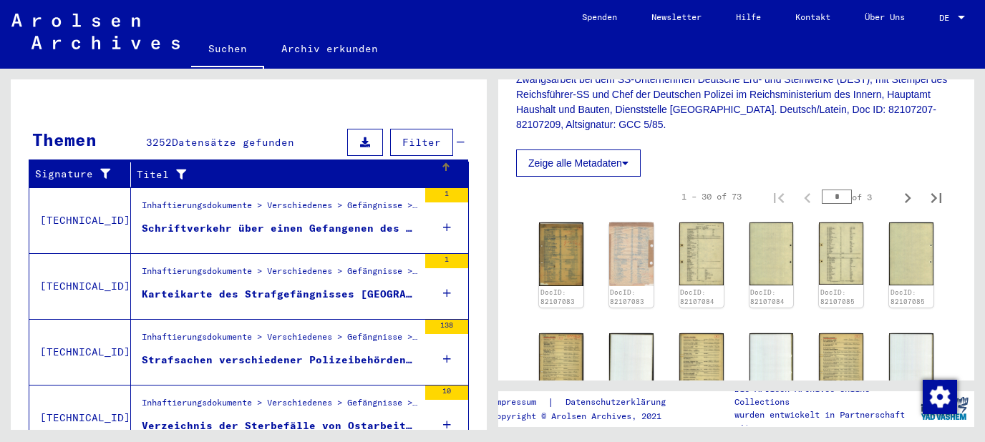
scroll to position [188, 0]
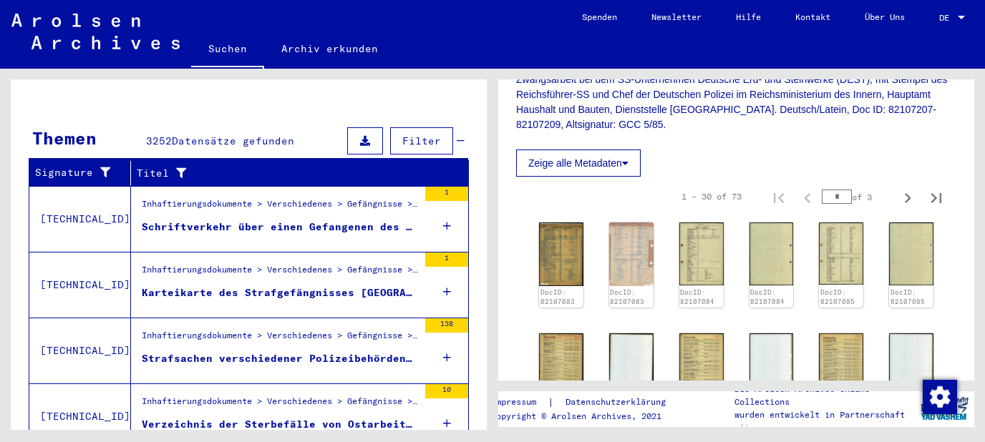
click at [441, 225] on mat-cell "6096" at bounding box center [424, 242] width 87 height 35
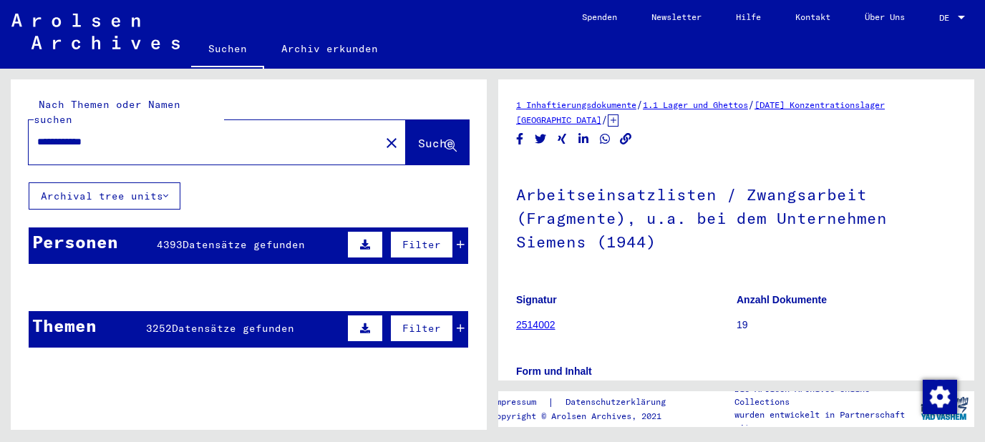
click at [218, 308] on mat-cell at bounding box center [205, 322] width 70 height 35
click at [219, 305] on mat-cell at bounding box center [205, 322] width 70 height 35
click at [356, 315] on button at bounding box center [365, 328] width 36 height 27
click at [359, 315] on button at bounding box center [365, 328] width 36 height 27
click at [281, 309] on mat-cell at bounding box center [276, 322] width 70 height 35
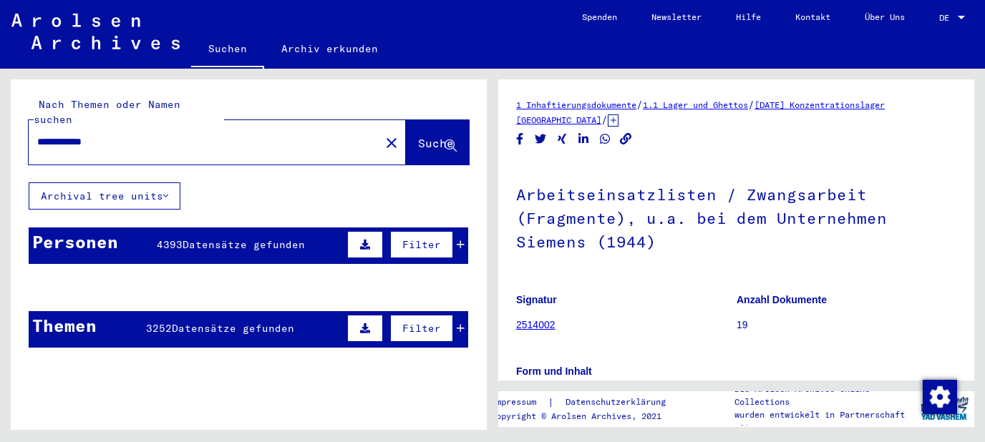
click at [457, 310] on mat-cell "40615" at bounding box center [424, 322] width 87 height 35
click at [298, 238] on div "Personen 4393 Datensätze gefunden Filter" at bounding box center [249, 246] width 440 height 37
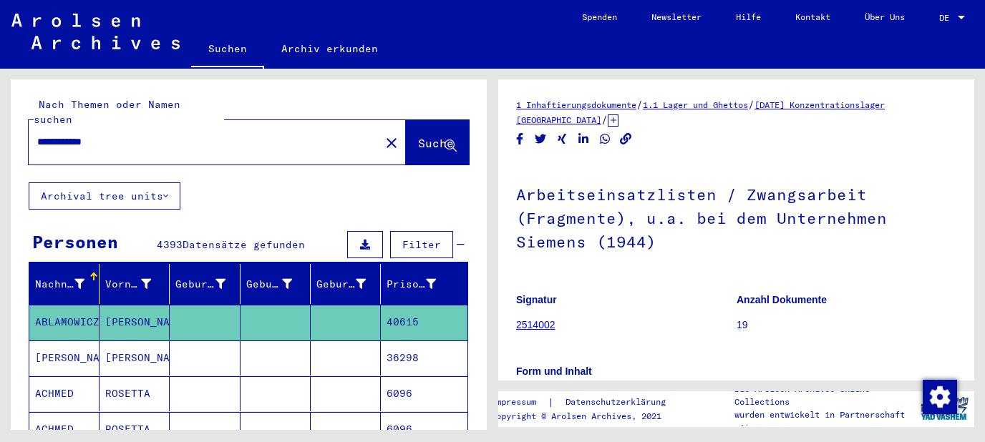
click at [296, 238] on div "Personen 4393 Datensätze gefunden Filter" at bounding box center [249, 246] width 440 height 37
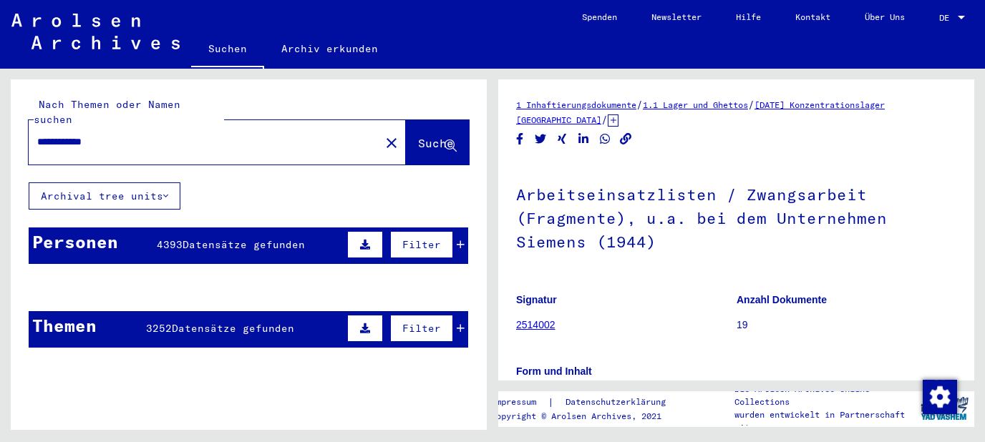
click at [278, 310] on mat-cell at bounding box center [276, 322] width 70 height 35
click at [251, 322] on mat-cell at bounding box center [276, 322] width 70 height 35
